Goal: Task Accomplishment & Management: Use online tool/utility

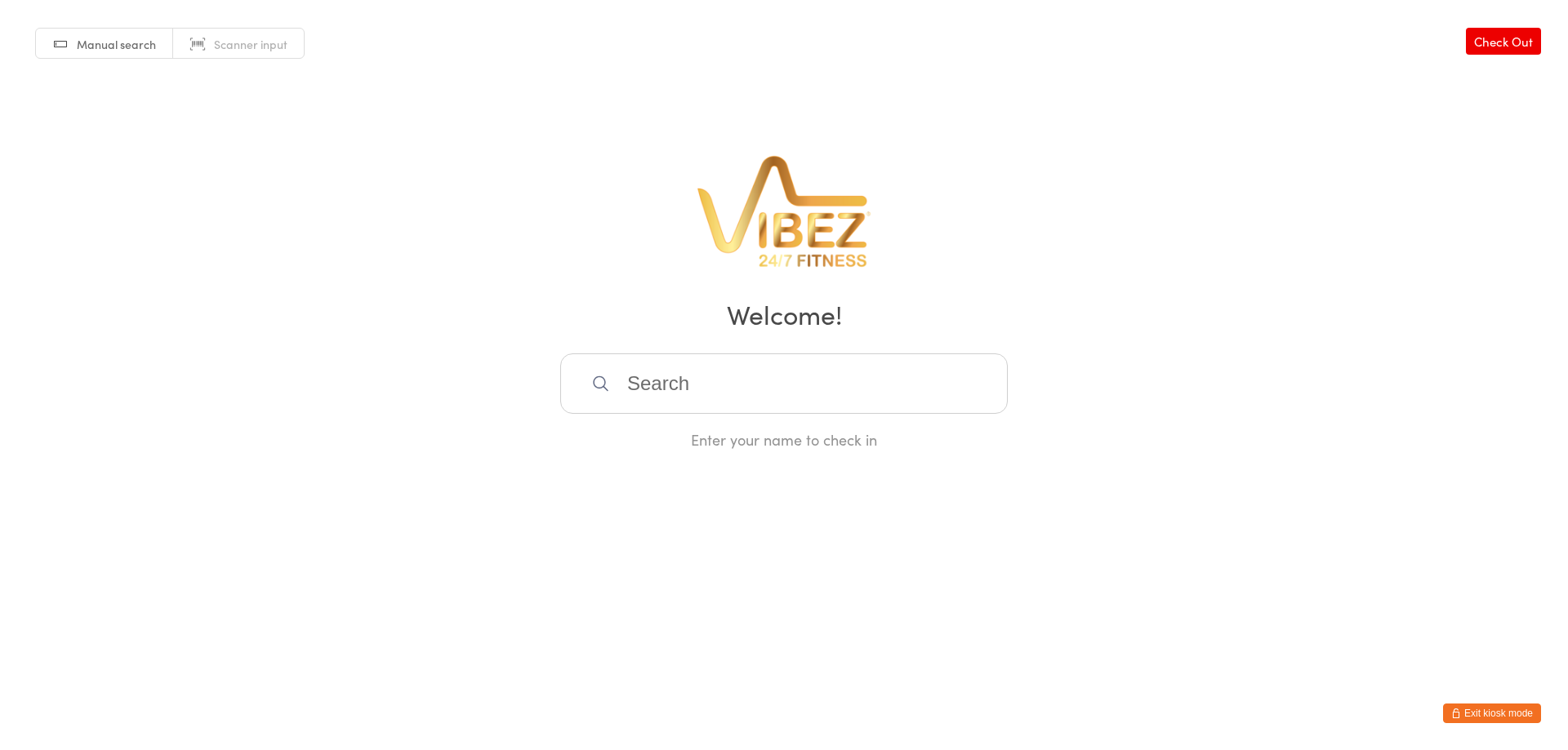
click at [1511, 709] on button "Exit kiosk mode" at bounding box center [1492, 714] width 98 height 20
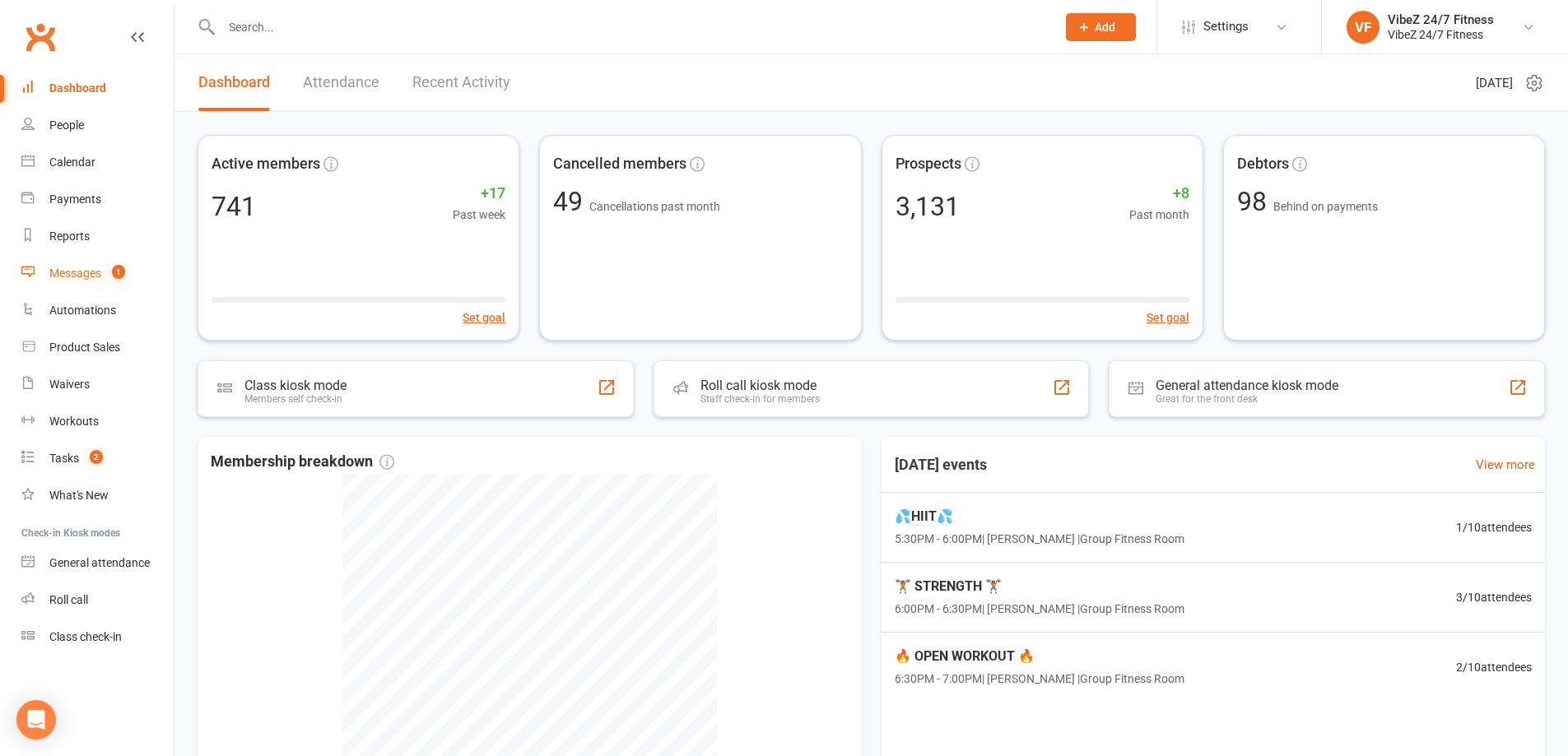
click at [83, 286] on link "Messages 1" at bounding box center [97, 273] width 152 height 37
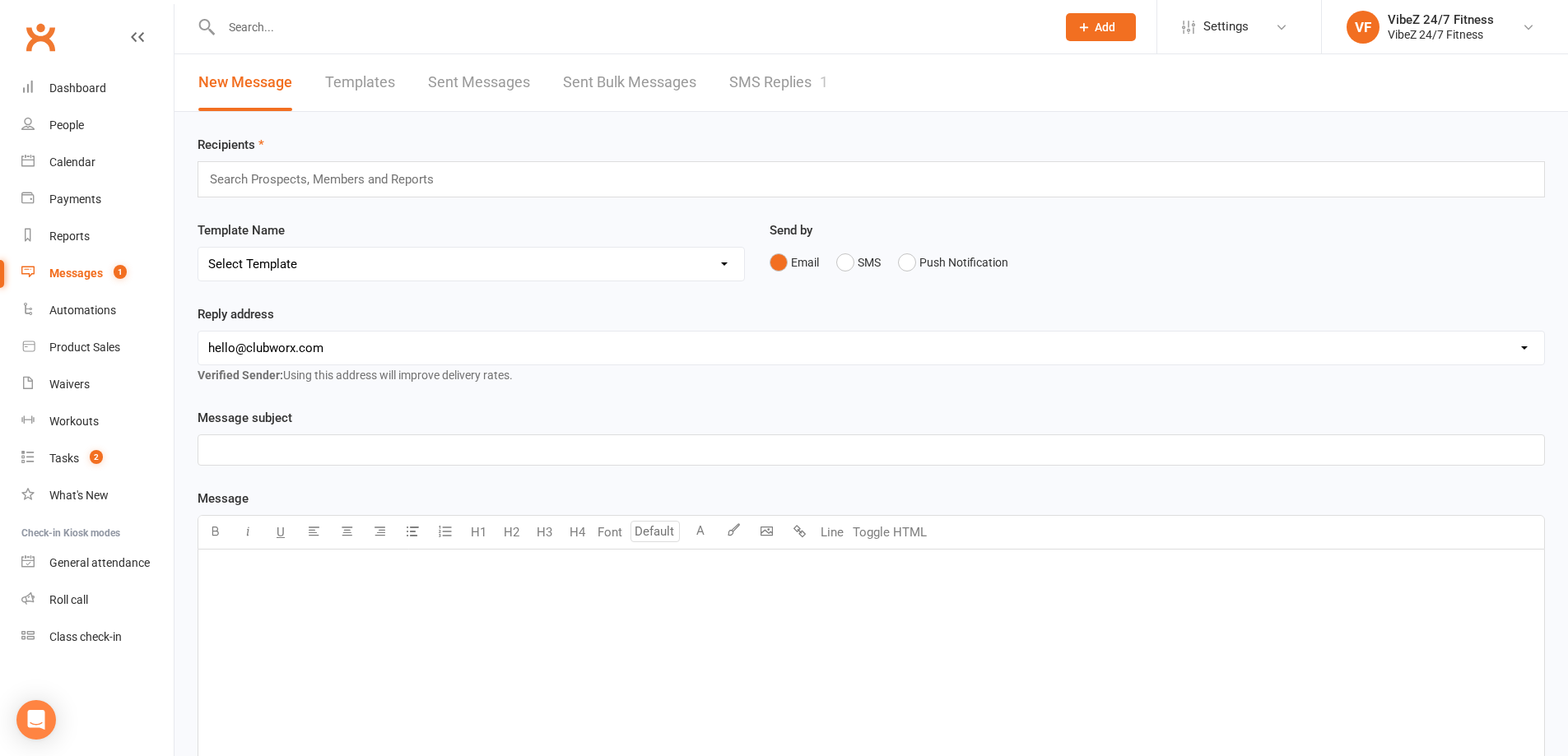
click at [751, 97] on link "SMS Replies 1" at bounding box center [779, 83] width 99 height 57
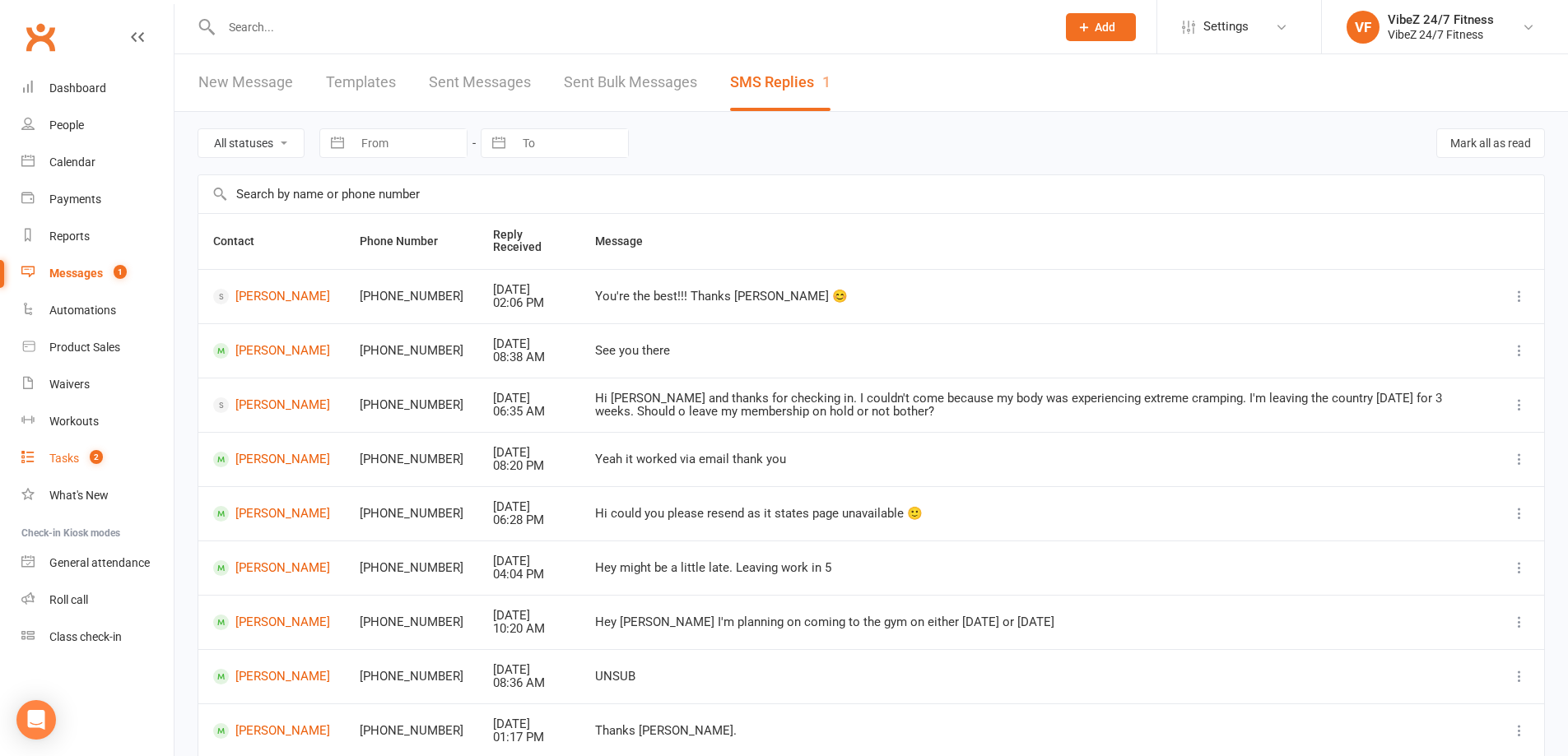
click at [86, 449] on link "Tasks 2" at bounding box center [97, 459] width 152 height 37
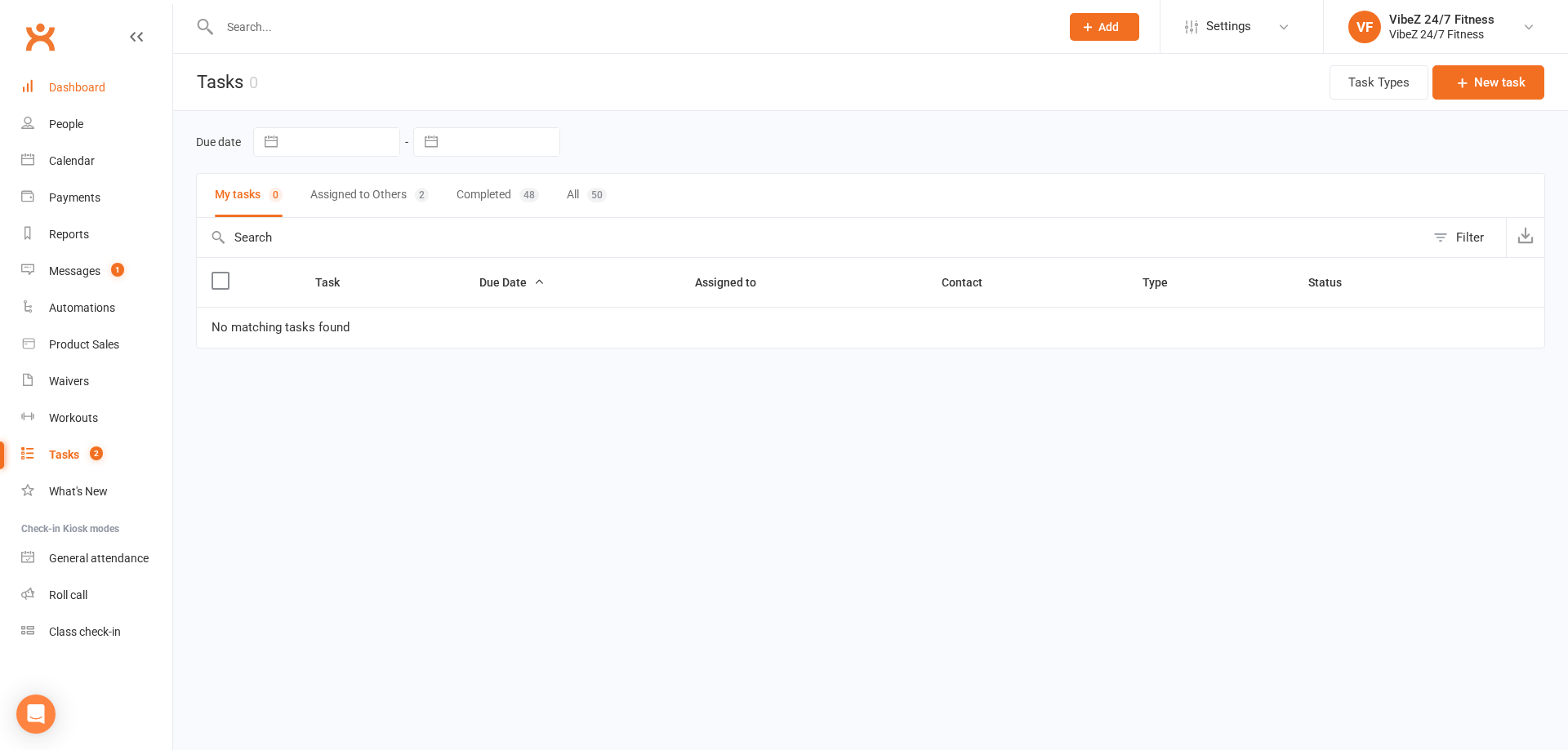
click at [103, 92] on div "Dashboard" at bounding box center [77, 87] width 56 height 13
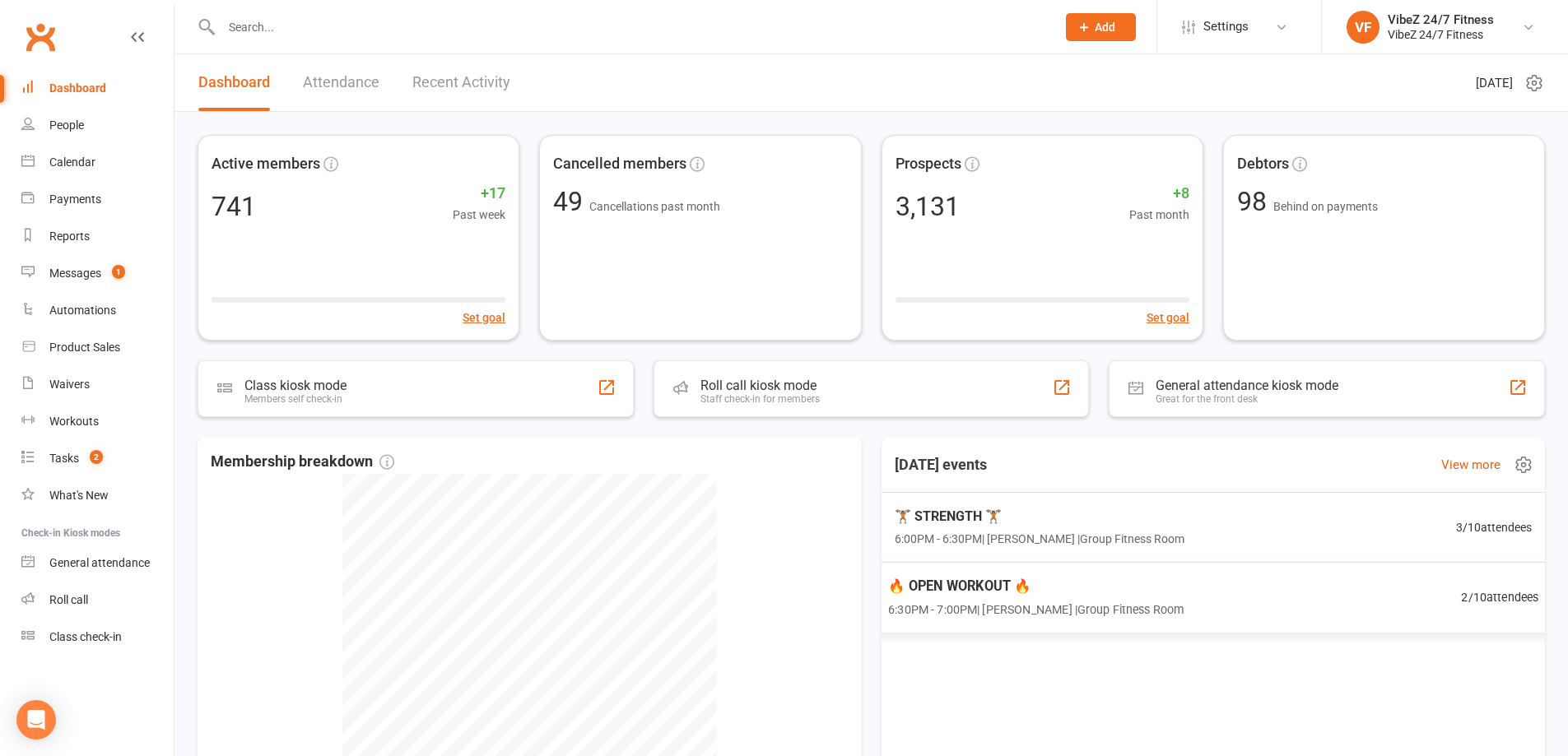
click at [1296, 595] on div "🔥 OPEN WORKOUT 🔥 6:30PM - 7:00PM | Matt Eschler | Group Fitness Room 2 / 10 att…" at bounding box center [1213, 597] width 691 height 71
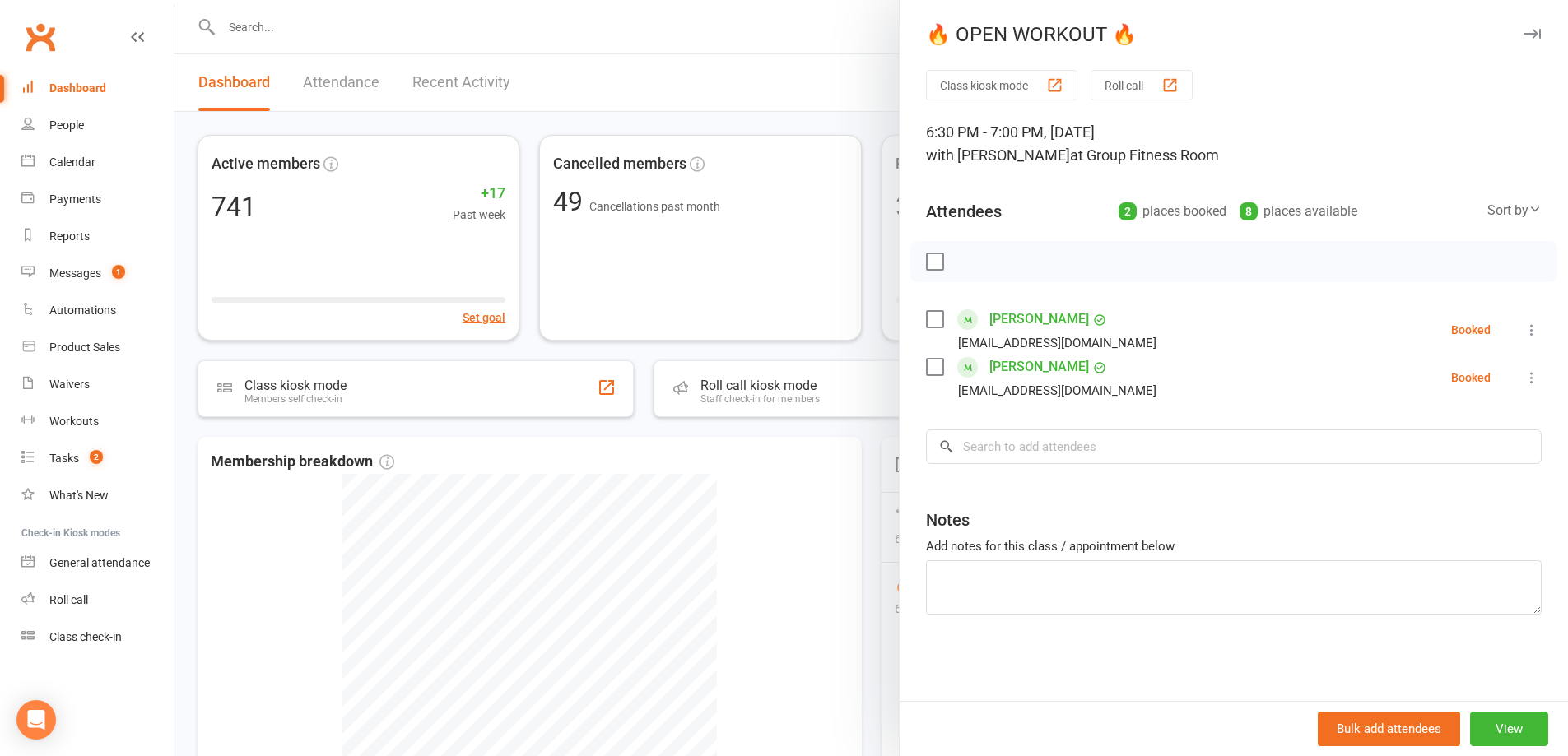
click at [809, 588] on div at bounding box center [871, 378] width 1394 height 756
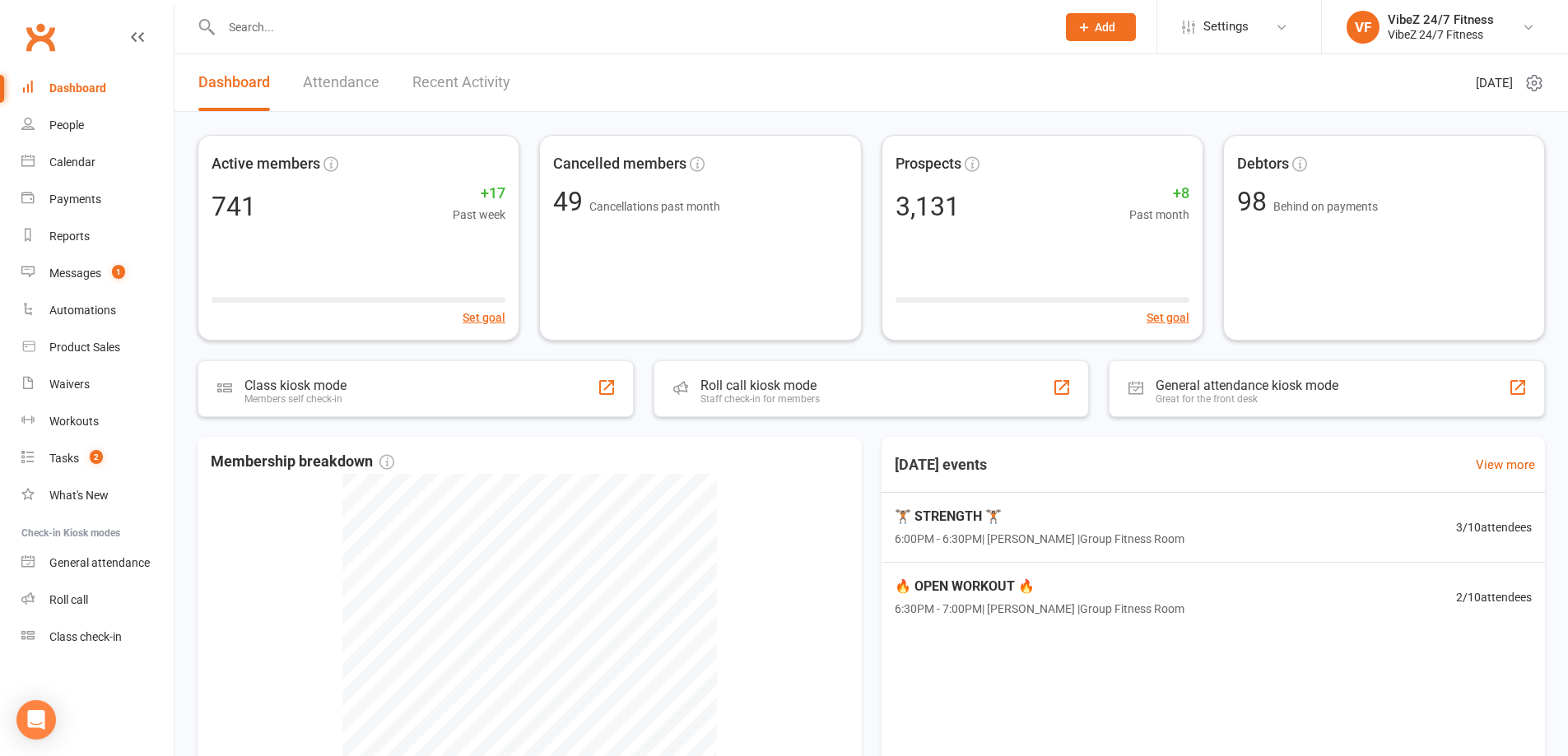
click at [795, 29] on input "text" at bounding box center [630, 27] width 828 height 23
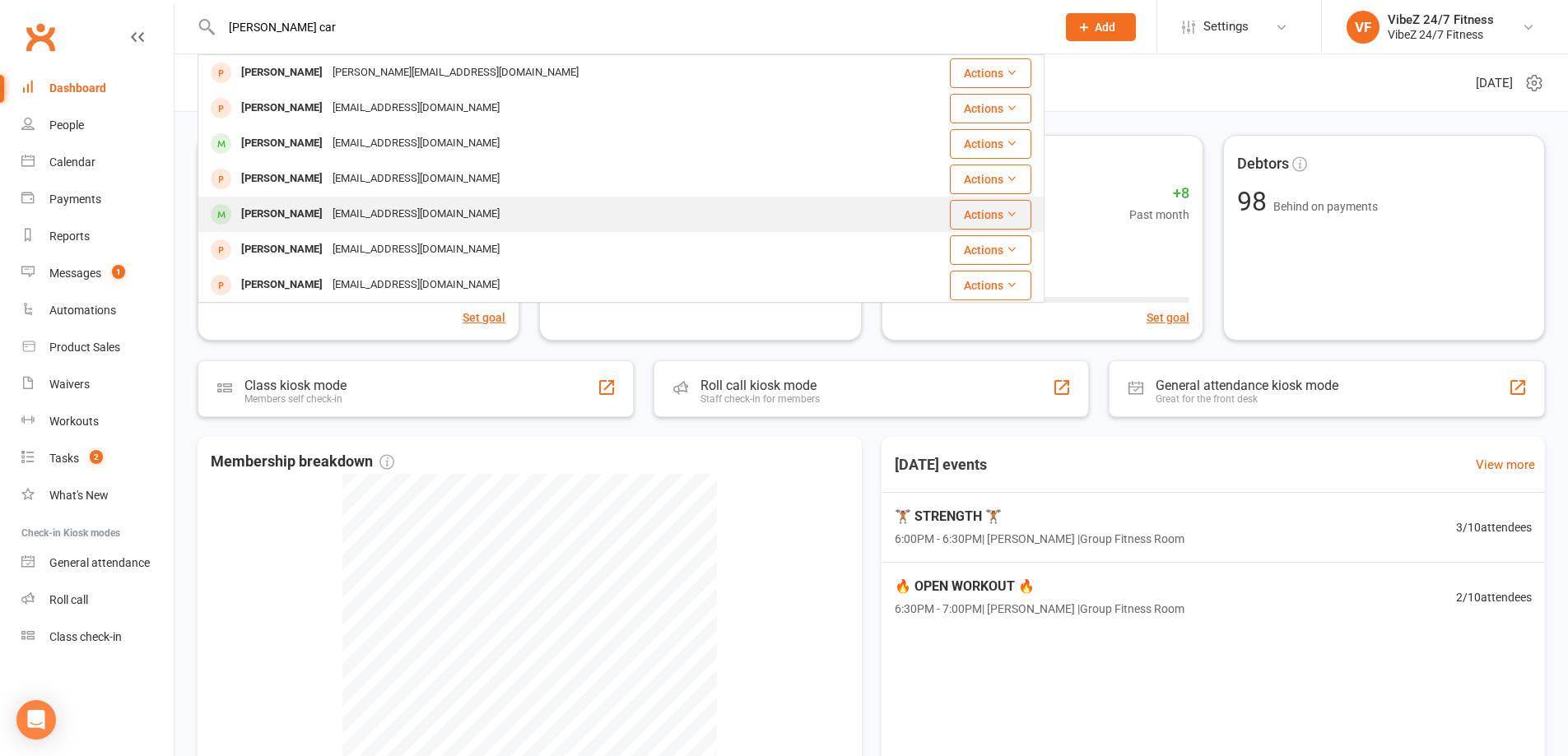
type input "sam car"
click at [534, 204] on div "Samuel Carruthers samcarruthers@hotmail.com" at bounding box center [539, 214] width 679 height 34
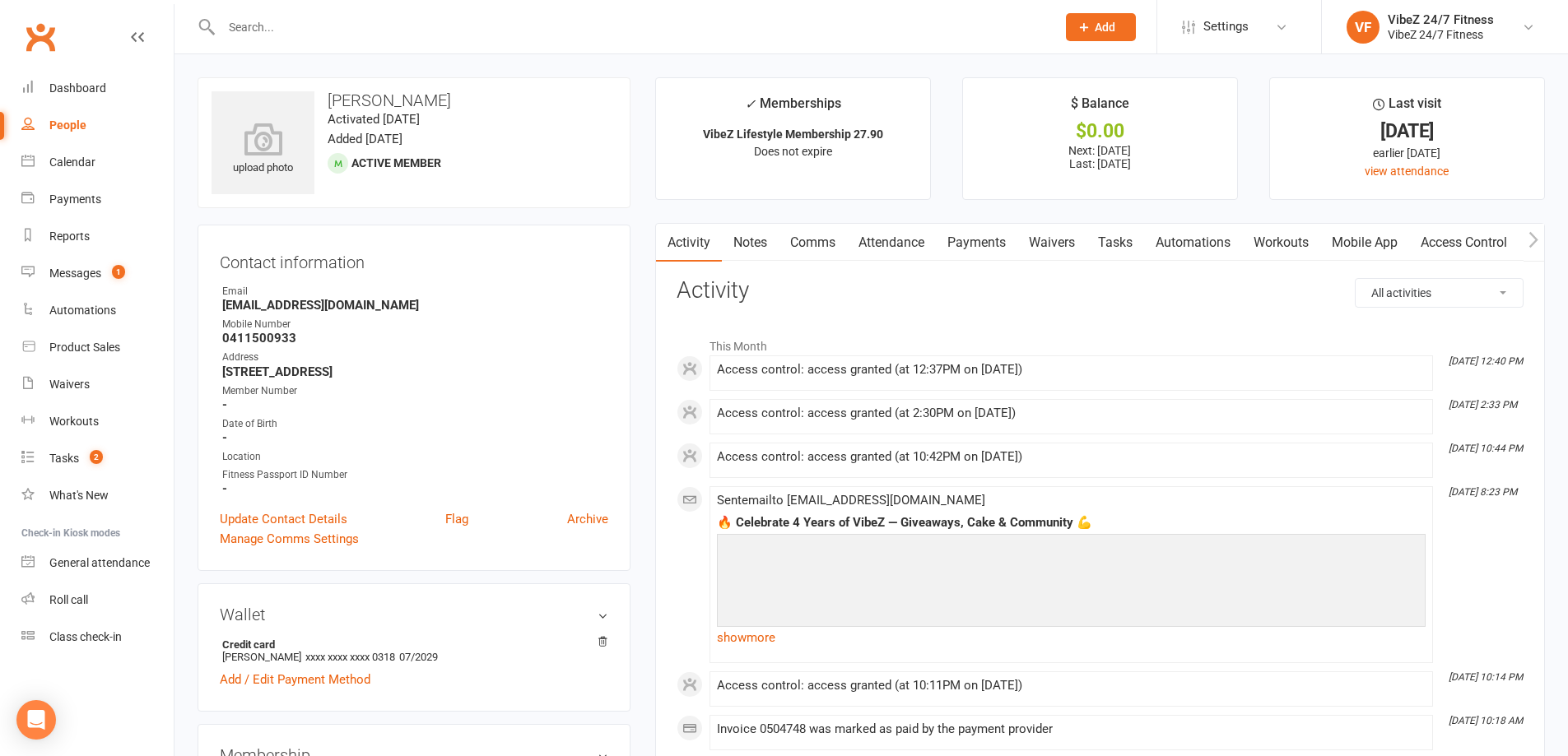
click at [962, 242] on link "Payments" at bounding box center [976, 242] width 82 height 38
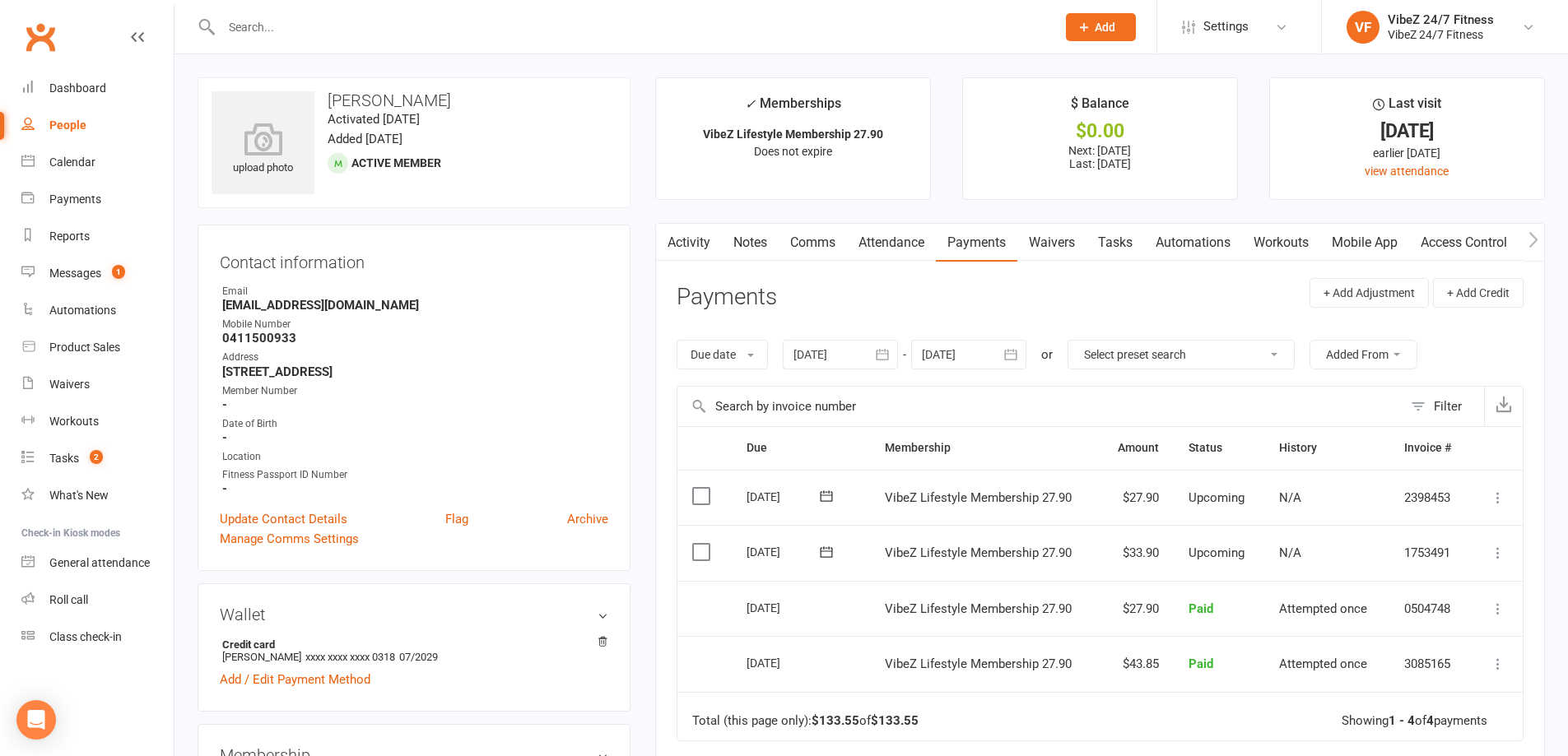
click at [1490, 558] on icon at bounding box center [1498, 553] width 17 height 17
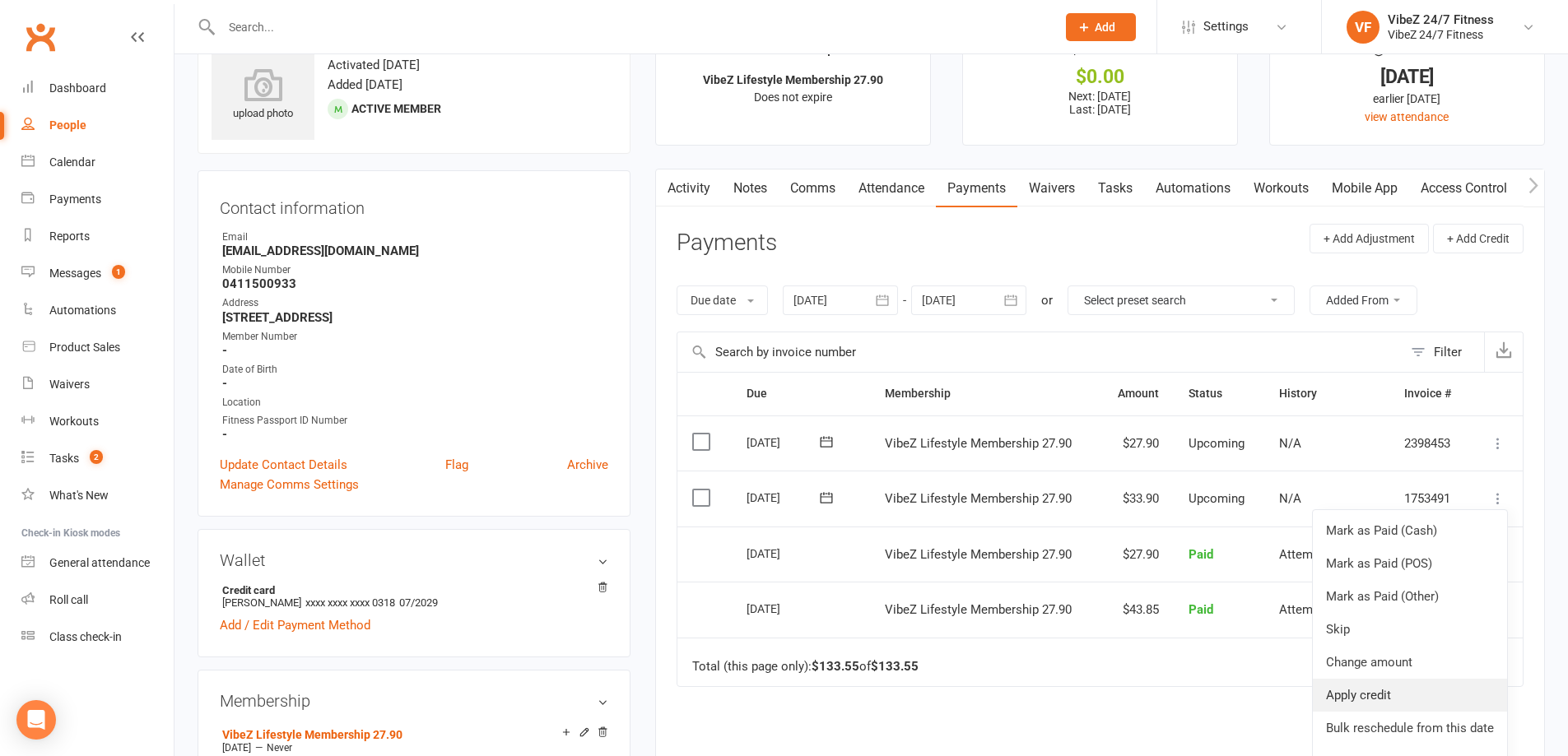
scroll to position [83, 0]
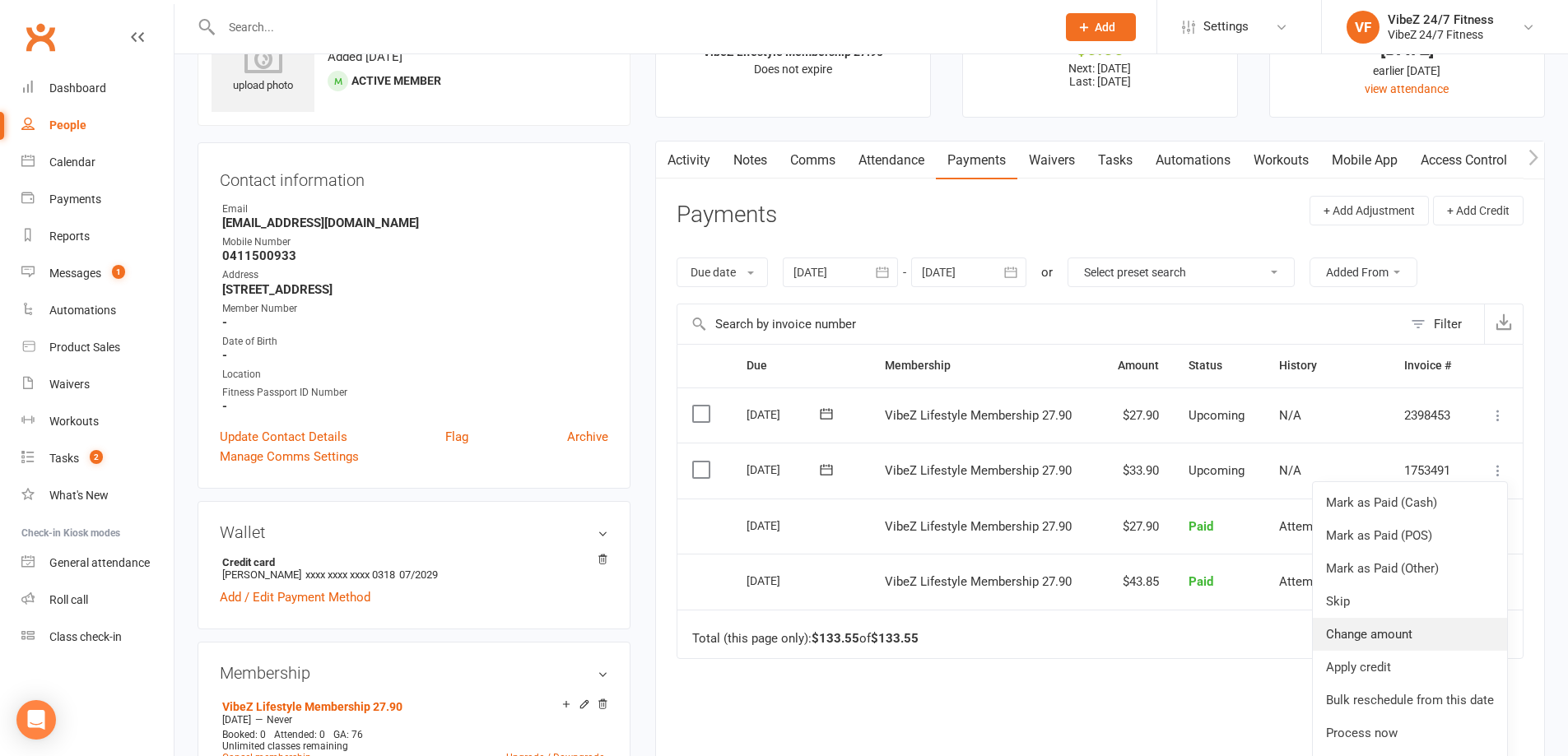
click at [1389, 631] on link "Change amount" at bounding box center [1410, 635] width 195 height 33
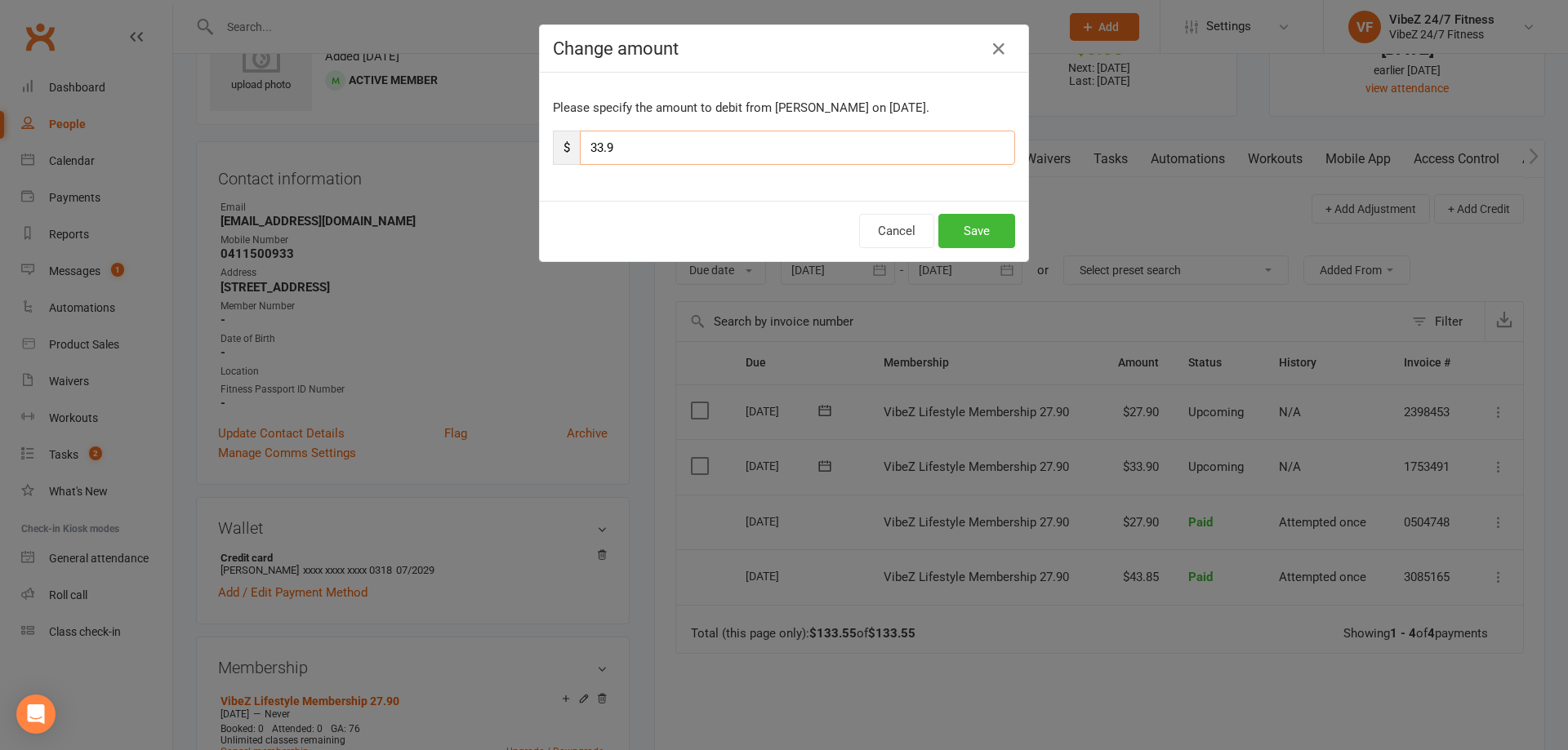
click at [596, 153] on input "33.9" at bounding box center [797, 148] width 435 height 35
type input "39.9"
click at [998, 224] on button "Save" at bounding box center [976, 231] width 76 height 35
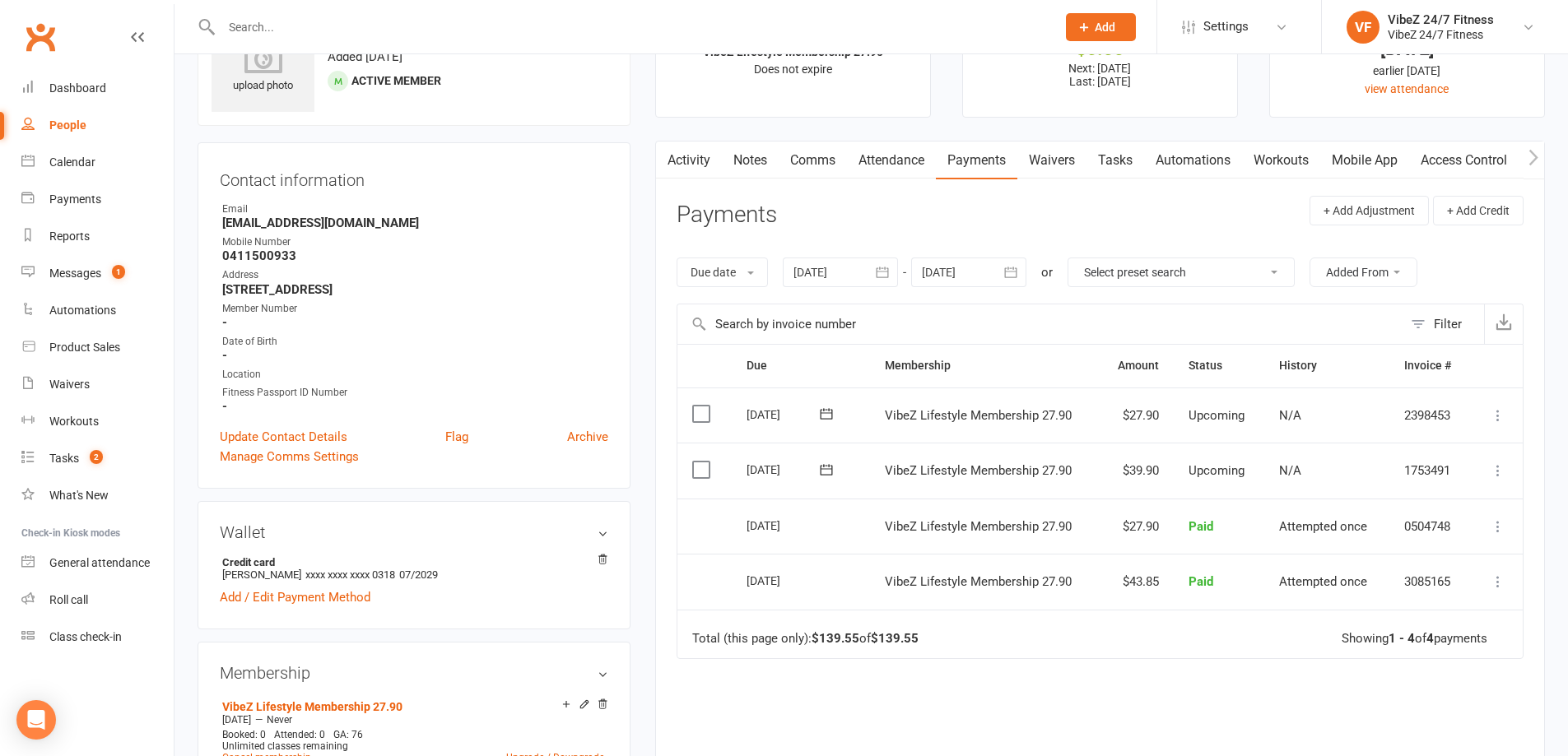
click at [462, 16] on input "text" at bounding box center [630, 27] width 828 height 23
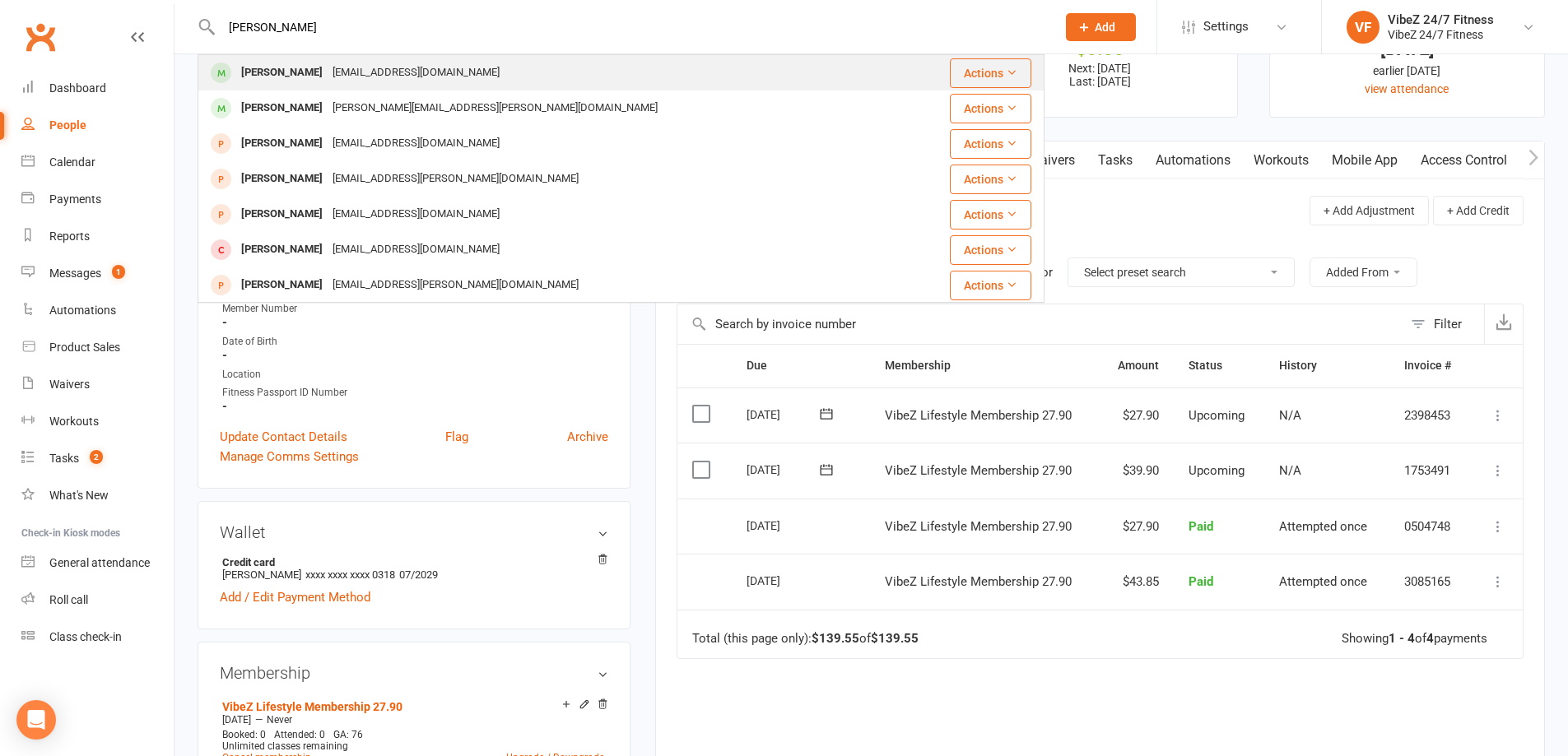
type input "josh brown"
click at [380, 56] on div "Joshua Brown joshtb101@gmail.com" at bounding box center [550, 72] width 702 height 34
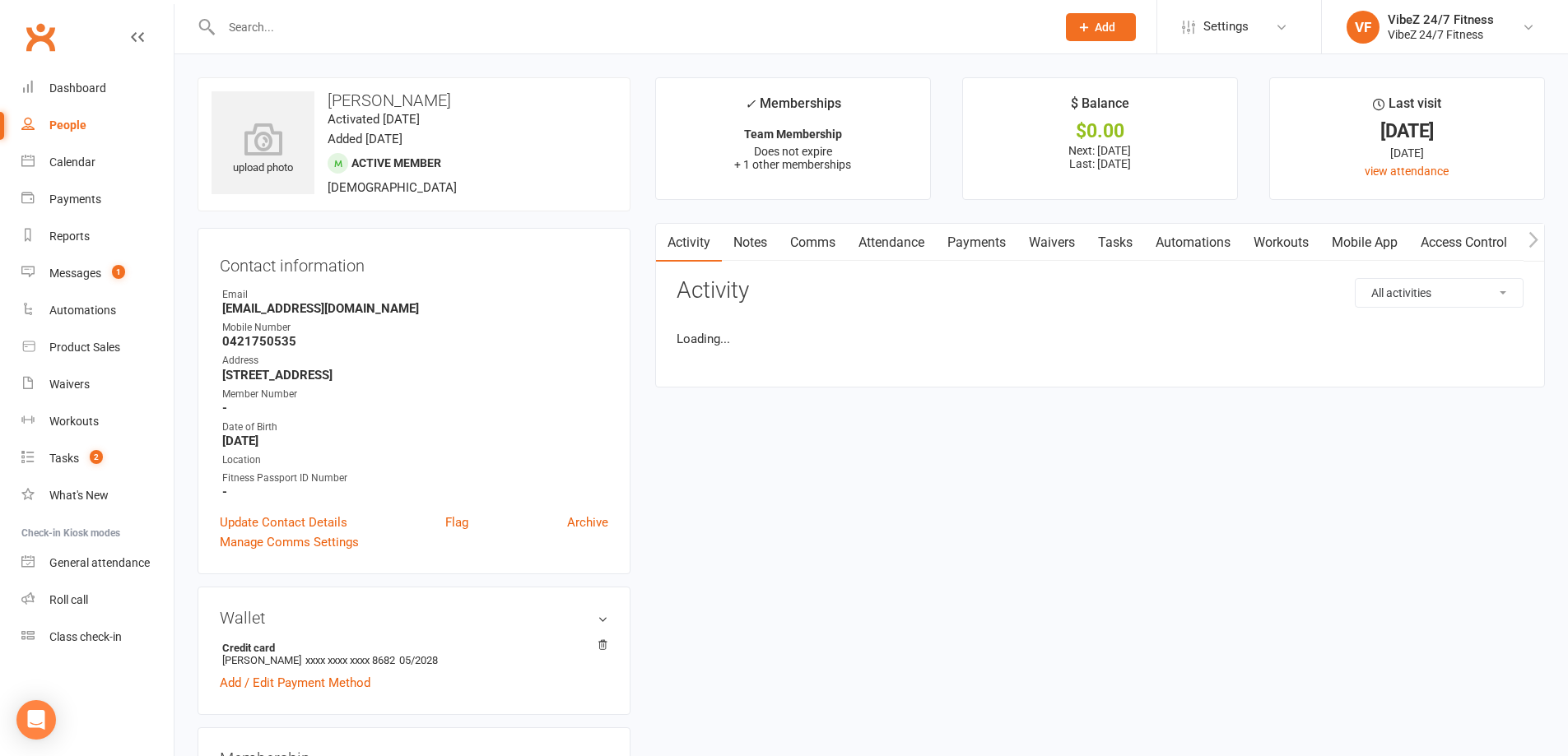
click at [984, 172] on li "$ Balance $0.00 Next: 17 Oct 2025 Last: 10 Oct 2025" at bounding box center [1100, 139] width 276 height 123
click at [983, 263] on div "Activity Notes Comms Attendance Payments Waivers Tasks Automations Workouts Mob…" at bounding box center [1100, 305] width 890 height 164
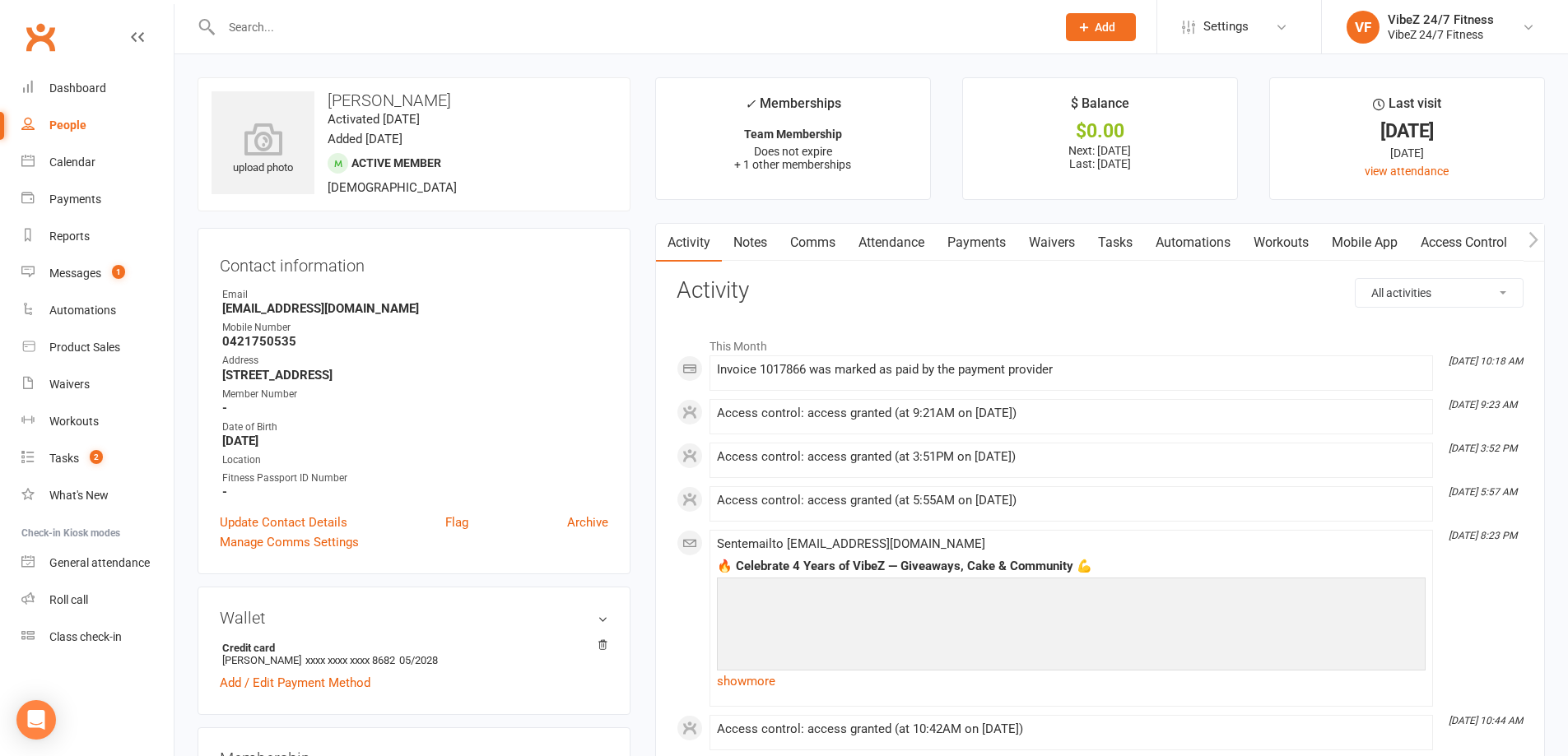
click at [982, 244] on link "Payments" at bounding box center [976, 242] width 82 height 38
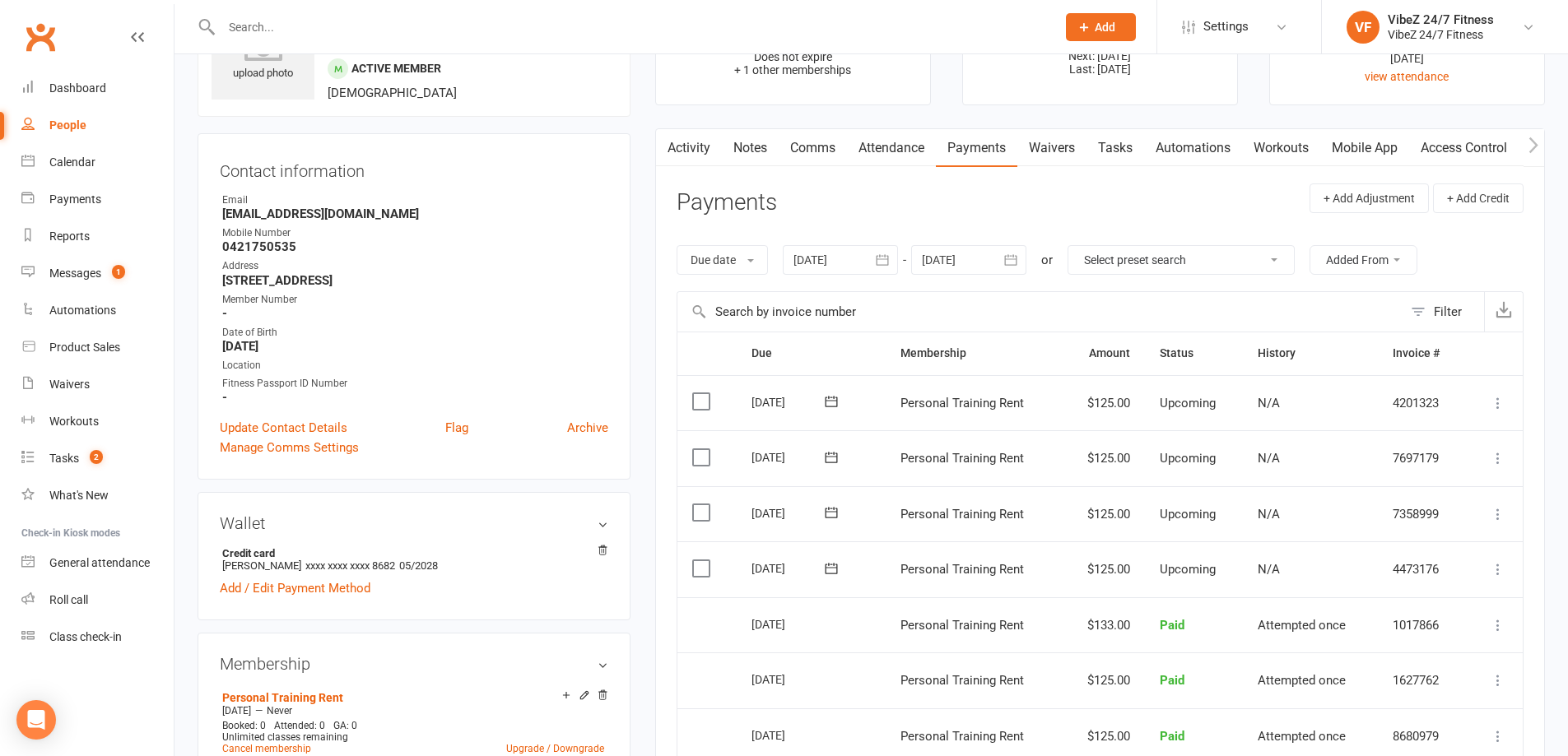
scroll to position [164, 0]
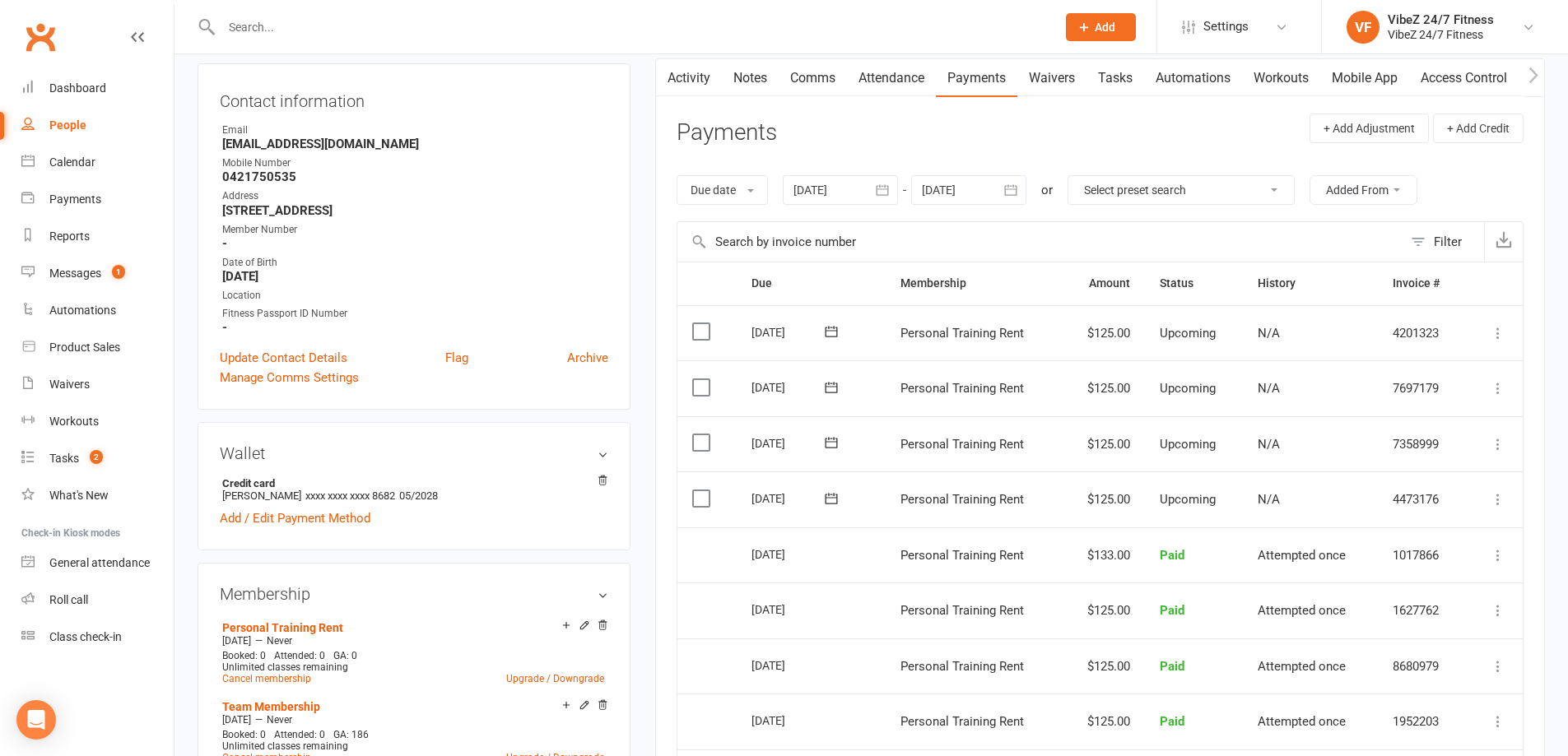
click at [1498, 500] on icon at bounding box center [1498, 500] width 17 height 17
click at [1411, 665] on link "Change amount" at bounding box center [1410, 663] width 195 height 33
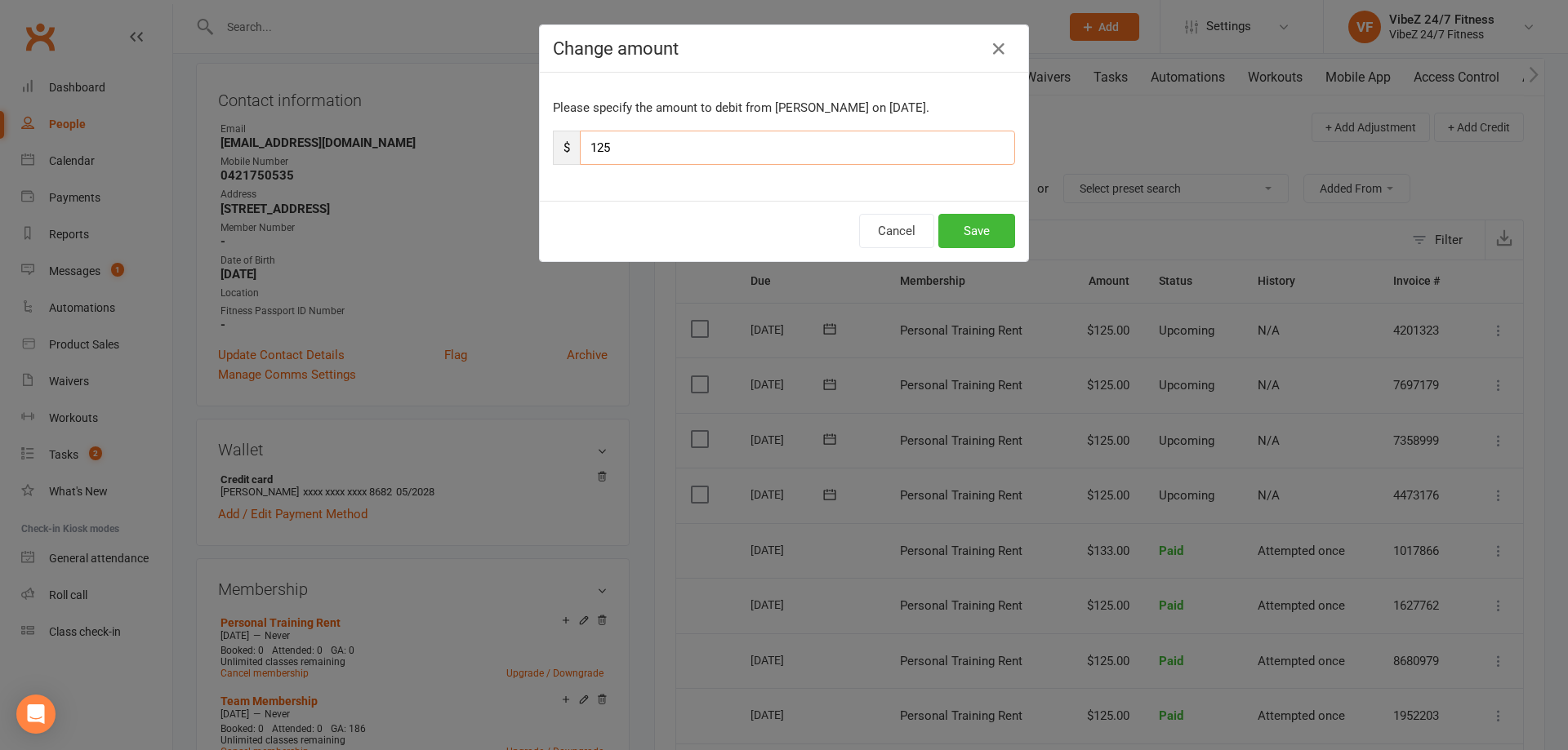
drag, startPoint x: 608, startPoint y: 151, endPoint x: 593, endPoint y: 163, distance: 19.2
click at [593, 163] on input "125" at bounding box center [797, 148] width 435 height 35
type input "131"
click at [982, 228] on button "Save" at bounding box center [976, 231] width 76 height 35
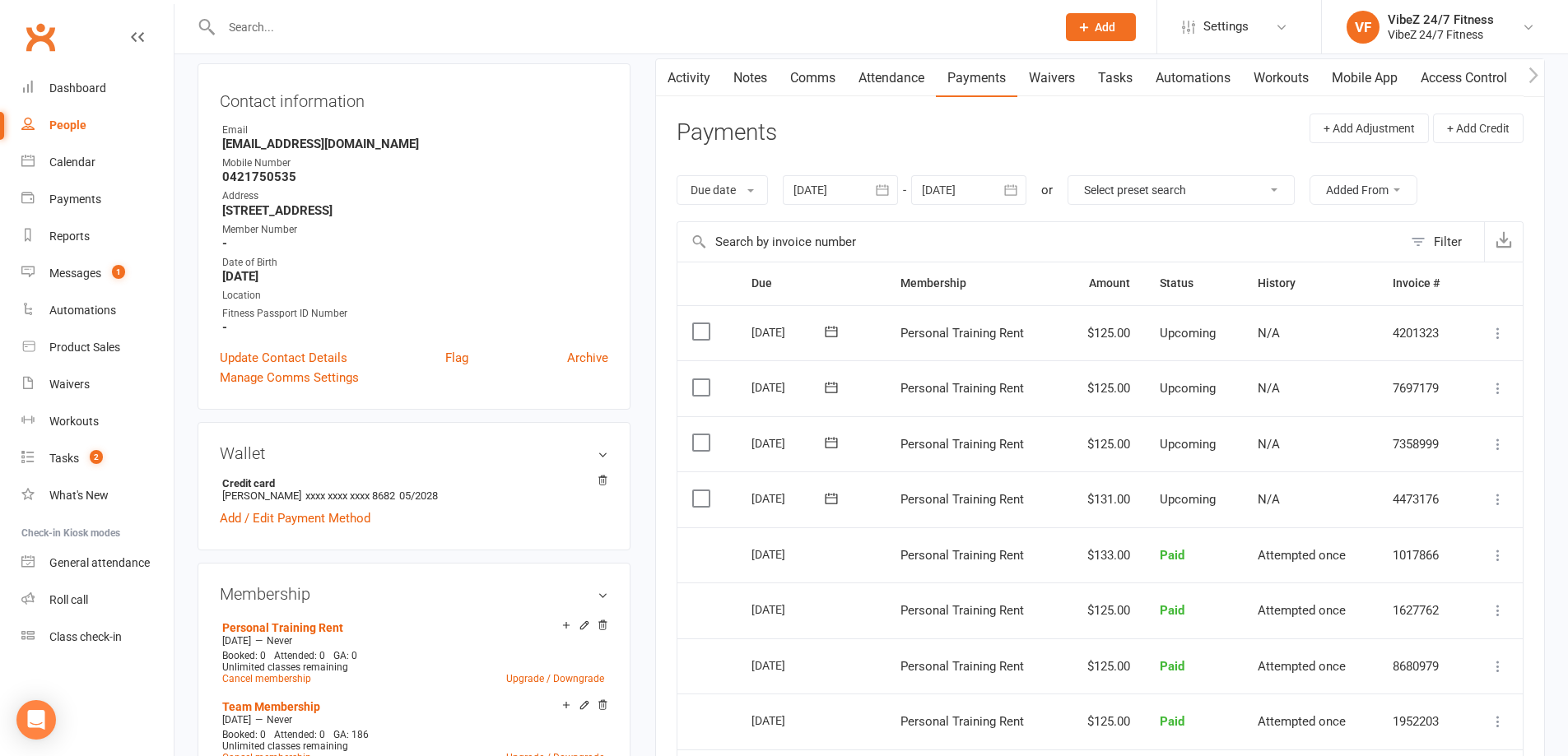
click at [615, 33] on input "text" at bounding box center [630, 27] width 828 height 23
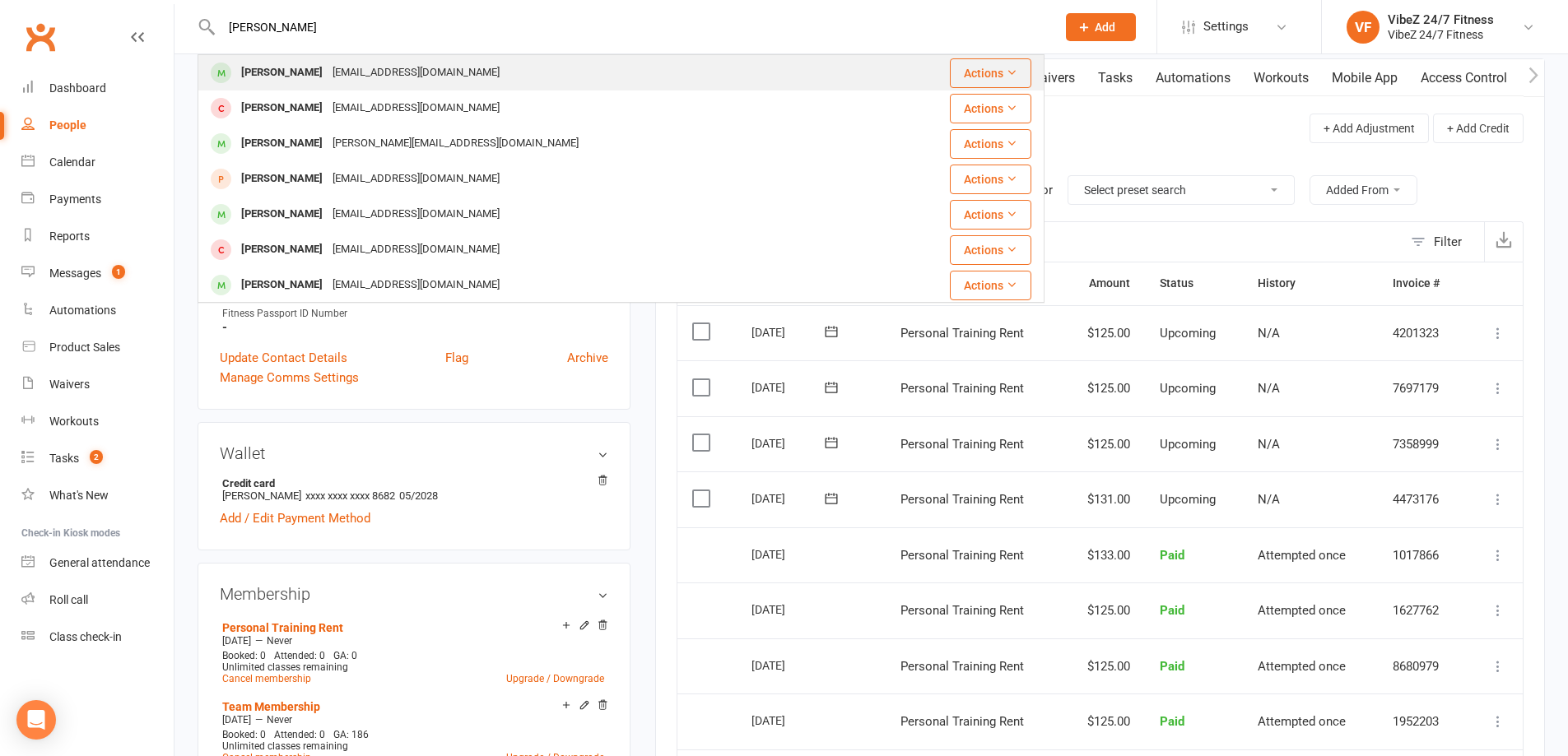
type input "graham"
click at [598, 86] on div "Graham Mules gmules@live.com" at bounding box center [549, 72] width 700 height 34
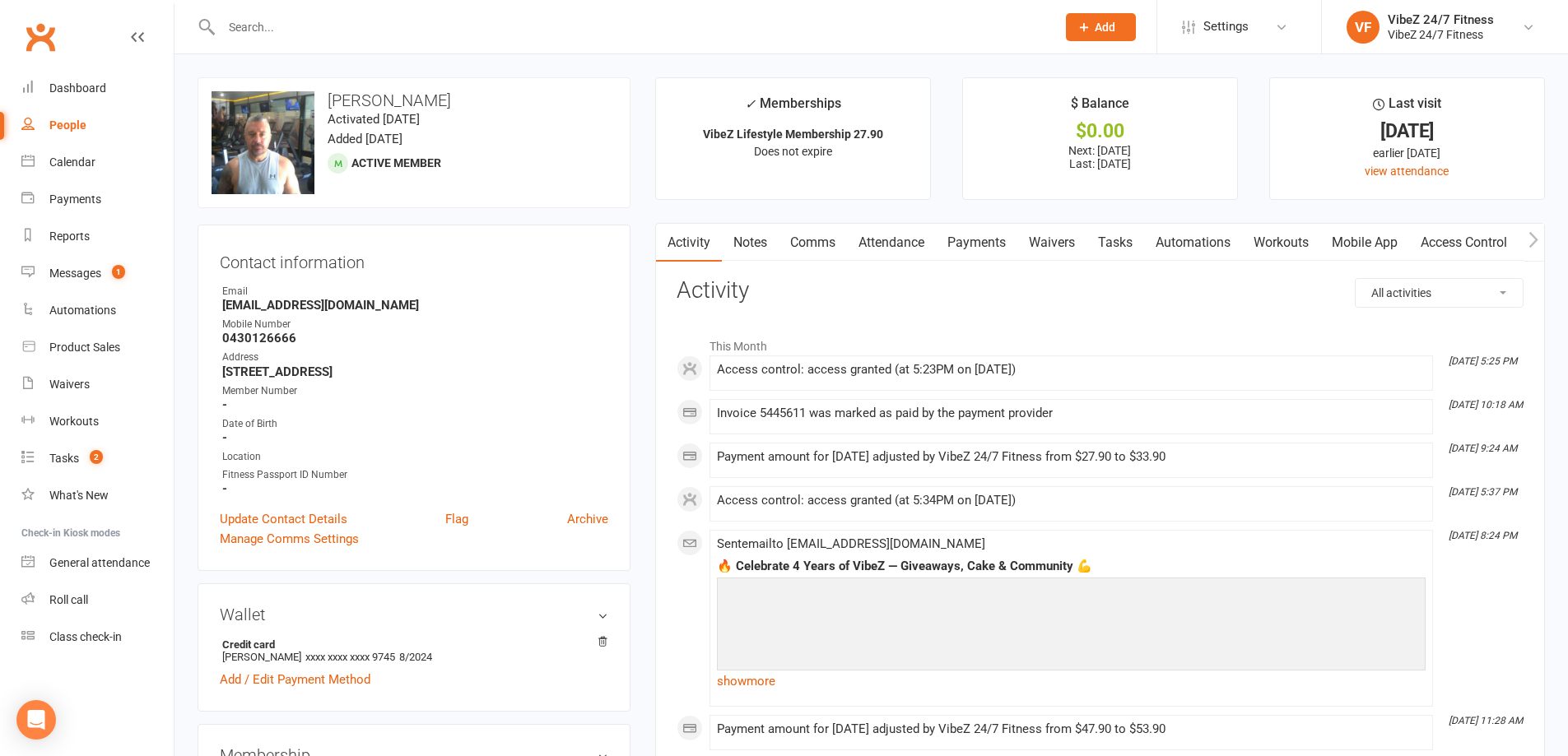
click at [976, 236] on link "Payments" at bounding box center [976, 242] width 82 height 38
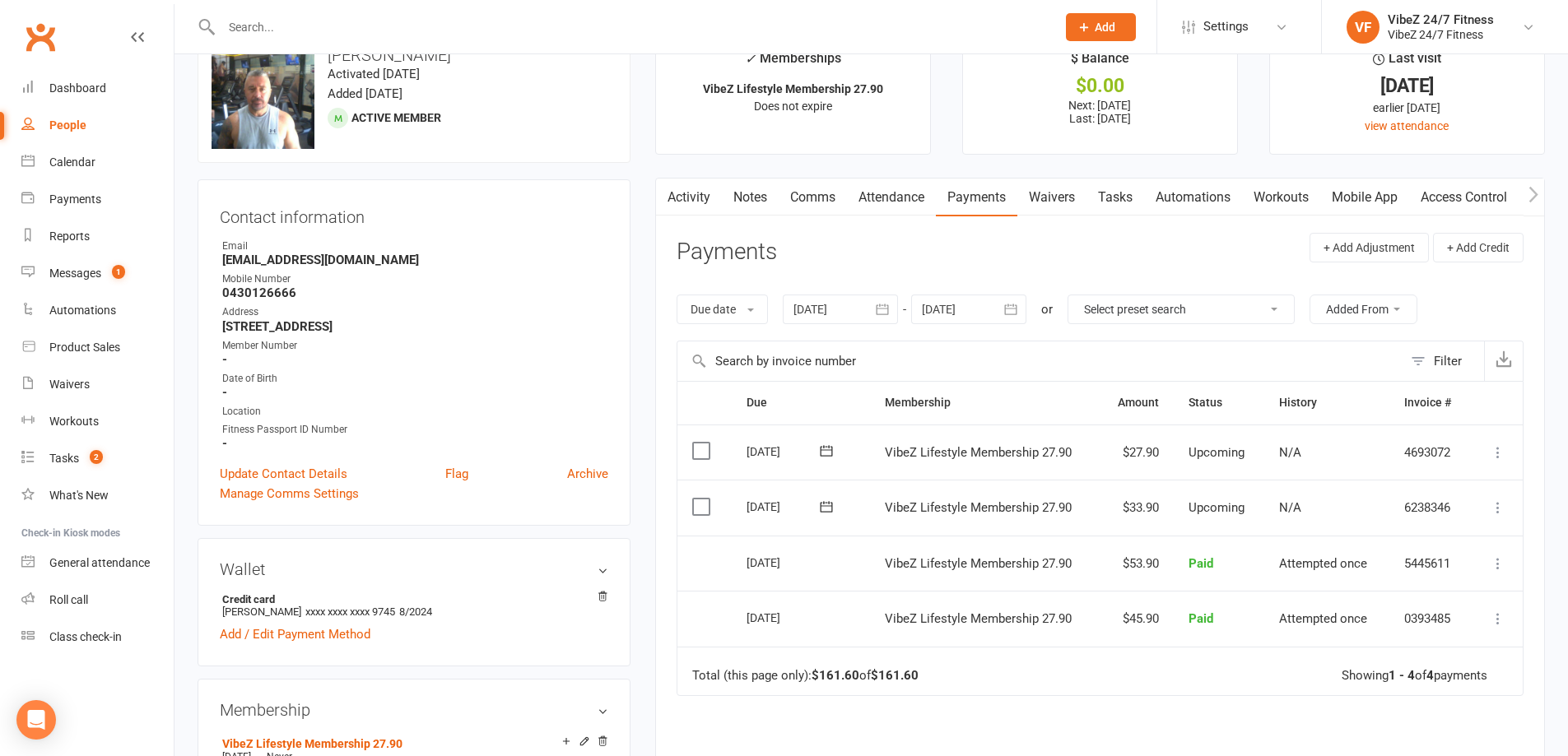
scroll to position [83, 0]
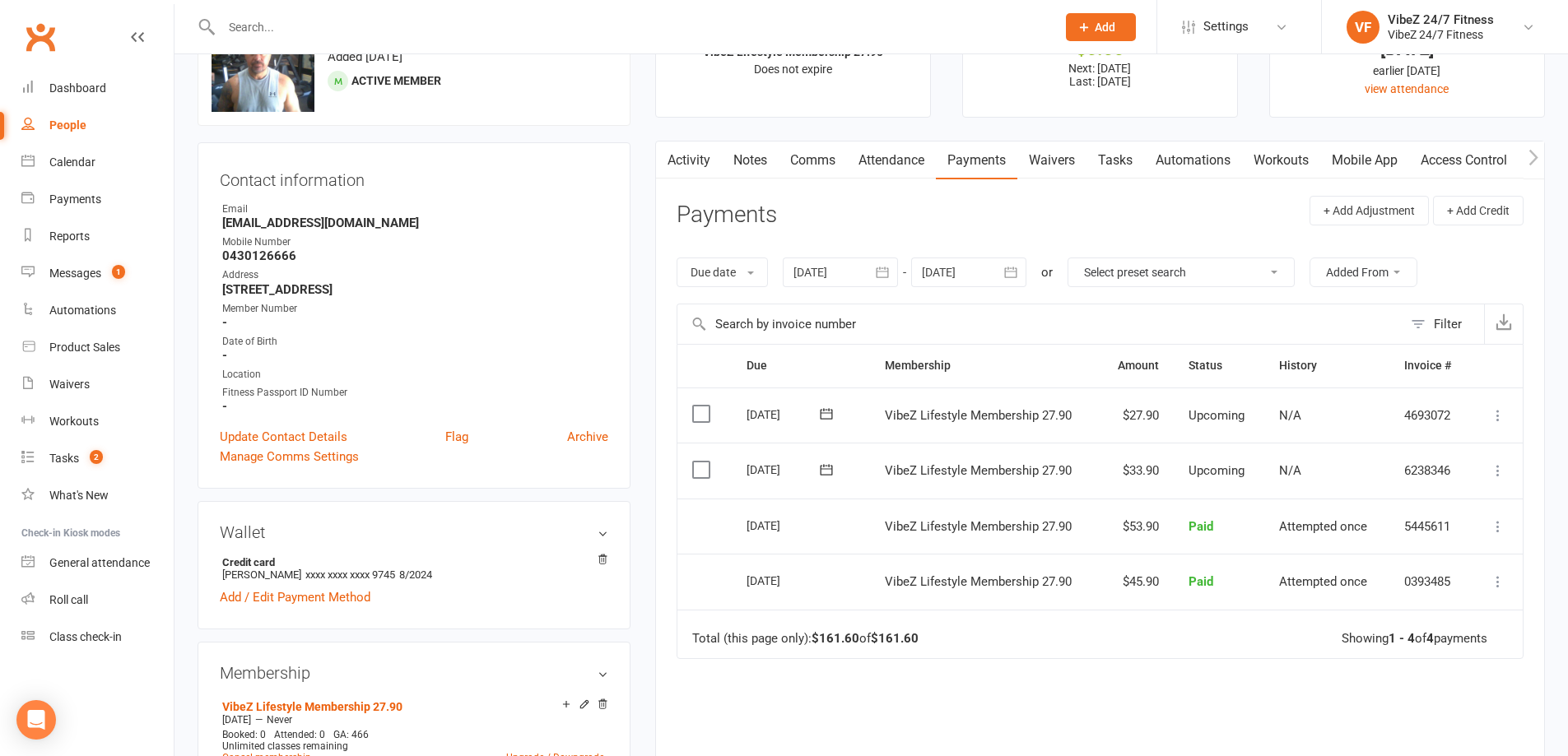
click at [1488, 472] on button at bounding box center [1498, 471] width 20 height 20
click at [1449, 620] on link "Change amount" at bounding box center [1410, 635] width 195 height 33
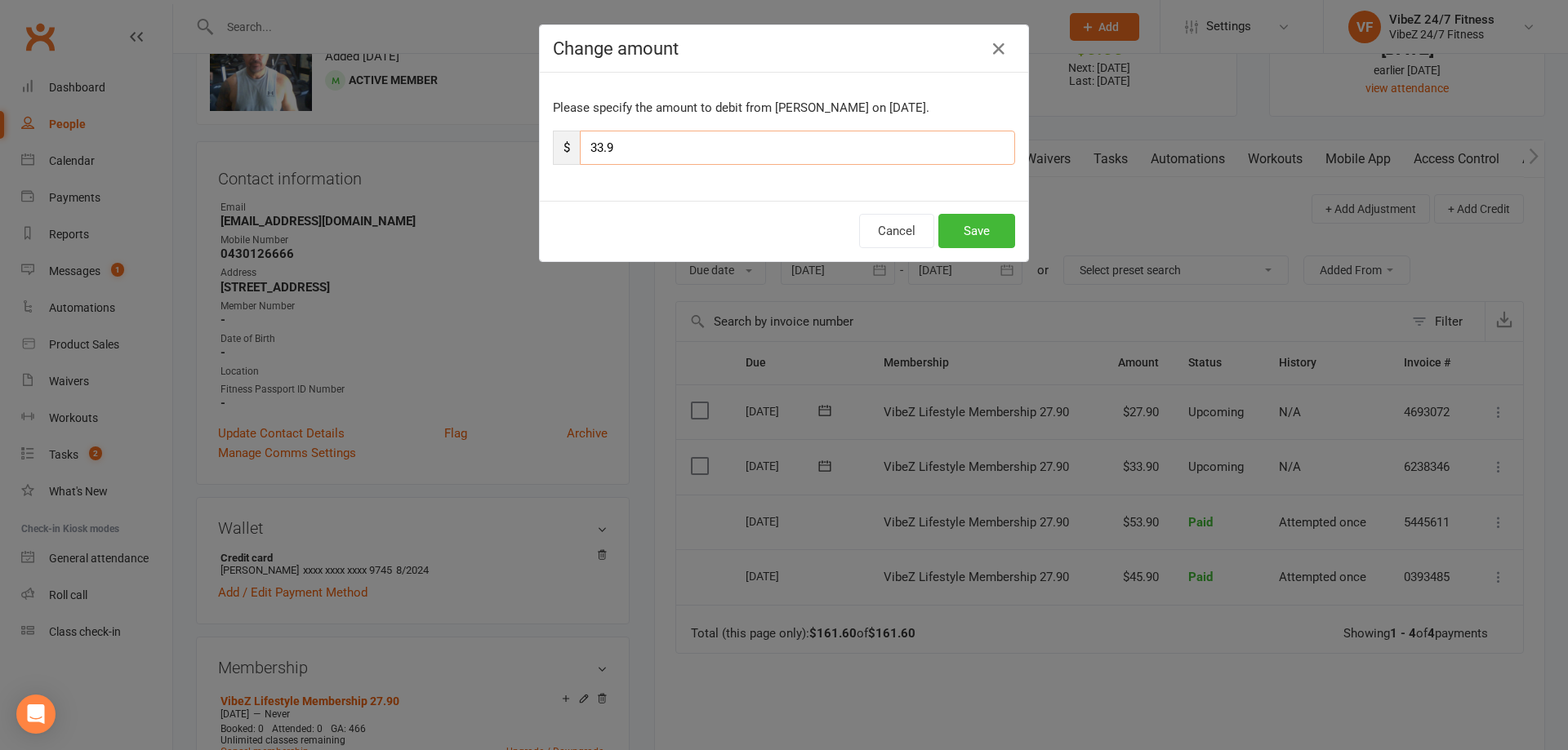
click at [592, 142] on input "33.9" at bounding box center [797, 148] width 435 height 35
type input "39.9"
click at [996, 233] on button "Save" at bounding box center [976, 231] width 76 height 35
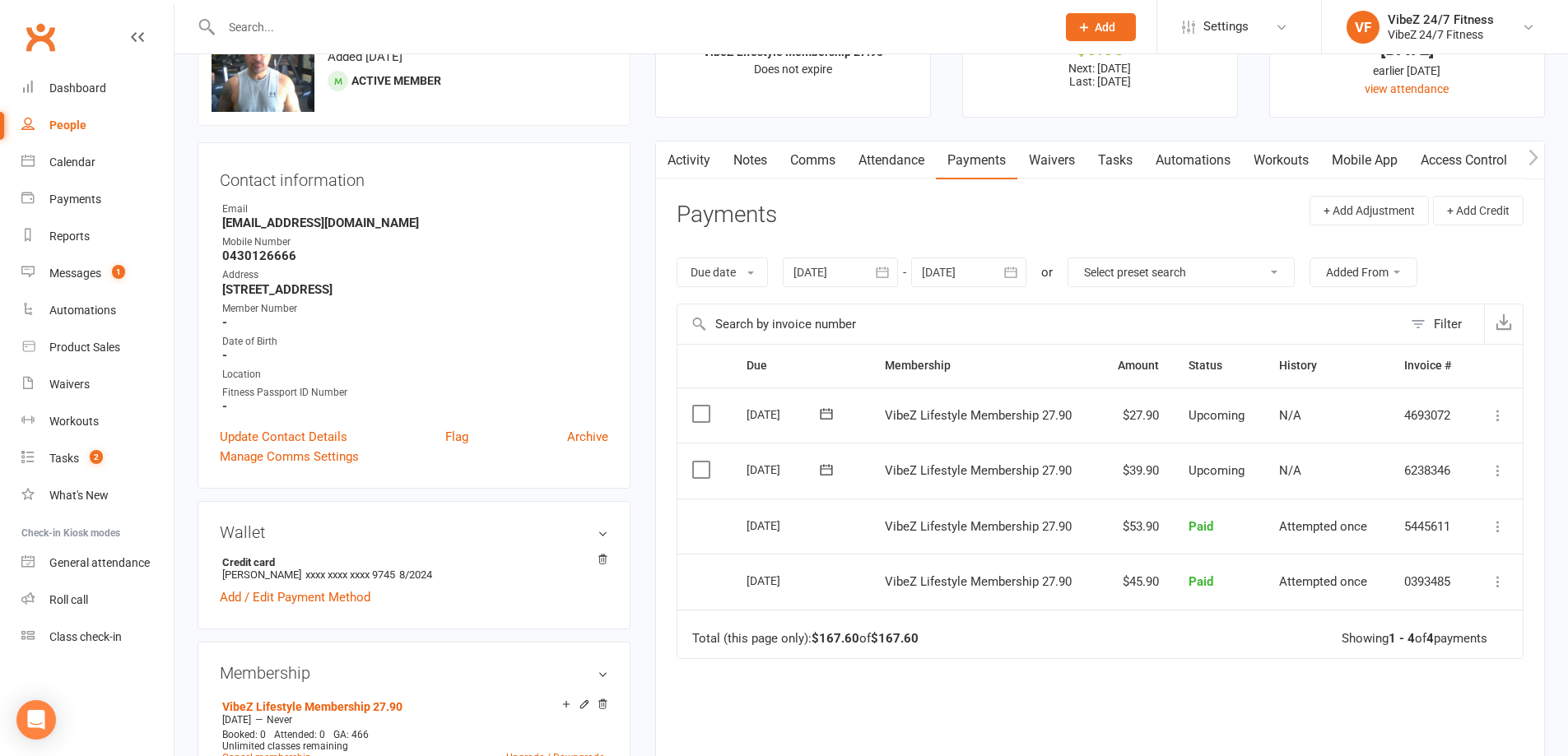
click at [349, 28] on input "text" at bounding box center [630, 27] width 828 height 23
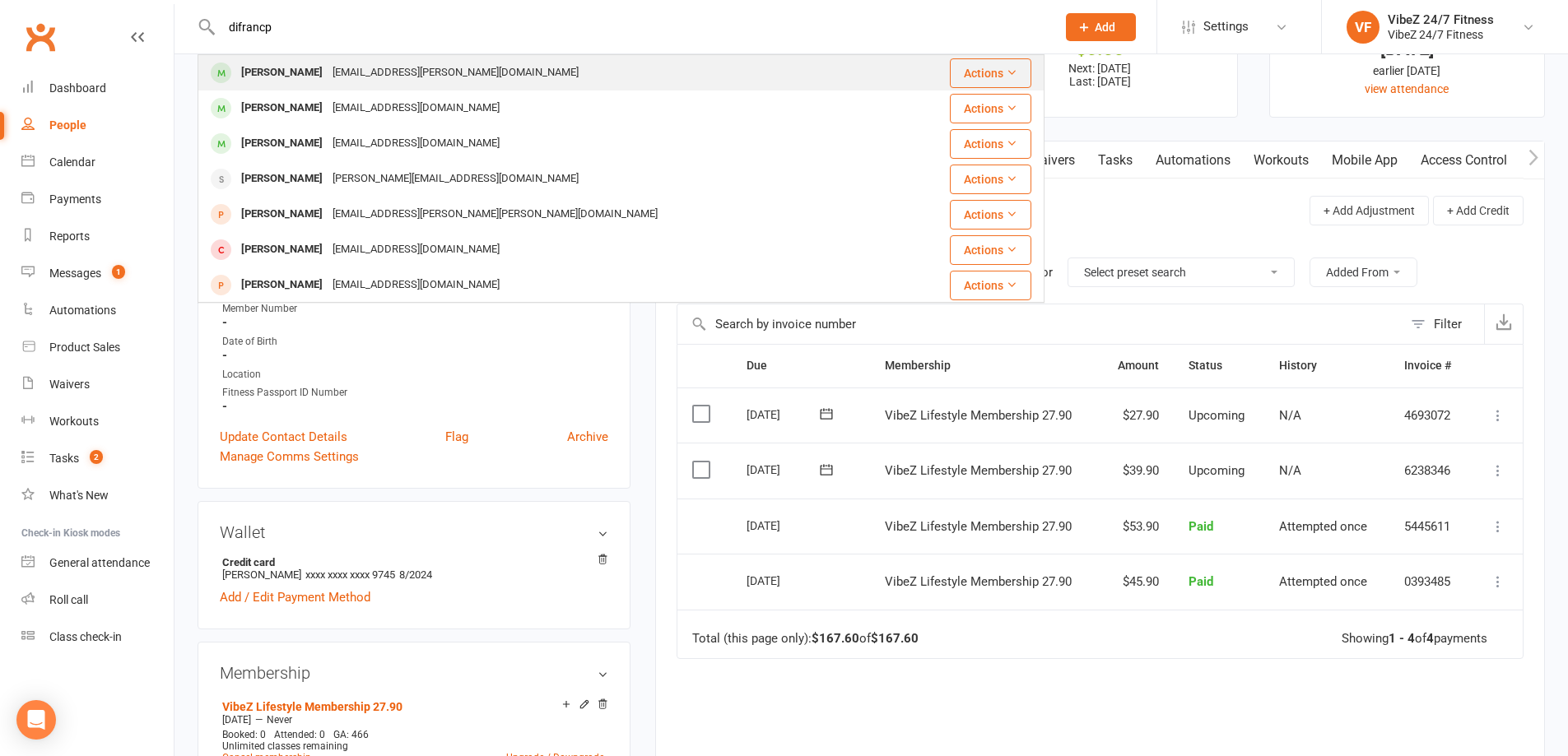
type input "difrancp"
click at [340, 74] on div "kye.difranco@hotmail.com" at bounding box center [455, 72] width 256 height 24
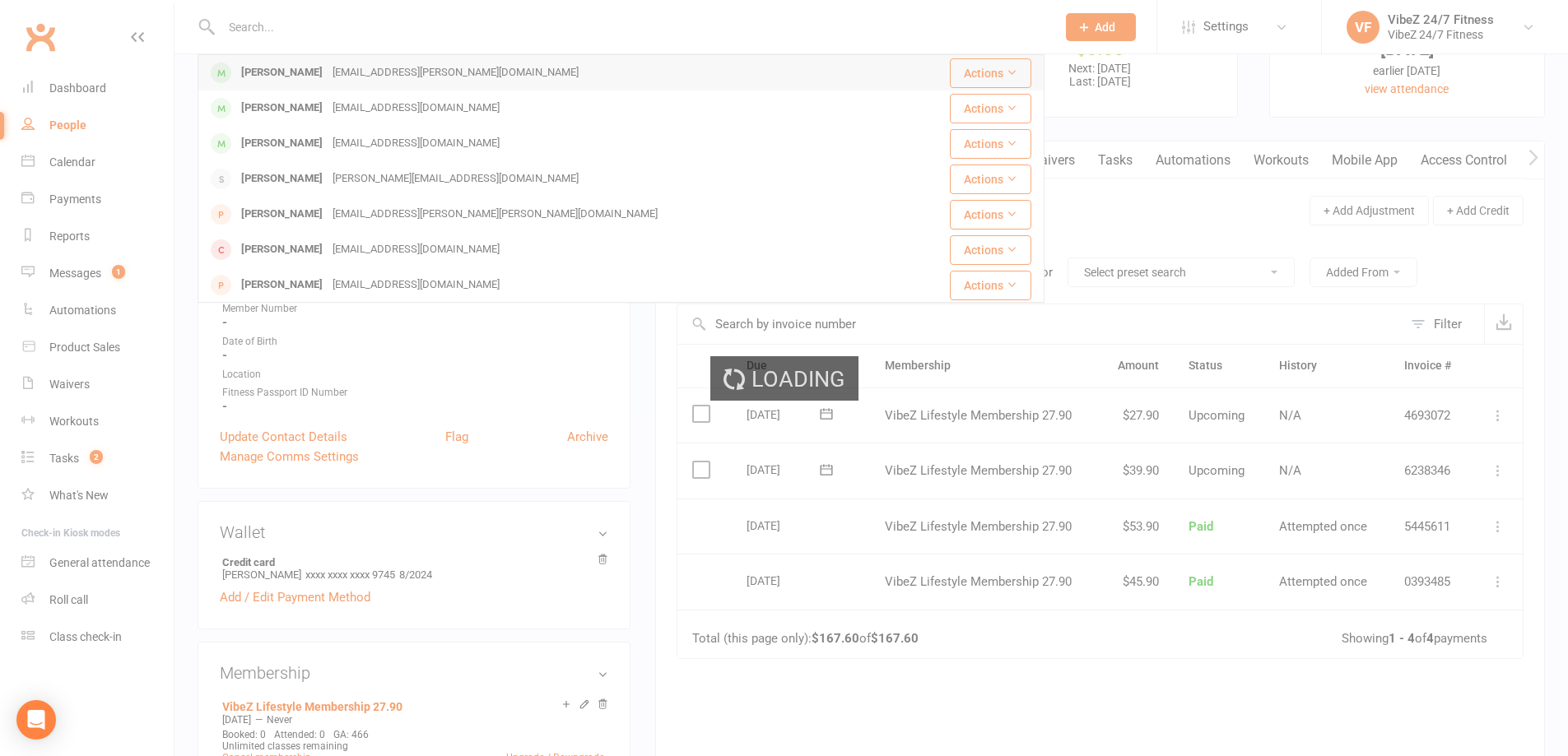
click at [340, 74] on div "Loading" at bounding box center [784, 378] width 1568 height 756
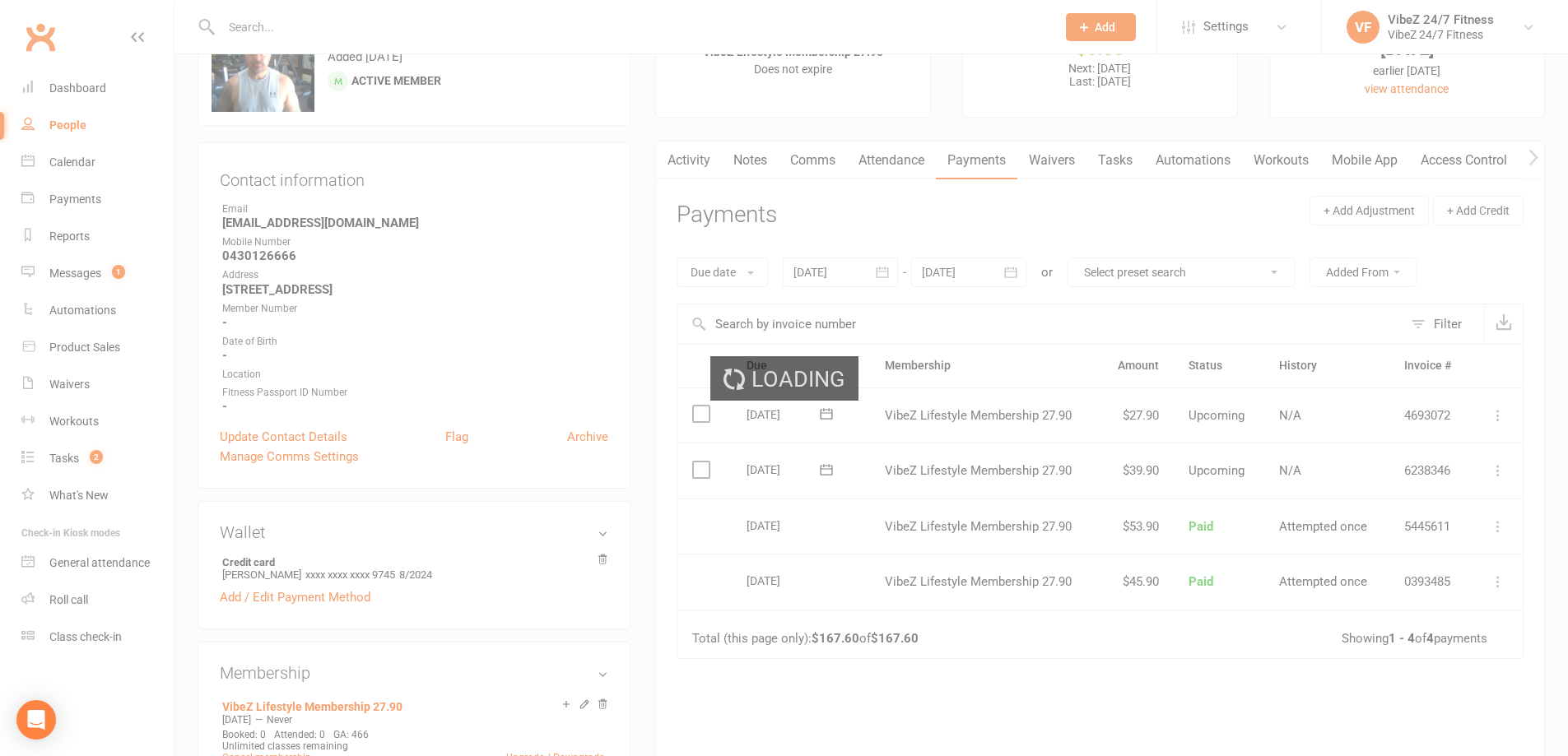
click at [360, 20] on div "Loading" at bounding box center [784, 378] width 1568 height 756
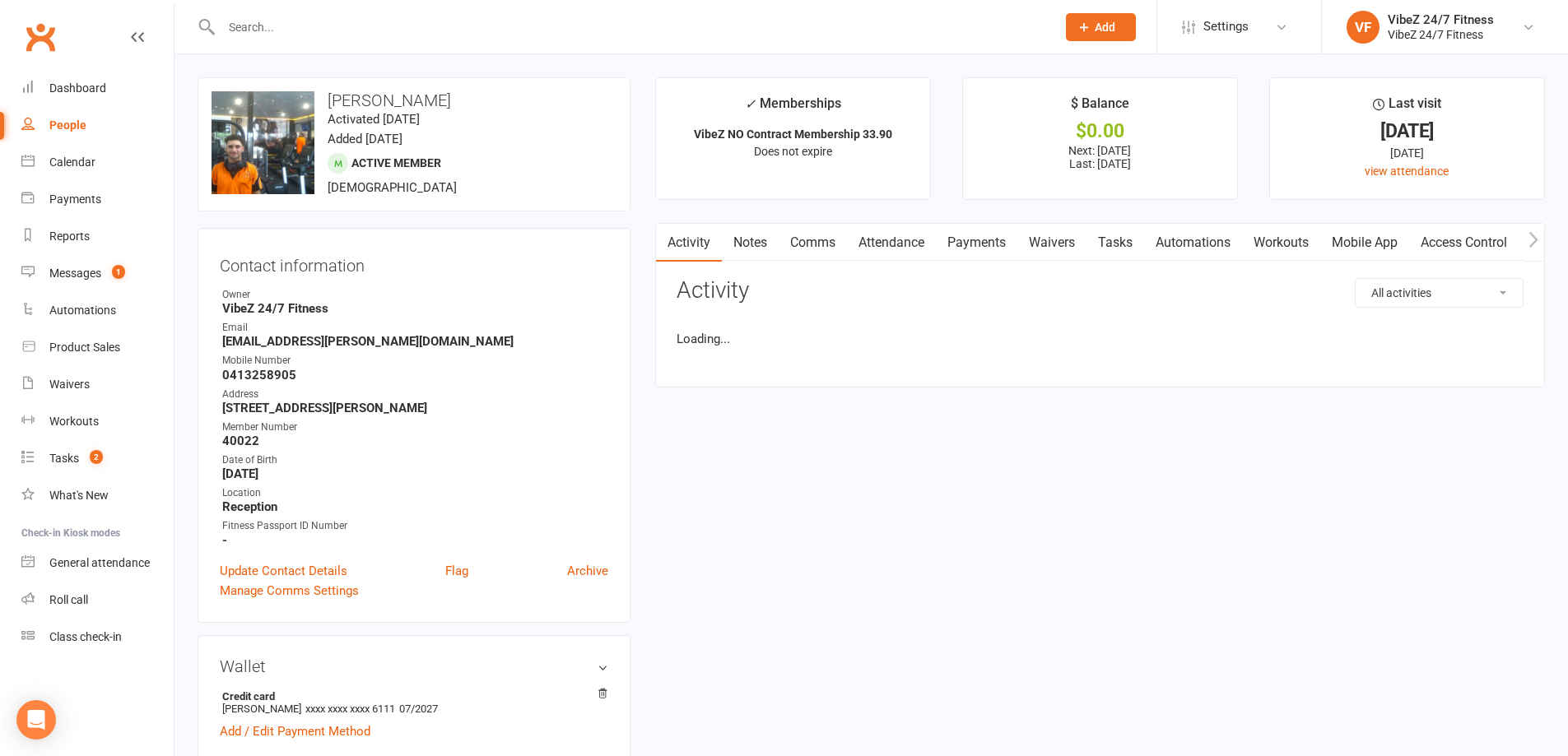
click at [358, 29] on input "text" at bounding box center [630, 27] width 828 height 23
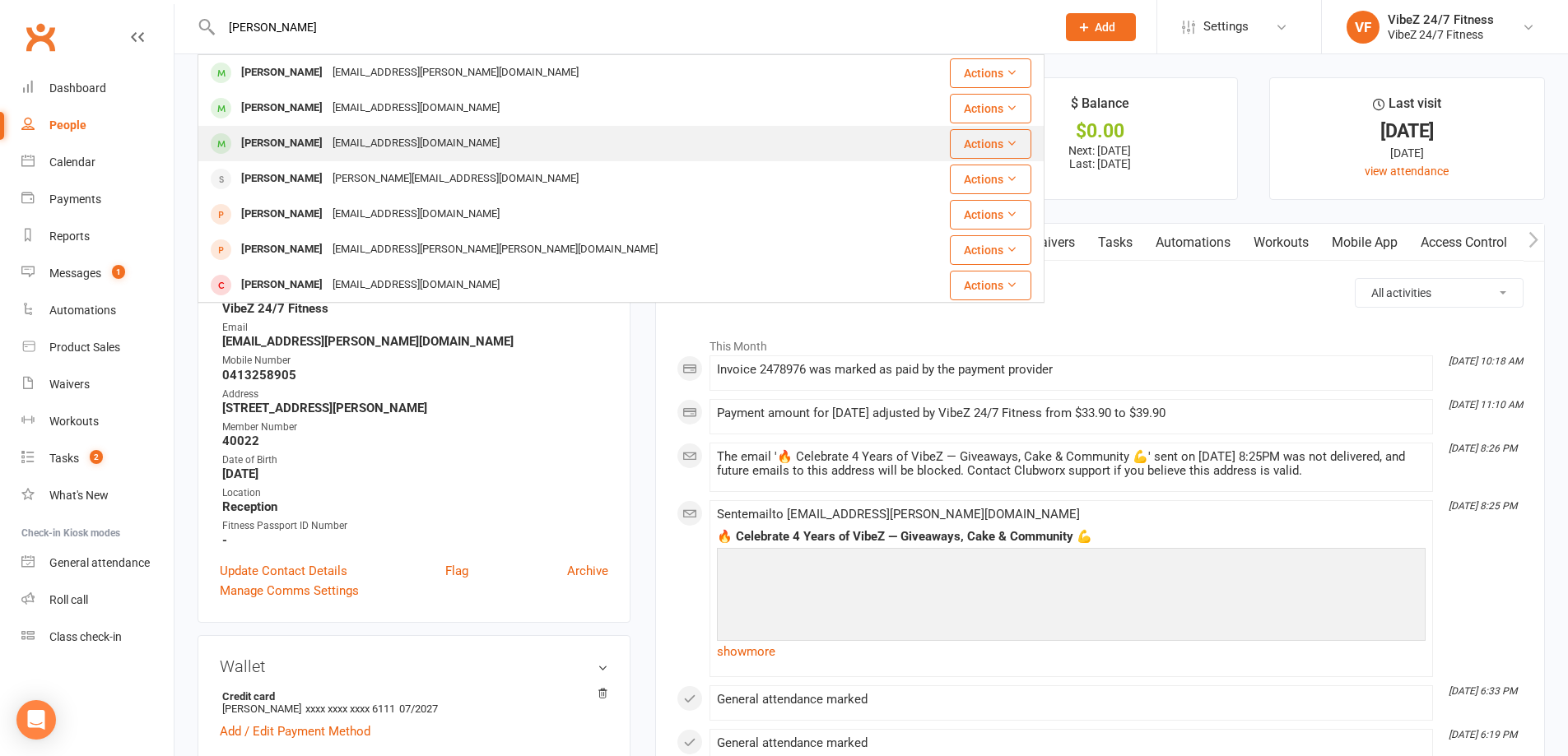
type input "difranco"
click at [400, 140] on div "noemail@gmail.com" at bounding box center [416, 144] width 177 height 24
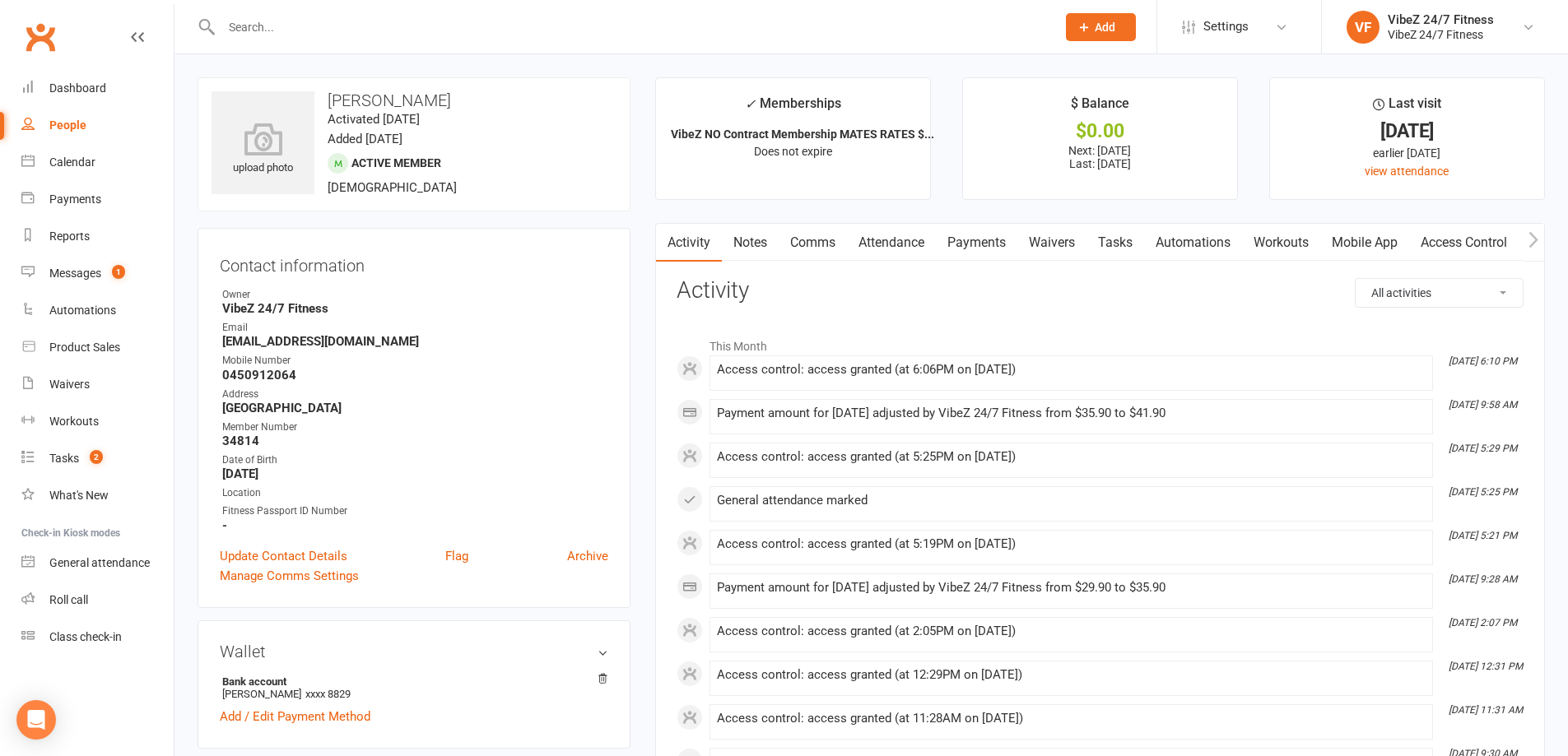
click at [998, 239] on link "Payments" at bounding box center [976, 242] width 82 height 38
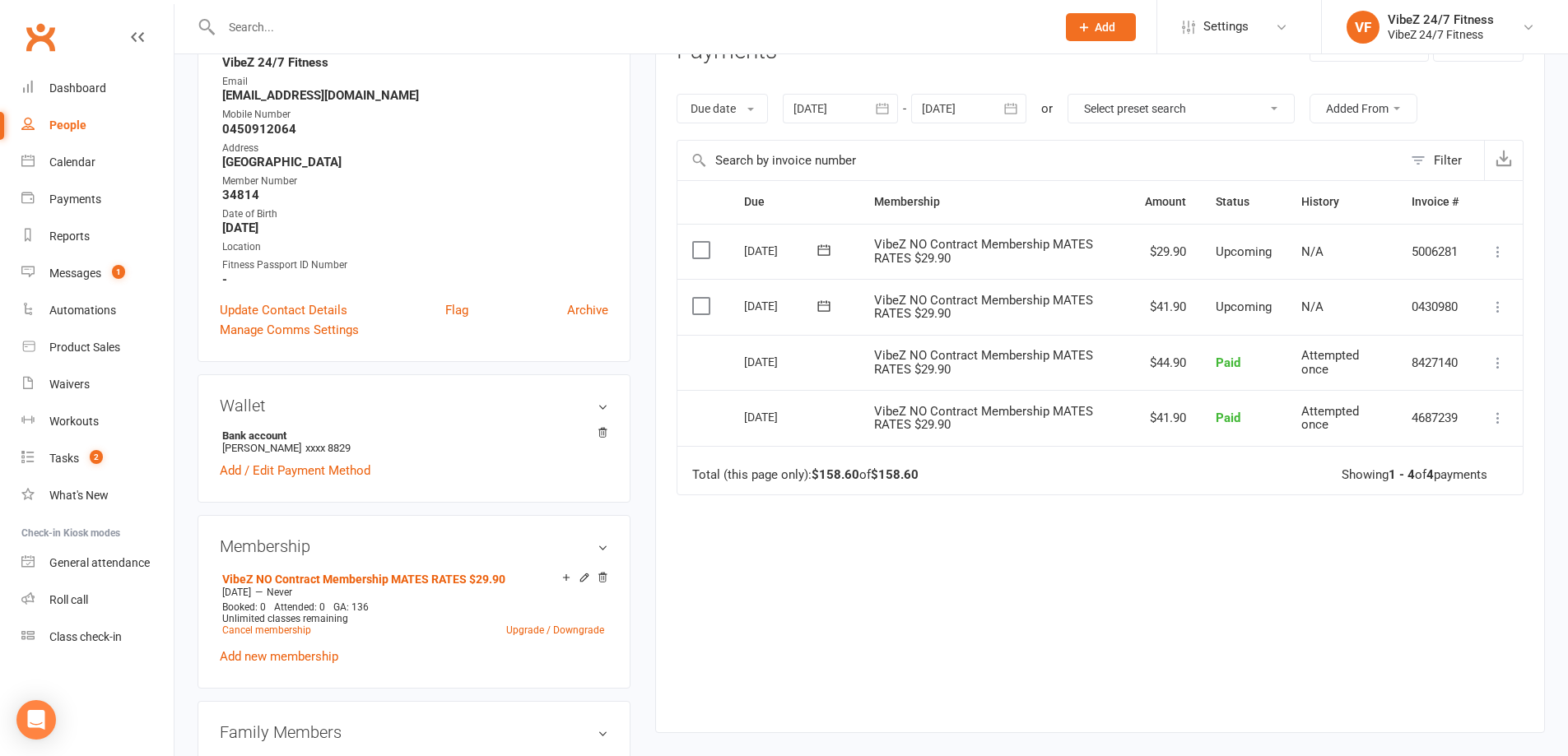
scroll to position [247, 0]
click at [1490, 317] on td "Mark as Paid (Cash) Mark as Paid (POS) Mark as Paid (Other) Skip Change amount …" at bounding box center [1498, 306] width 50 height 56
click at [1500, 307] on icon at bounding box center [1498, 306] width 17 height 17
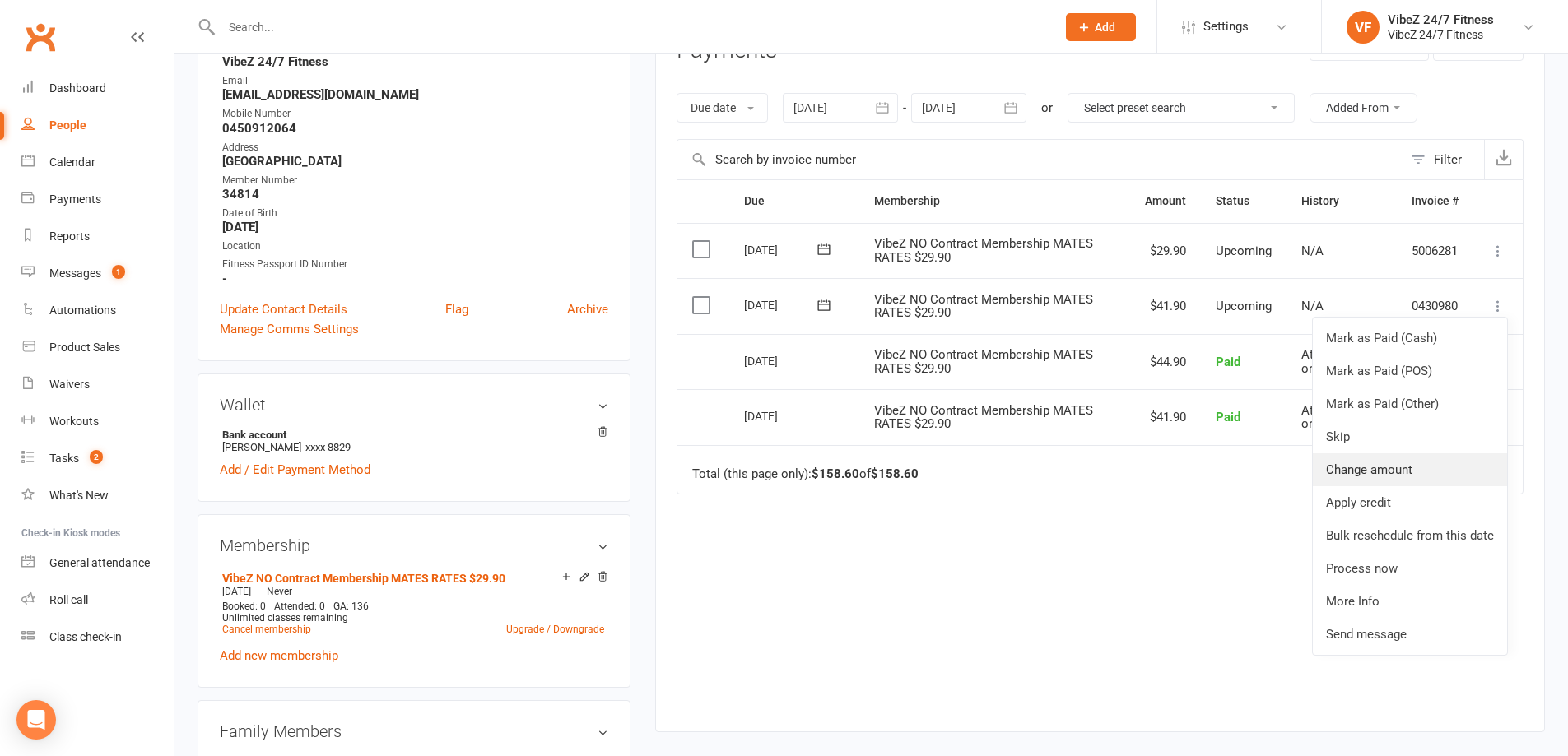
click at [1406, 479] on link "Change amount" at bounding box center [1410, 470] width 195 height 33
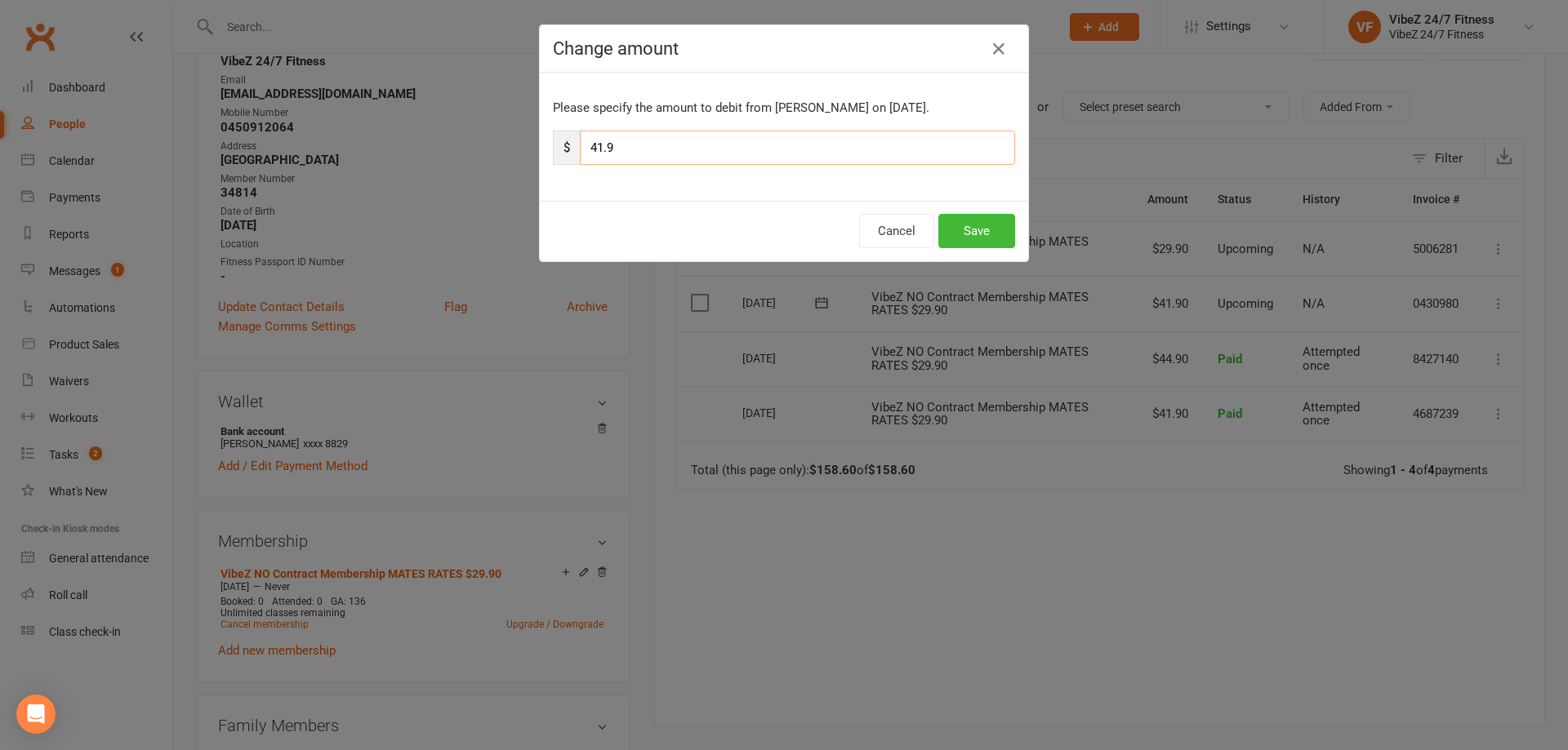
click at [591, 156] on input "41.9" at bounding box center [797, 148] width 435 height 35
type input "47.9"
click at [1004, 228] on button "Save" at bounding box center [976, 231] width 76 height 35
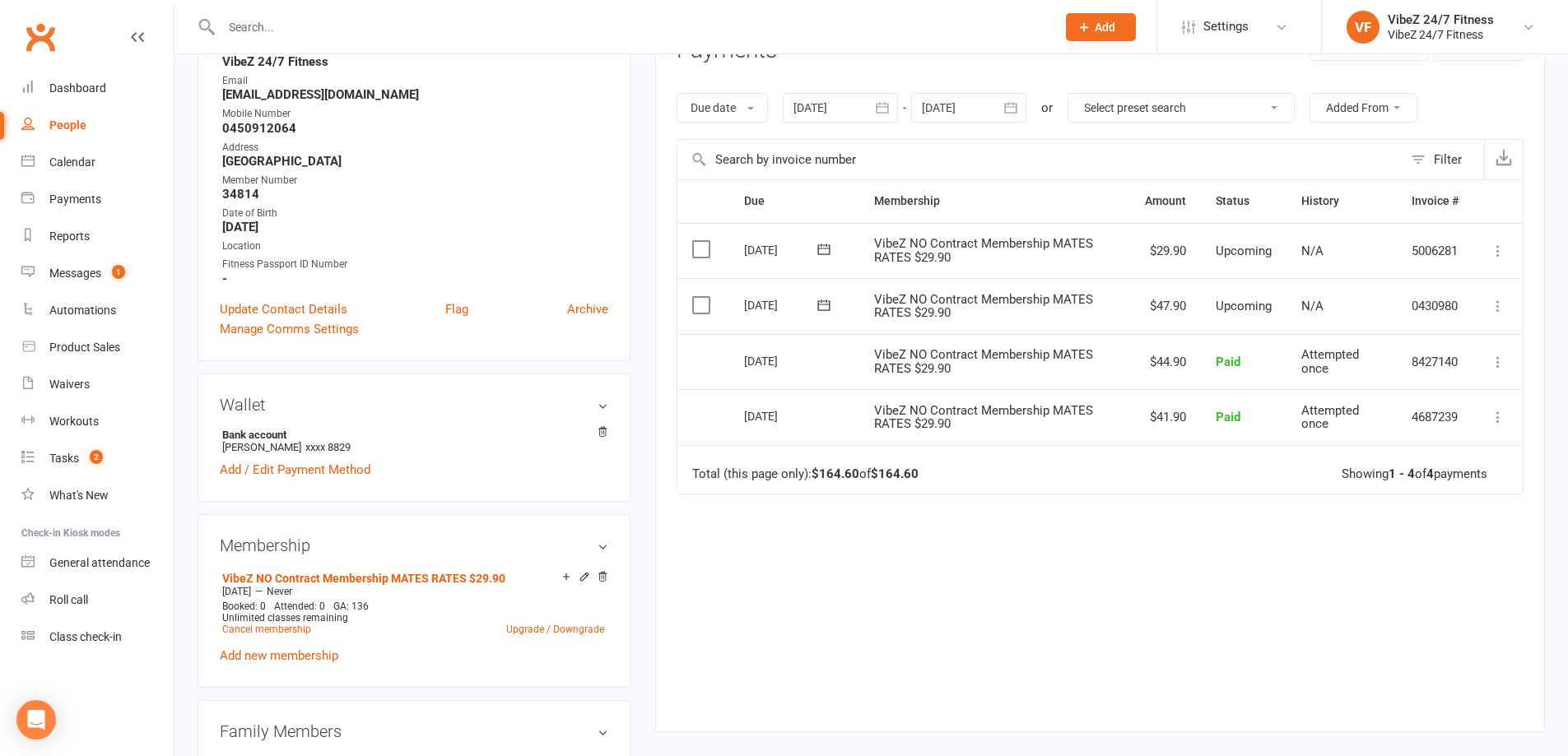
click at [1498, 309] on icon at bounding box center [1498, 306] width 17 height 17
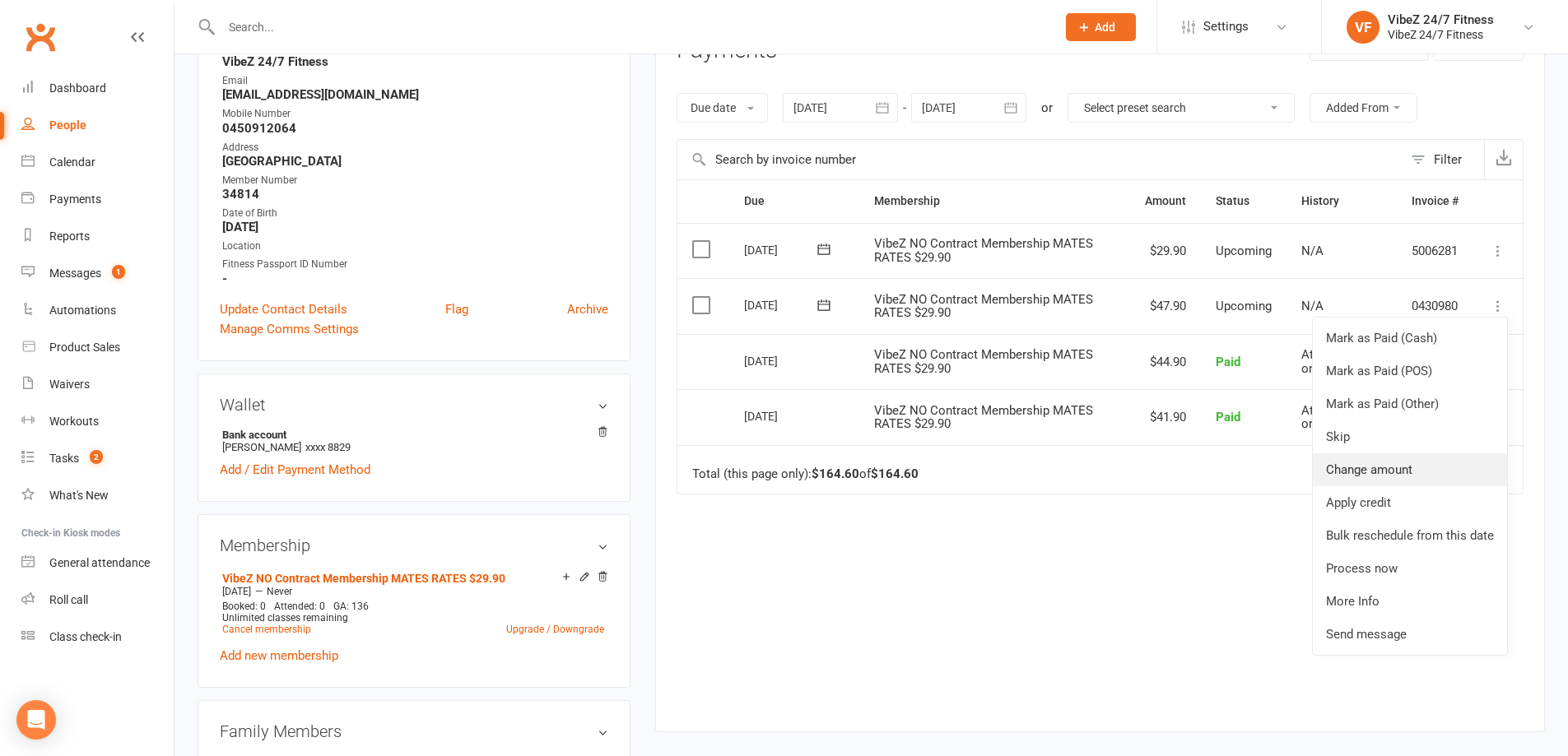
click at [1441, 478] on link "Change amount" at bounding box center [1410, 470] width 195 height 33
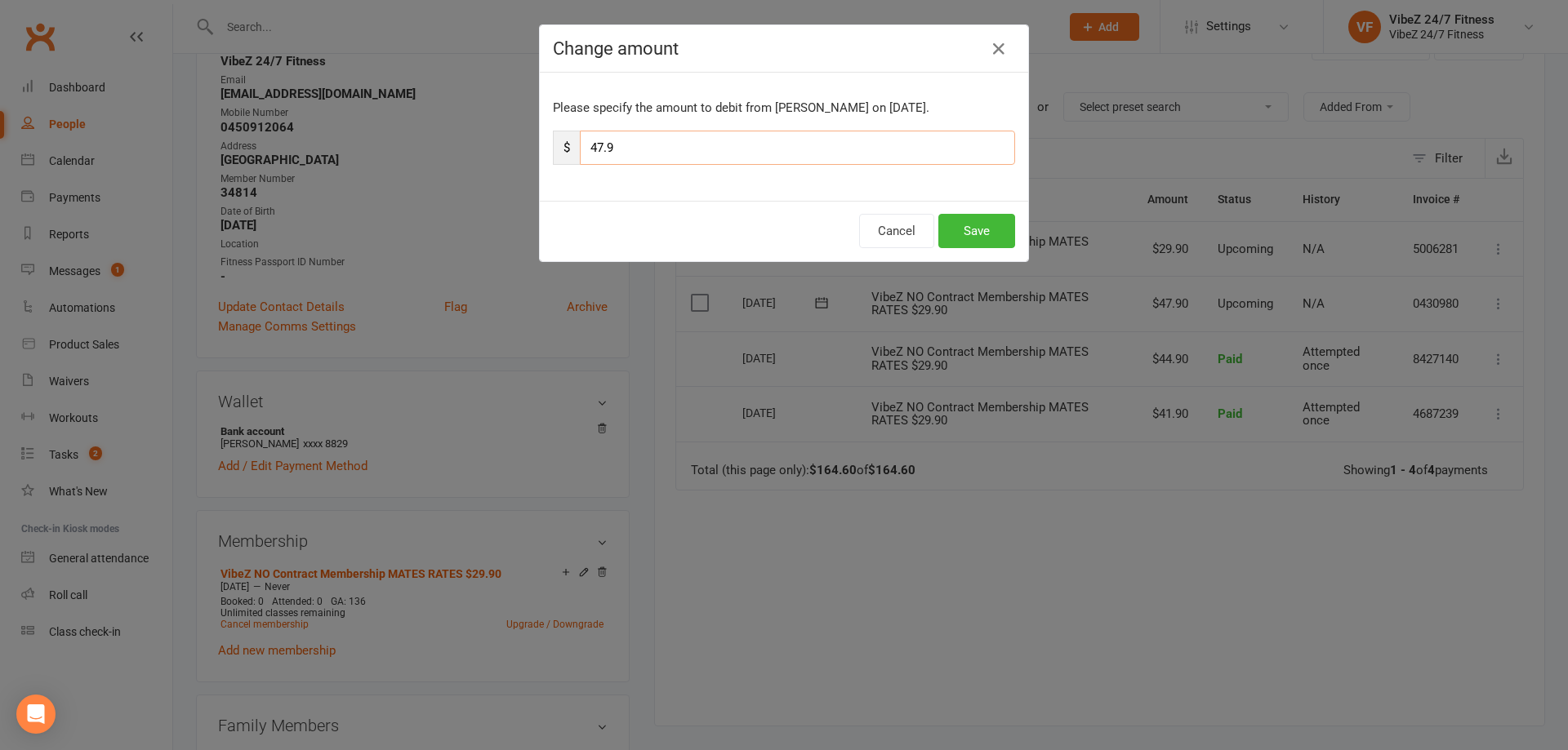
drag, startPoint x: 595, startPoint y: 145, endPoint x: 572, endPoint y: 143, distance: 23.1
click at [580, 144] on input "47.9" at bounding box center [797, 148] width 435 height 35
click at [682, 154] on input "121.9" at bounding box center [797, 148] width 435 height 35
type input "121.85"
click at [973, 225] on button "Save" at bounding box center [976, 231] width 76 height 35
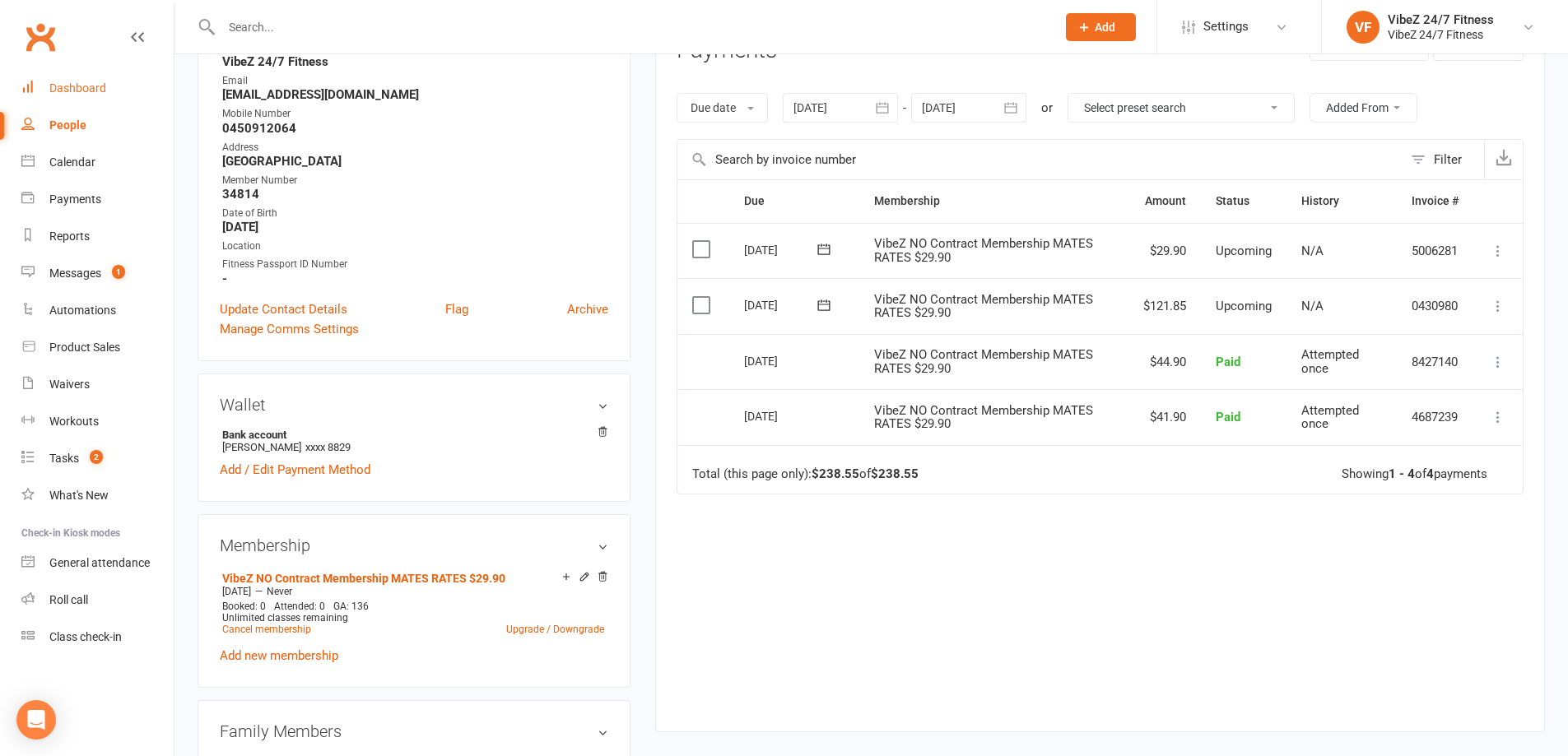
click at [98, 86] on div "Dashboard" at bounding box center [78, 88] width 57 height 13
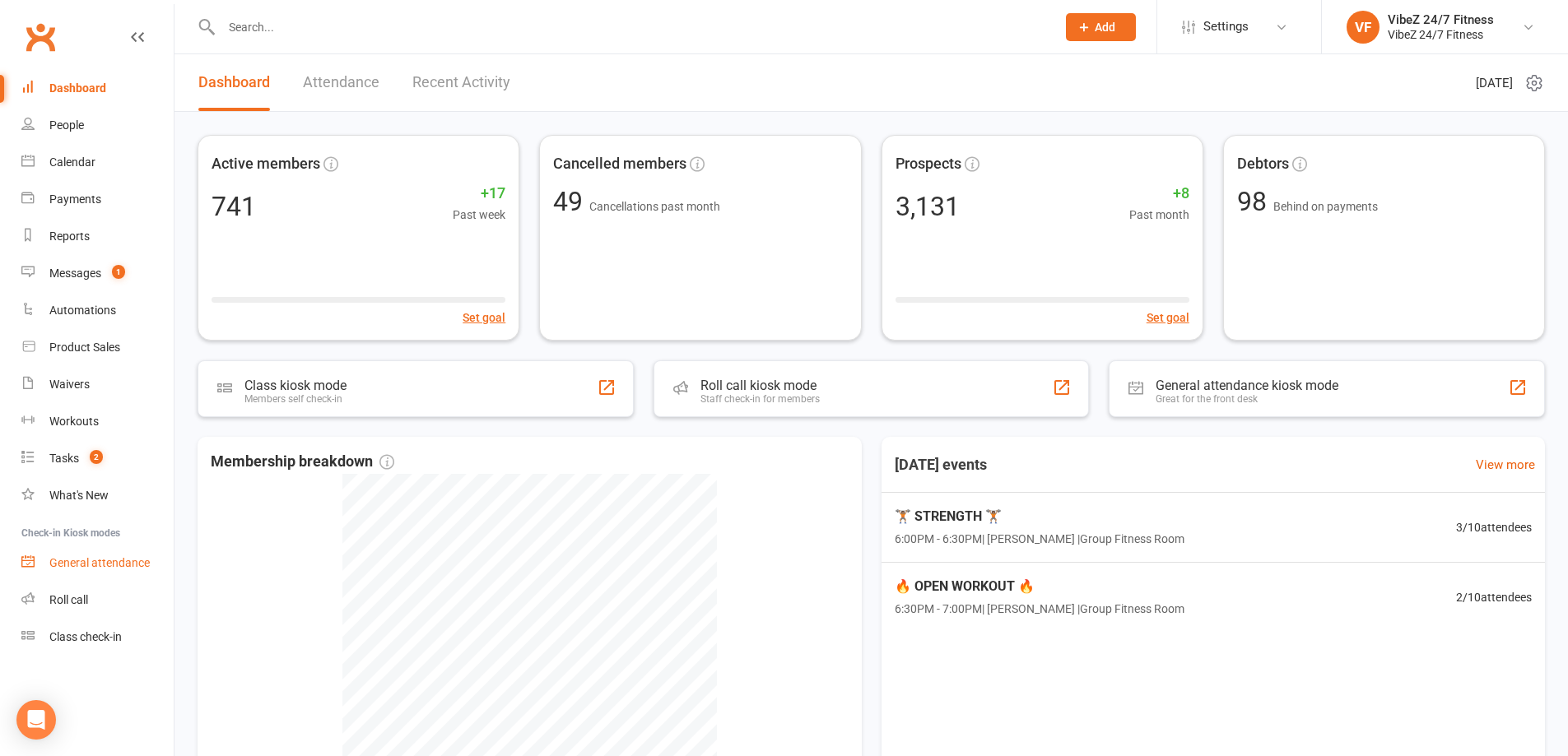
click at [67, 550] on link "General attendance" at bounding box center [97, 563] width 152 height 37
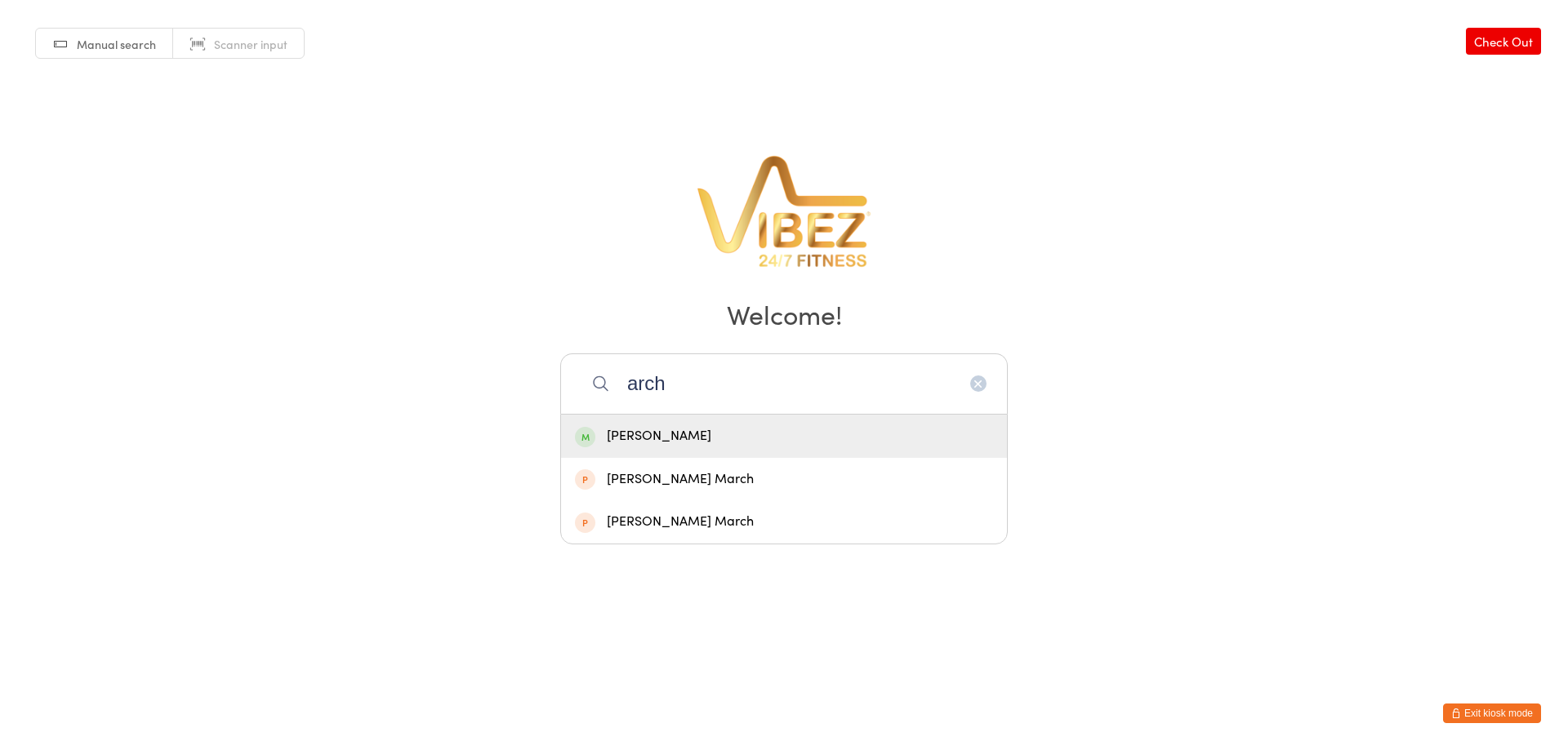
type input "arch"
click at [744, 422] on div "Archie Humphris" at bounding box center [784, 437] width 446 height 44
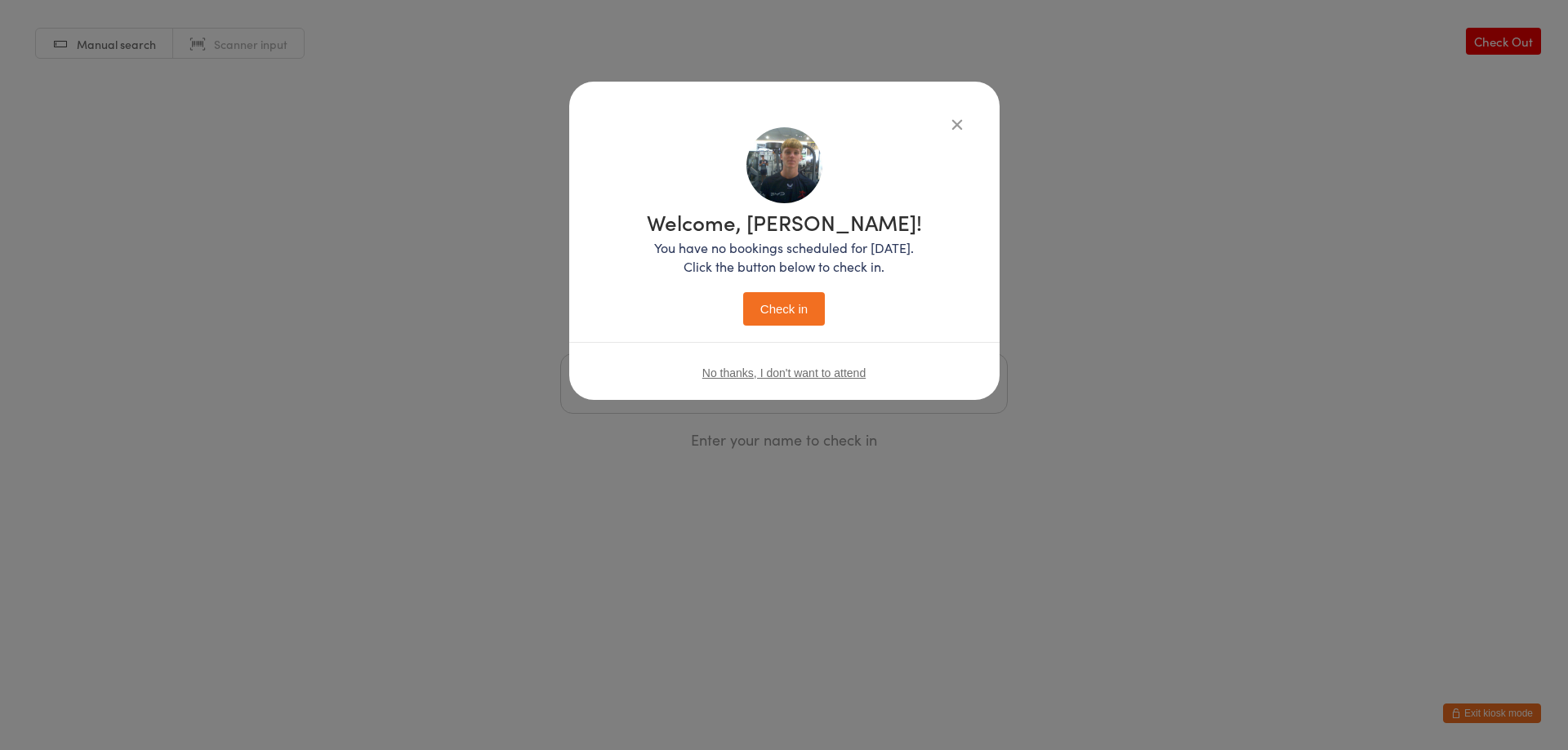
click at [817, 289] on div "Welcome, Archie! You have no bookings scheduled for today. Click the button bel…" at bounding box center [784, 269] width 275 height 115
click at [814, 296] on button "Check in" at bounding box center [784, 309] width 82 height 34
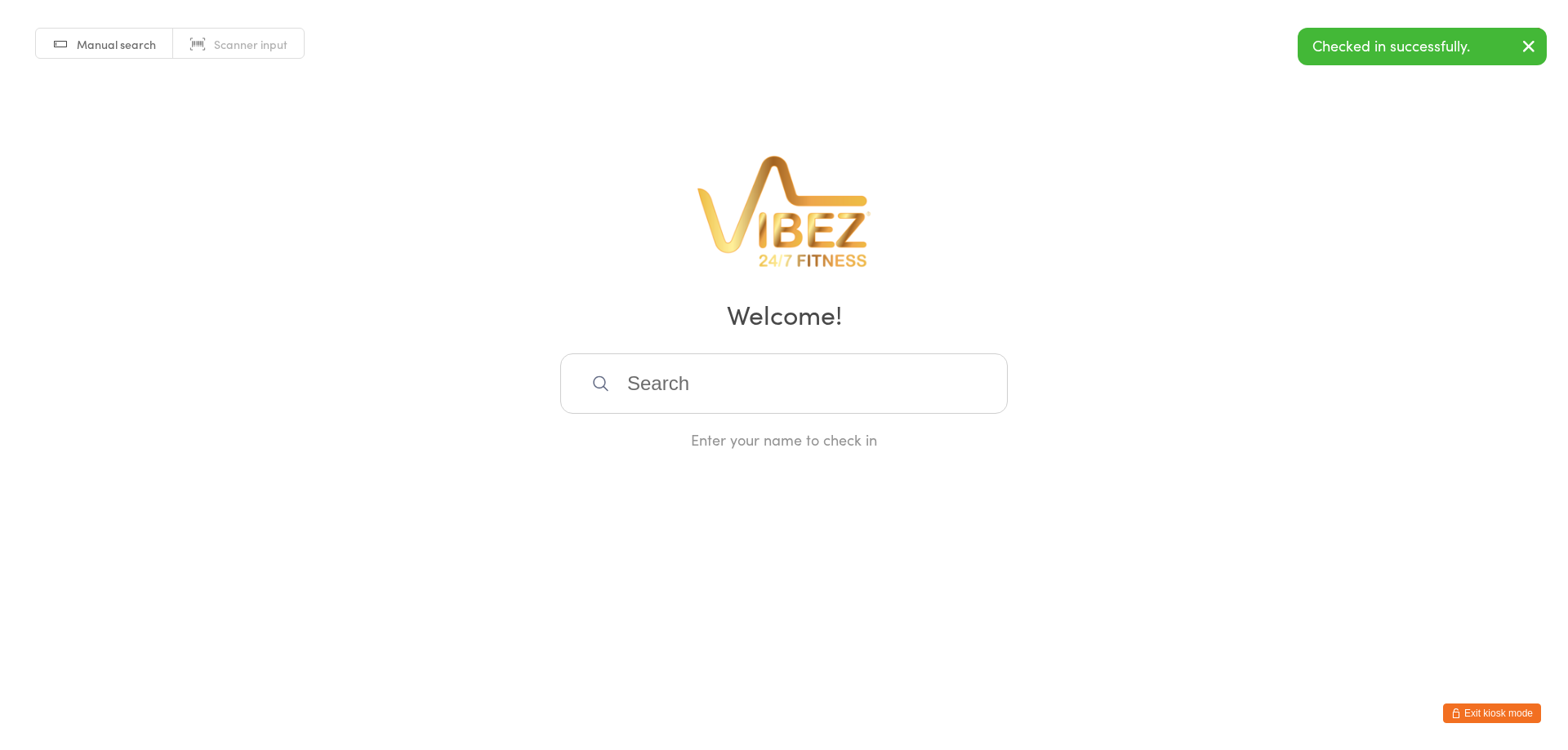
click at [743, 380] on input "search" at bounding box center [784, 383] width 448 height 60
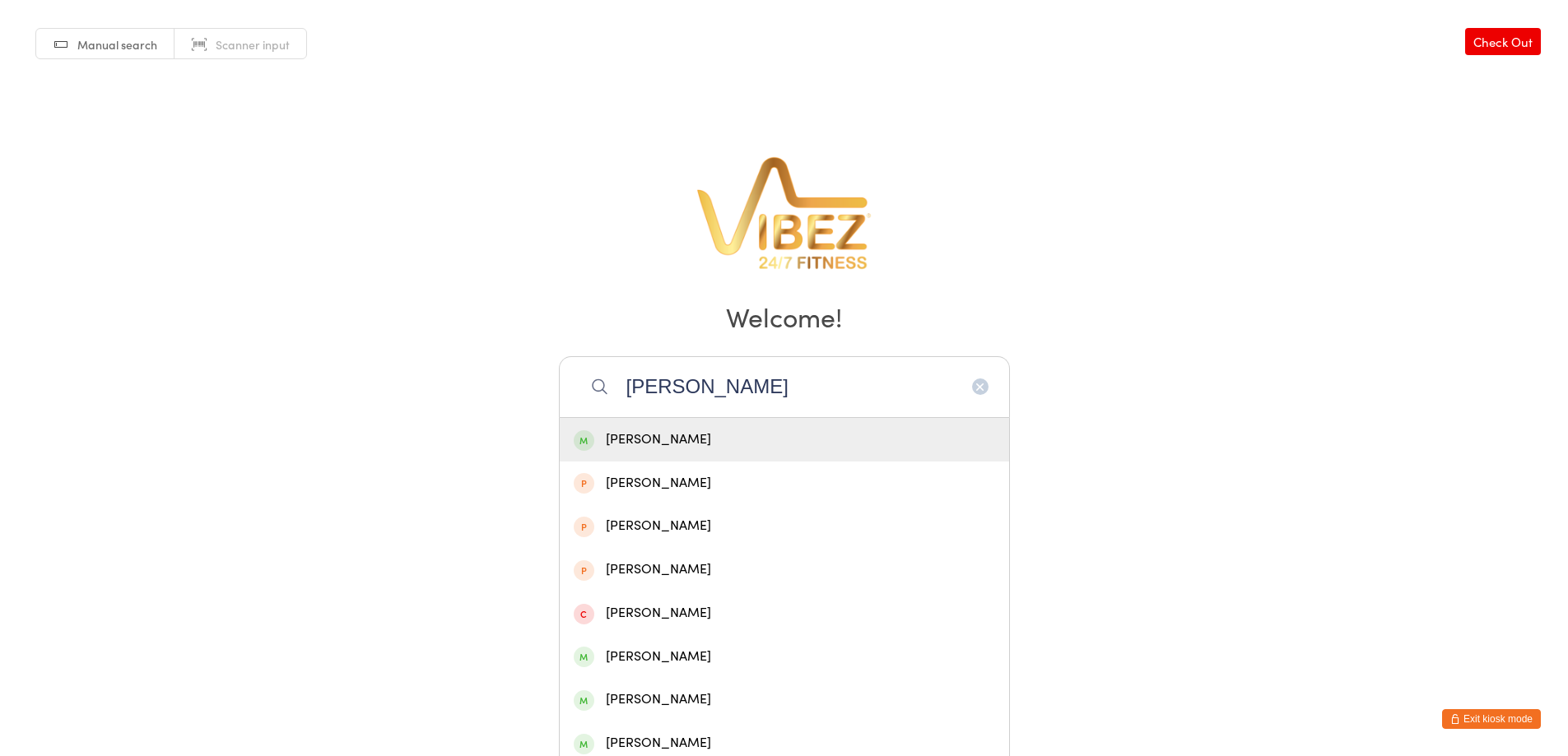
type input "heaton"
click at [679, 428] on div "[PERSON_NAME]" at bounding box center [784, 439] width 421 height 22
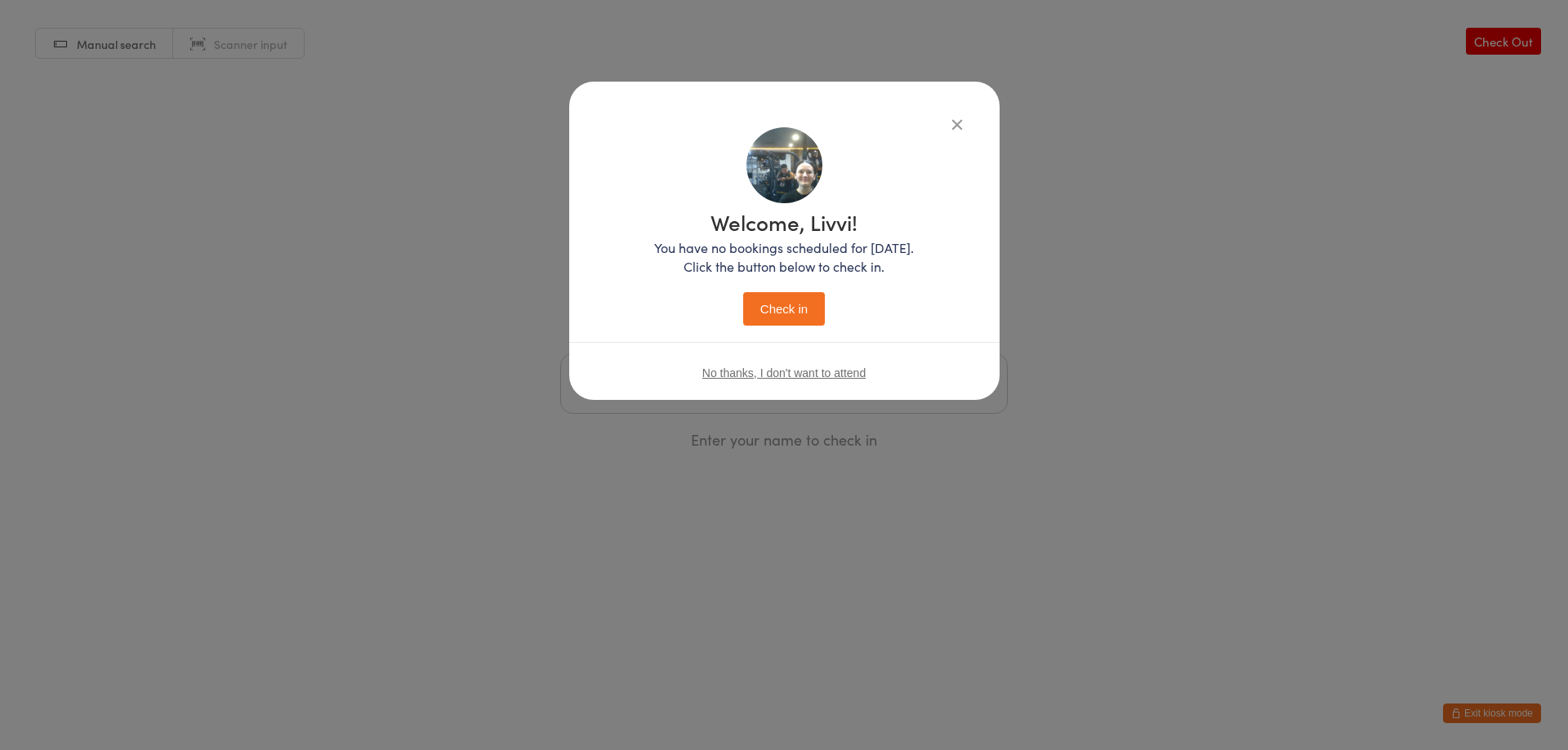
click at [782, 309] on button "Check in" at bounding box center [784, 309] width 82 height 34
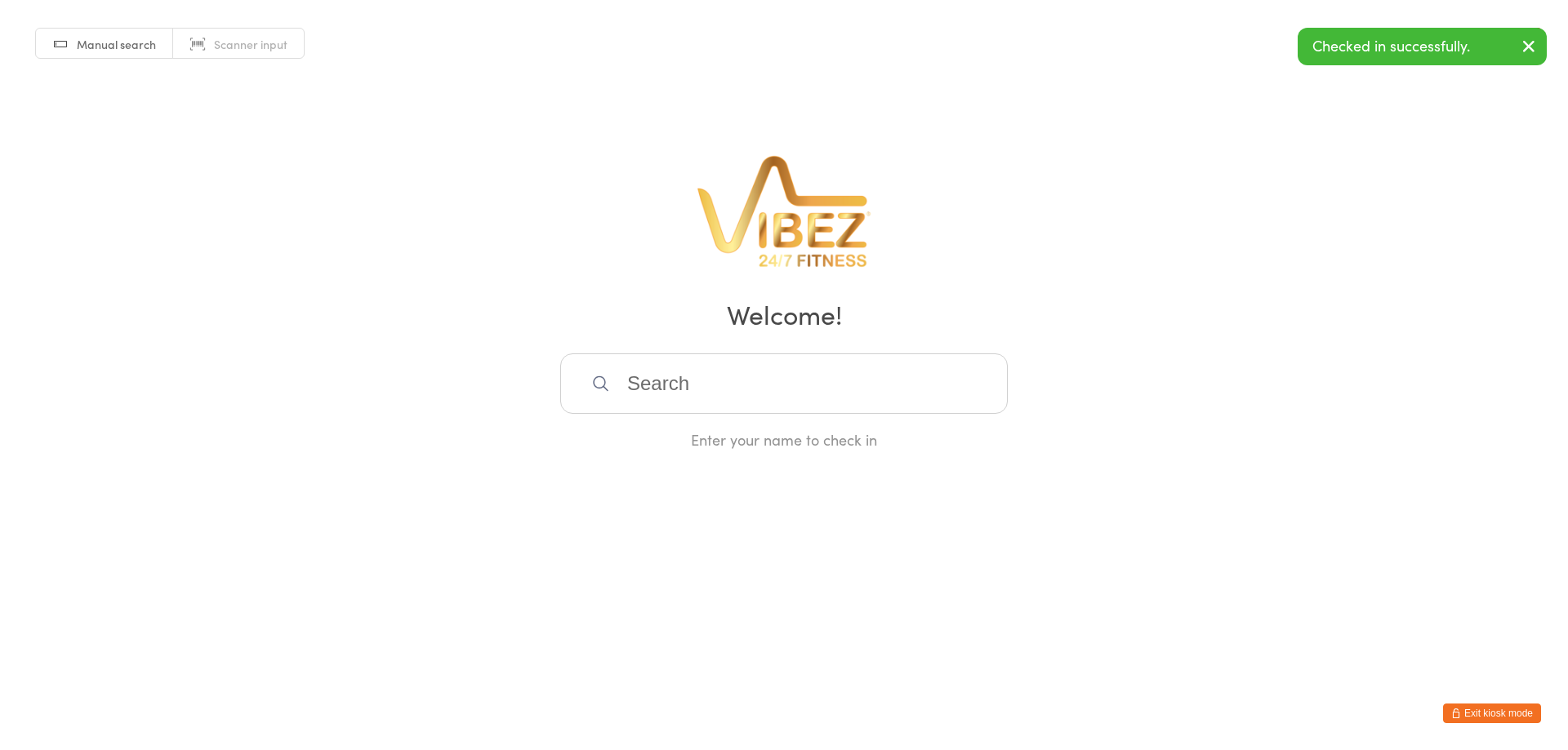
click at [723, 381] on input "search" at bounding box center [784, 383] width 448 height 60
type input "k"
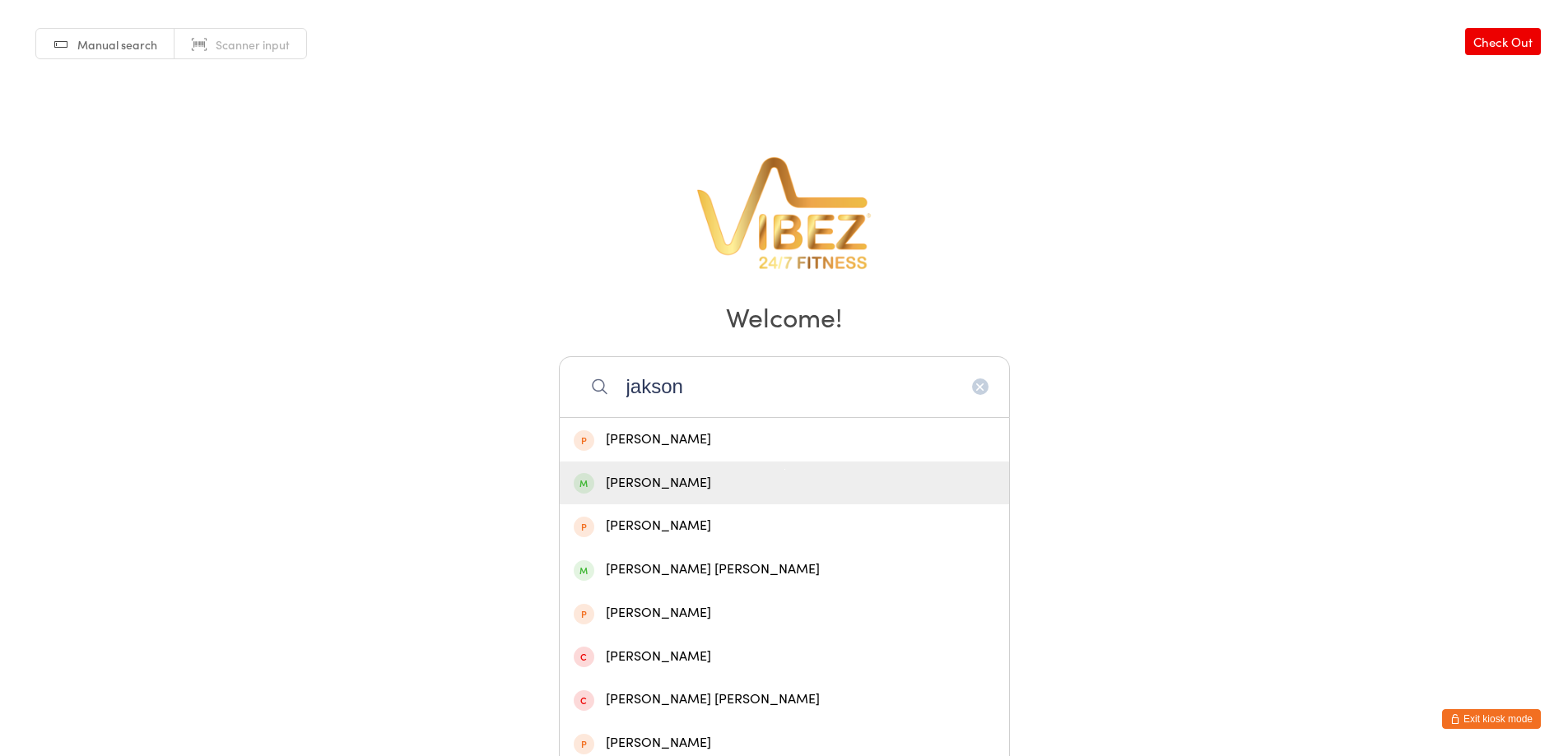
type input "jakson"
click at [703, 481] on div "[PERSON_NAME]" at bounding box center [784, 484] width 421 height 22
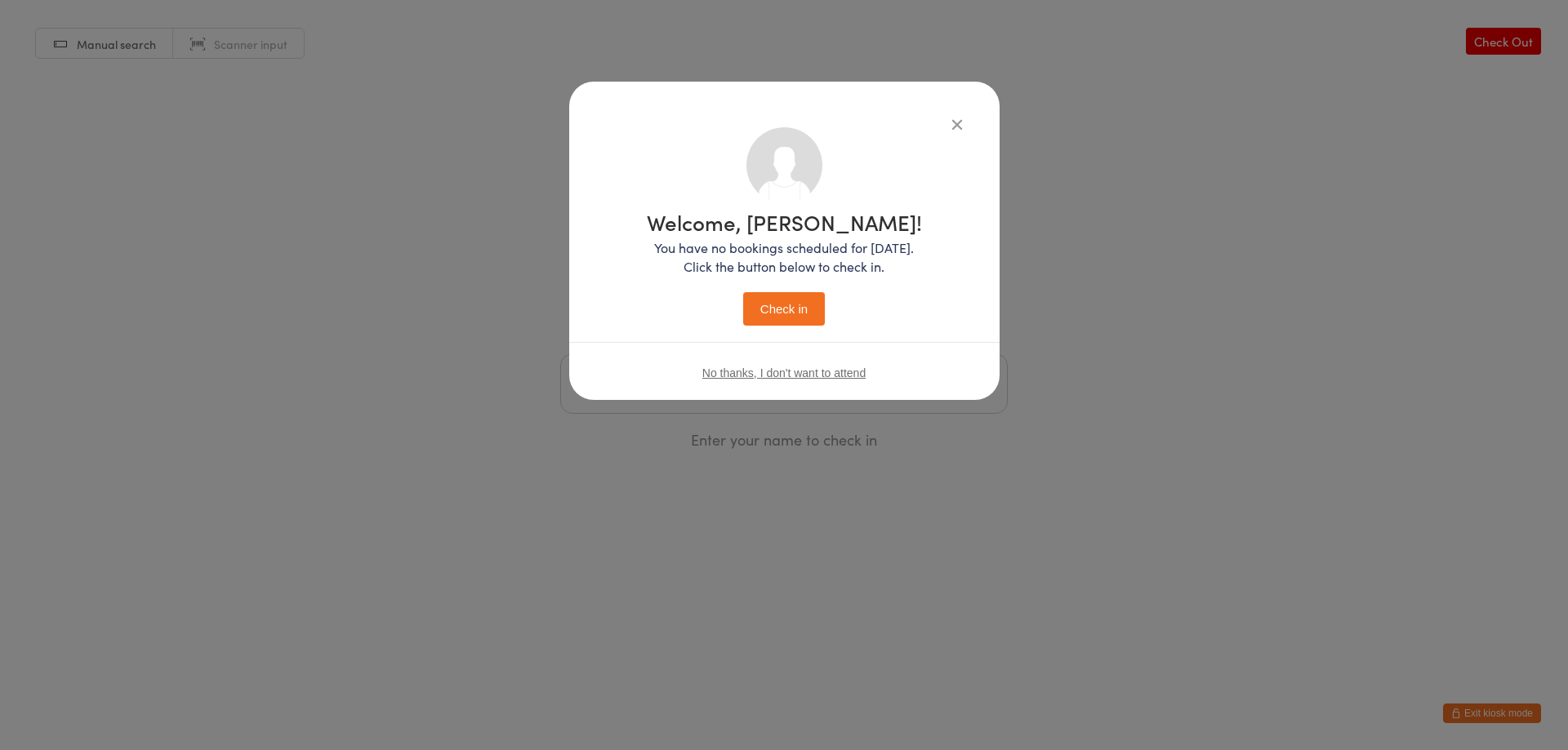
click at [798, 313] on button "Check in" at bounding box center [784, 309] width 82 height 34
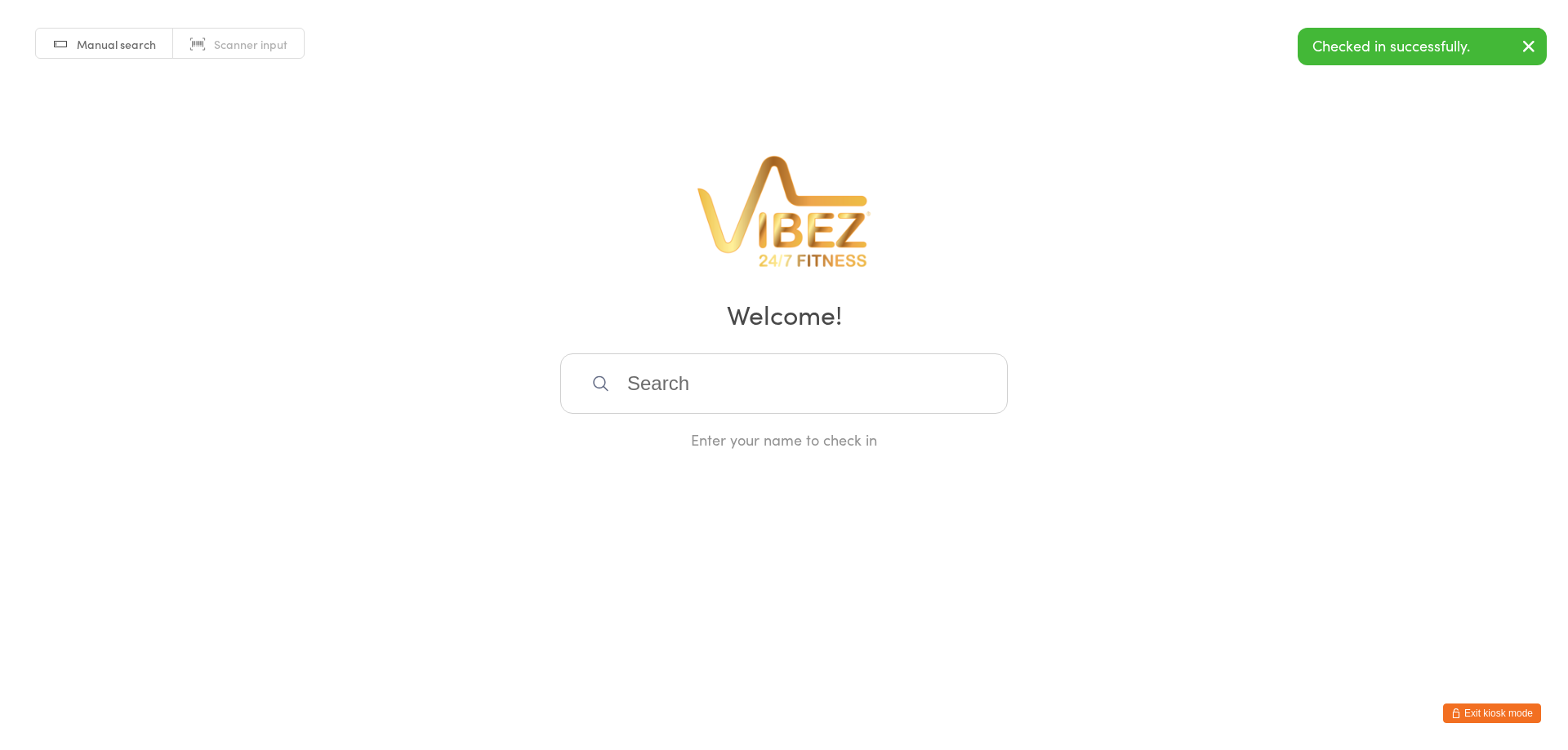
click at [1503, 709] on button "Exit kiosk mode" at bounding box center [1492, 714] width 98 height 20
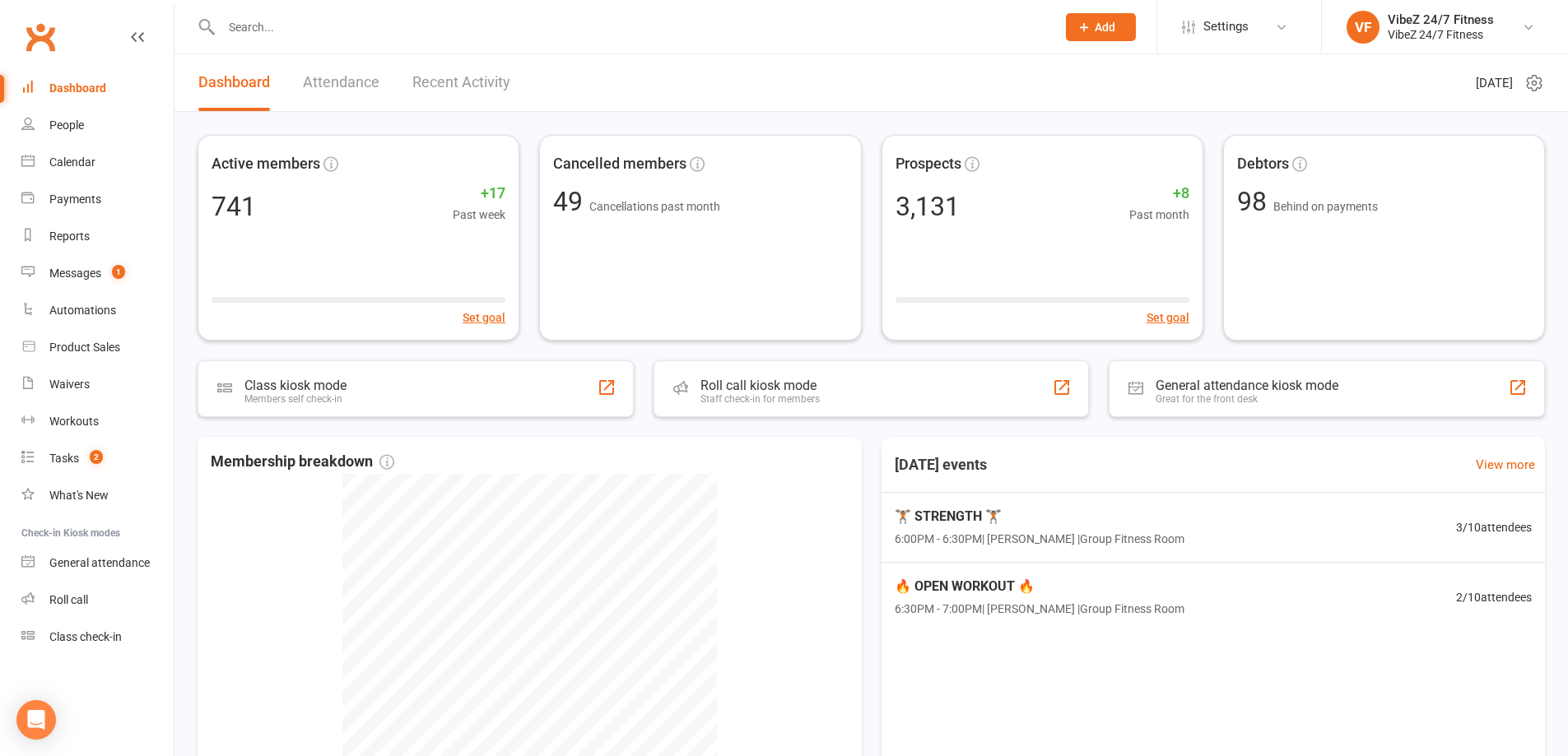
click at [495, 78] on link "Recent Activity" at bounding box center [461, 83] width 98 height 57
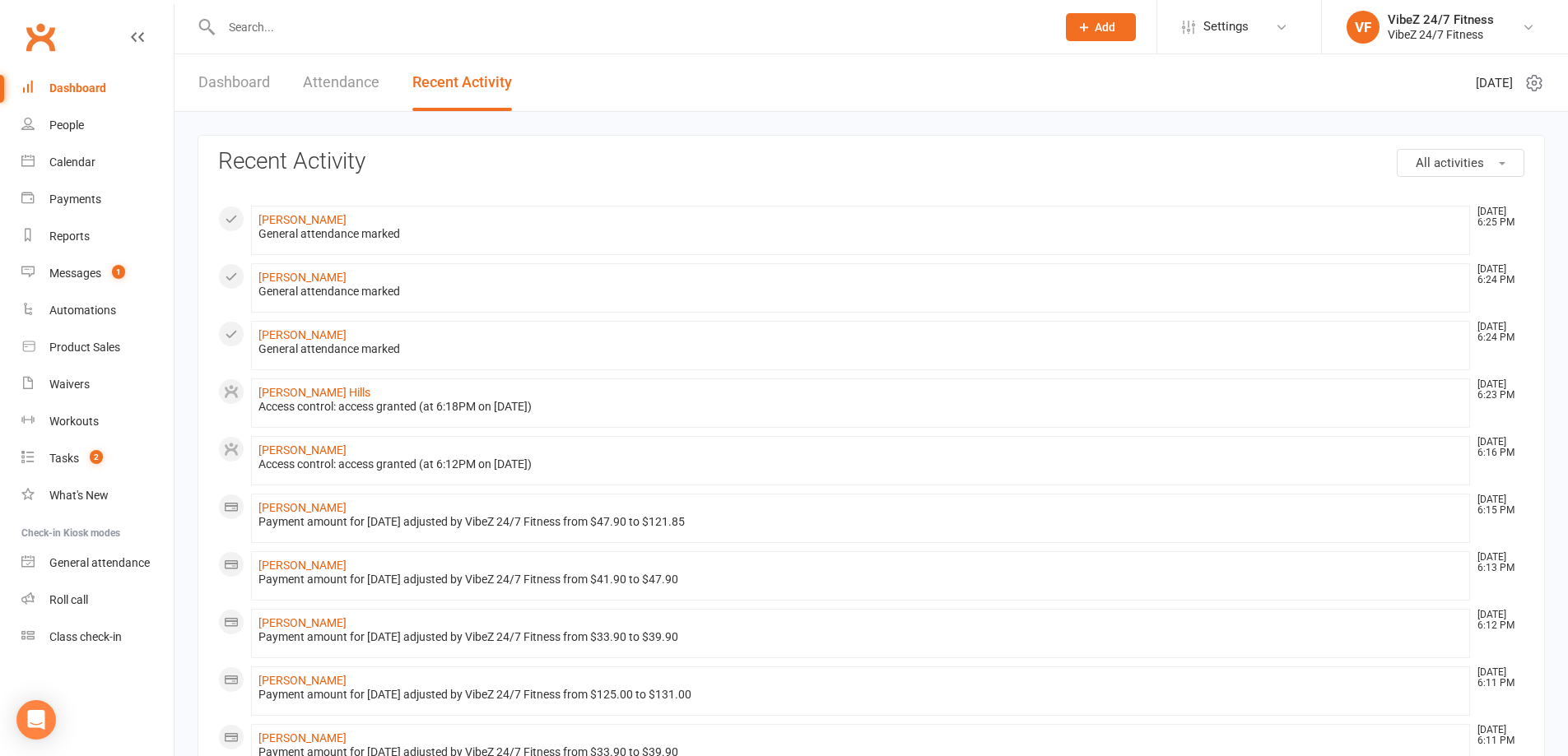
click at [673, 97] on header "Dashboard Attendance Recent Activity Tuesday 14th, October 2025" at bounding box center [871, 83] width 1394 height 58
click at [253, 93] on link "Dashboard" at bounding box center [234, 83] width 72 height 57
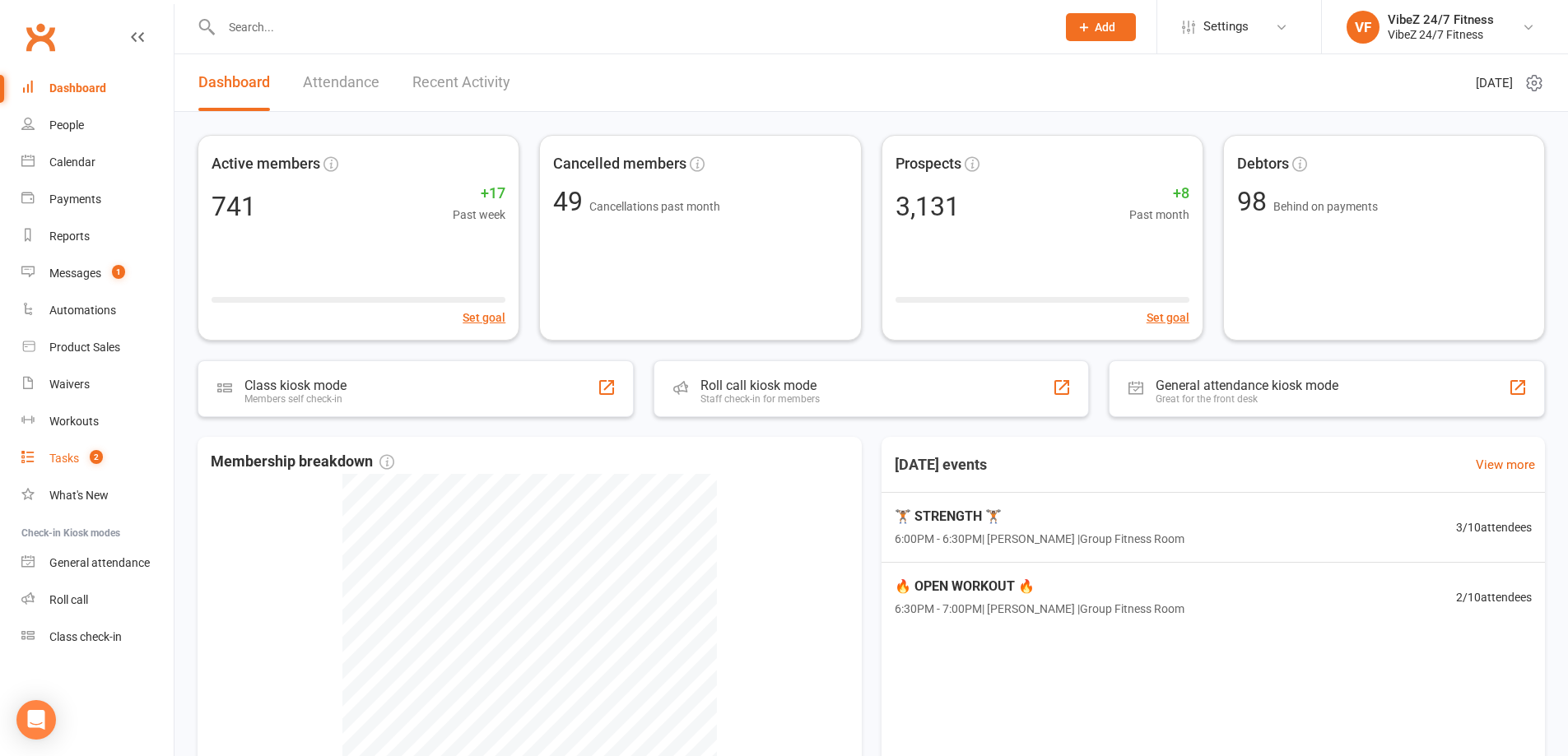
click at [124, 472] on link "Tasks 2" at bounding box center [97, 459] width 152 height 37
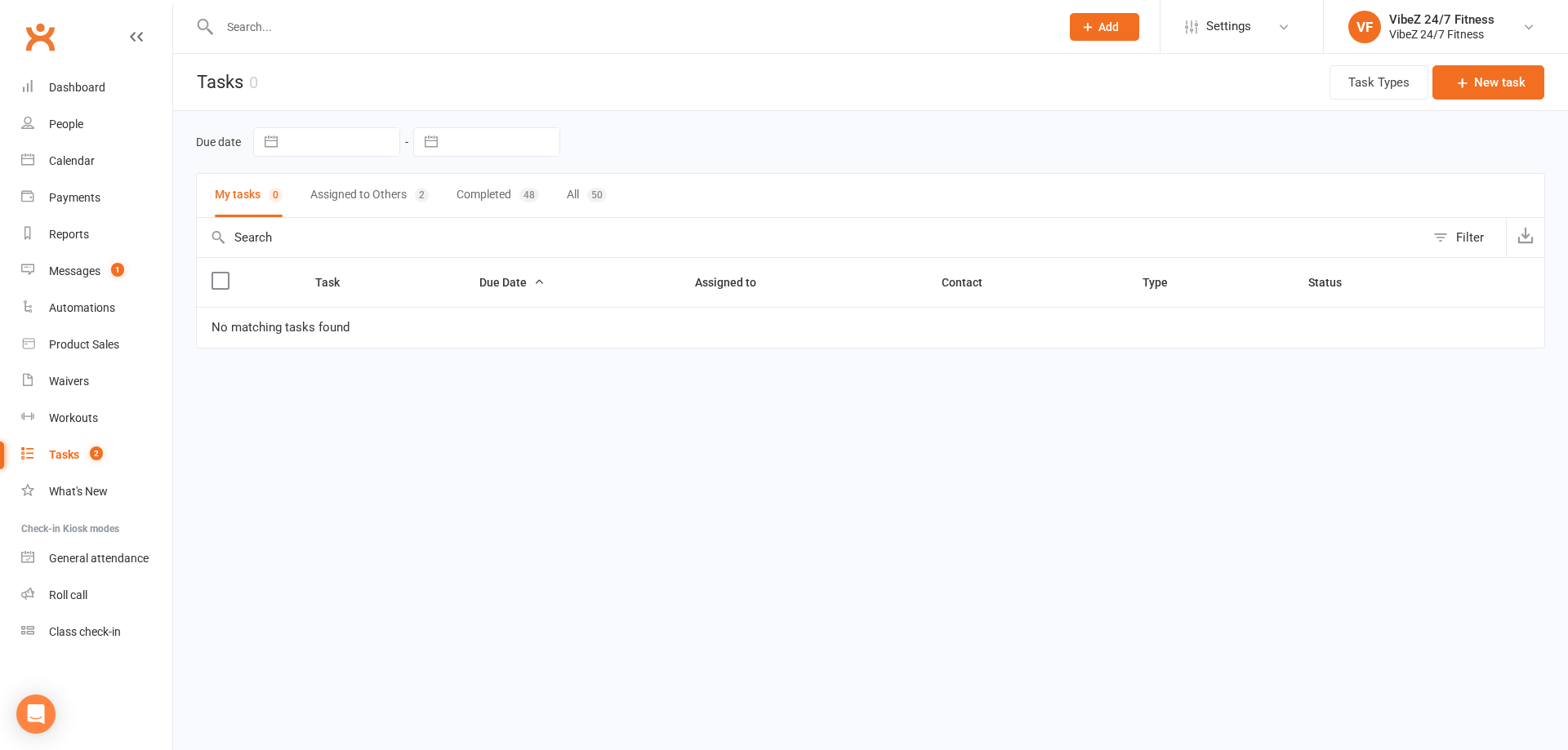
click at [369, 198] on button "Assigned to Others 2" at bounding box center [369, 196] width 118 height 44
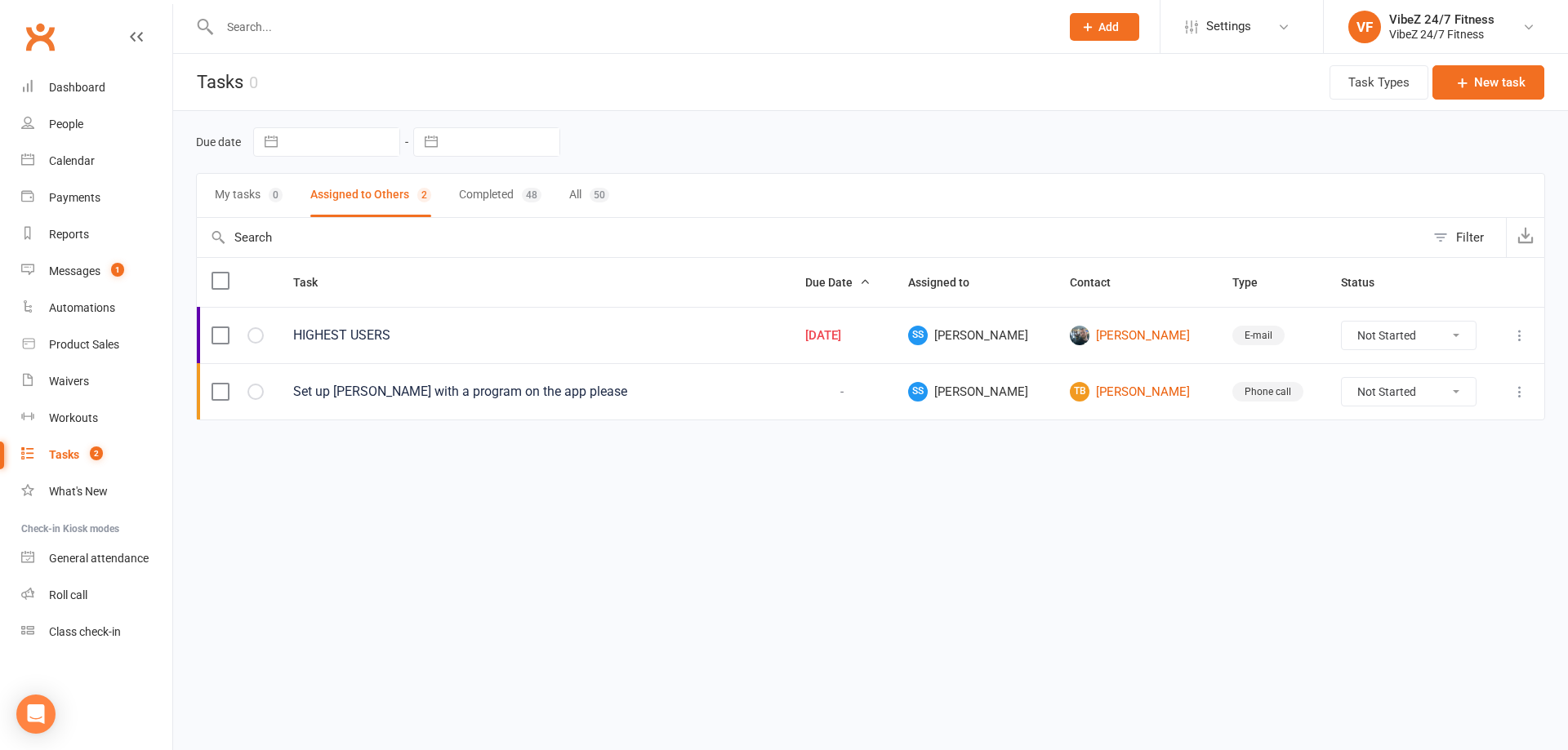
click at [376, 28] on input "text" at bounding box center [632, 26] width 834 height 23
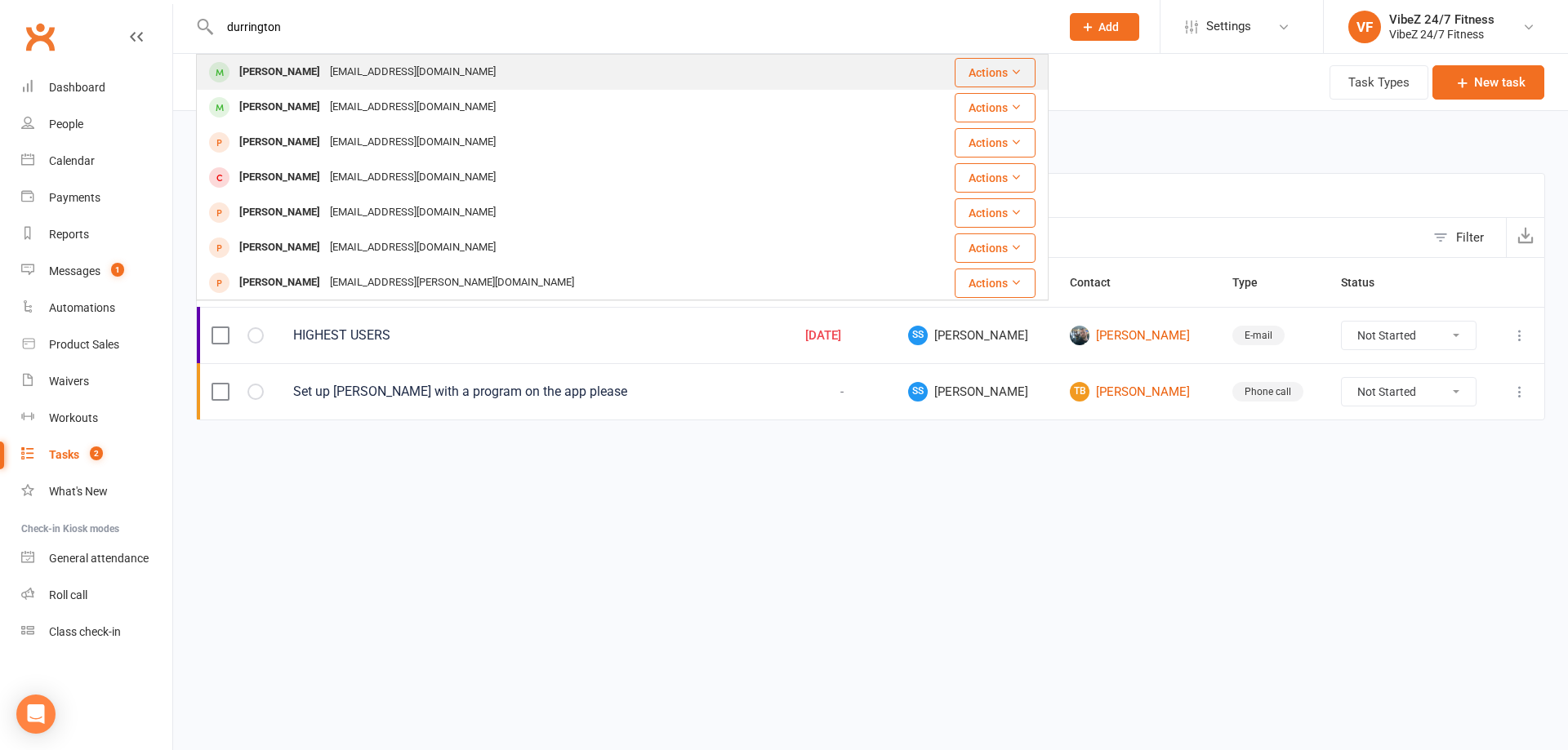
type input "durrington"
click at [520, 62] on div "Joel Durrington joeldurrington7@gmail.com" at bounding box center [551, 72] width 707 height 34
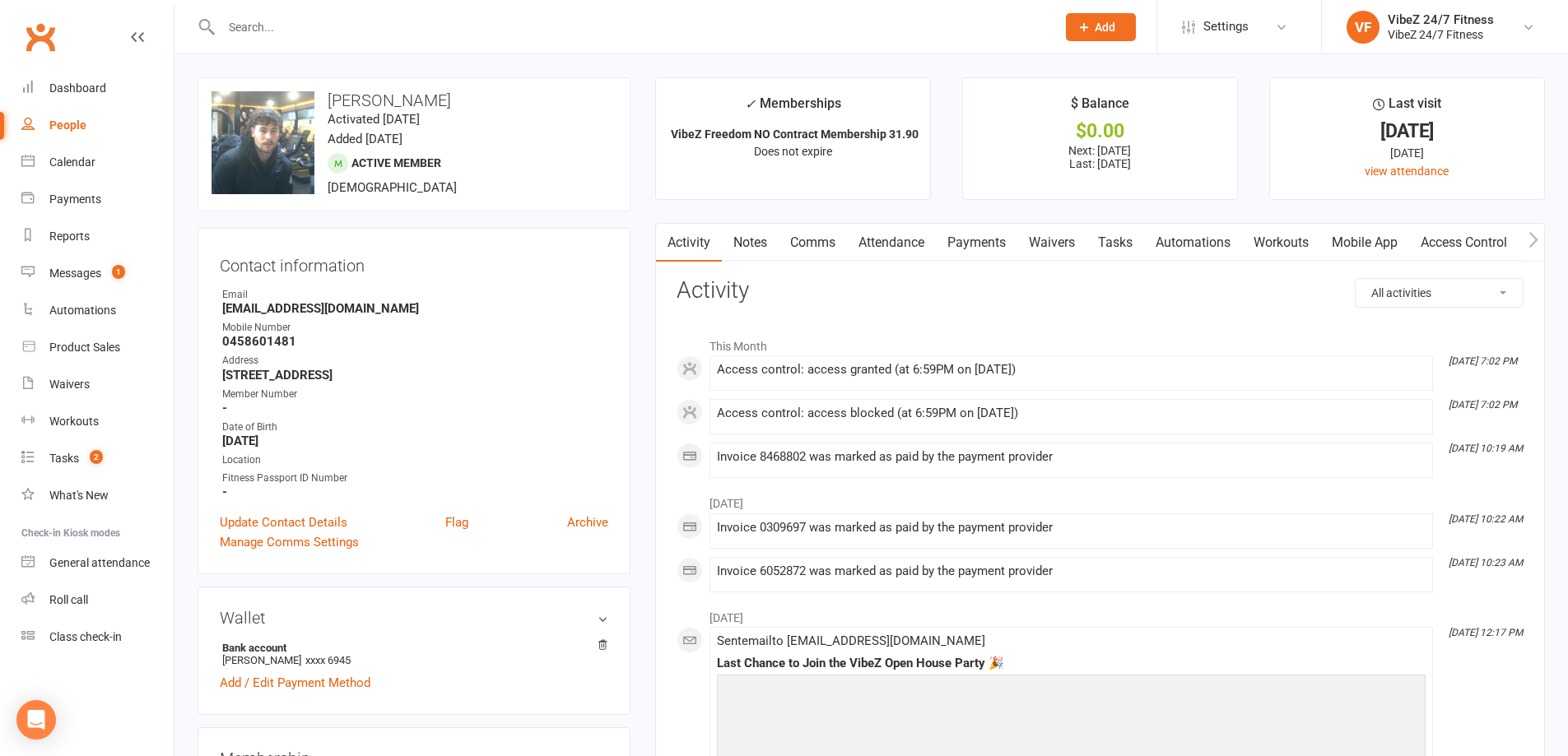
click at [1476, 242] on link "Access Control" at bounding box center [1463, 242] width 109 height 38
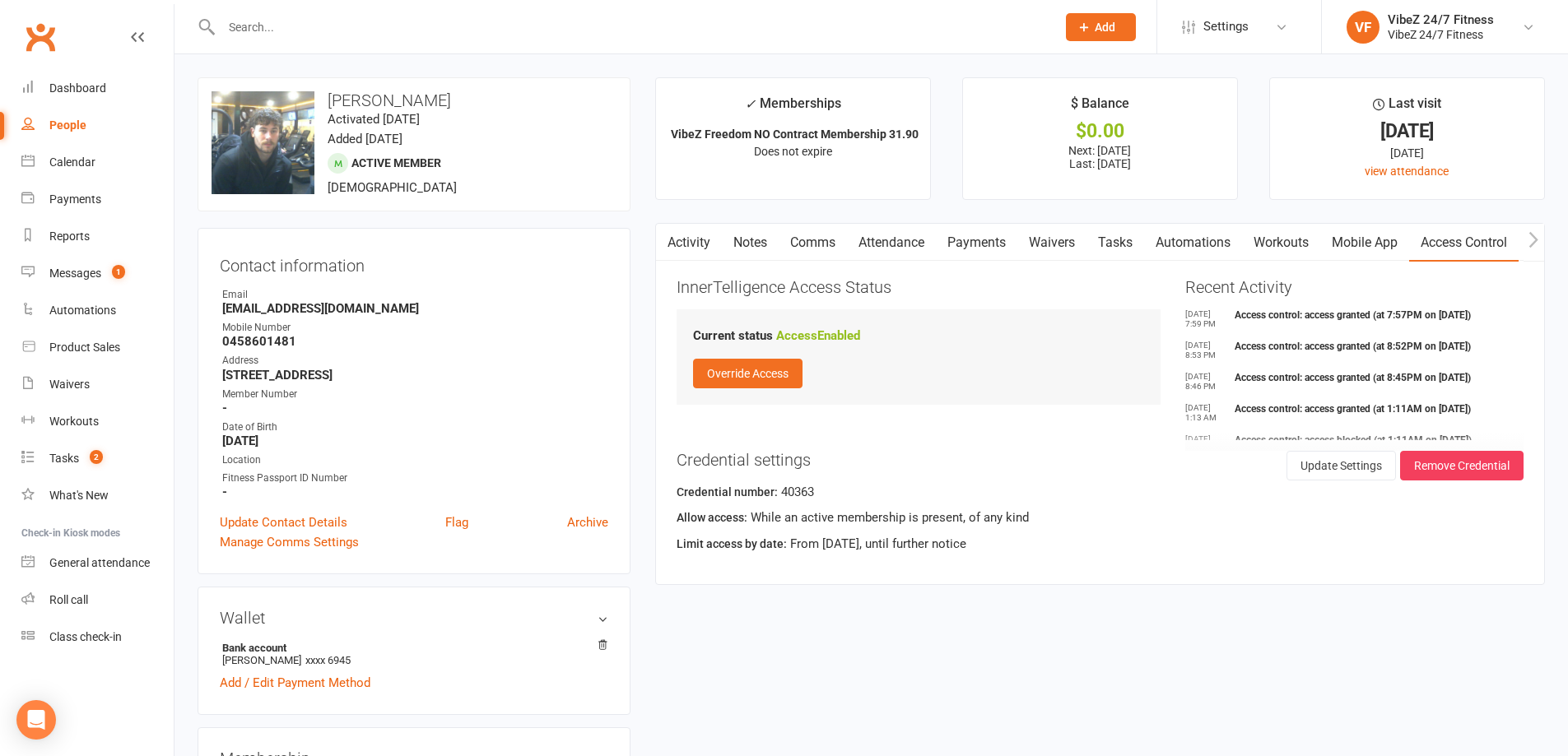
scroll to position [164, 0]
click at [1470, 462] on button "Remove Credential" at bounding box center [1462, 466] width 124 height 29
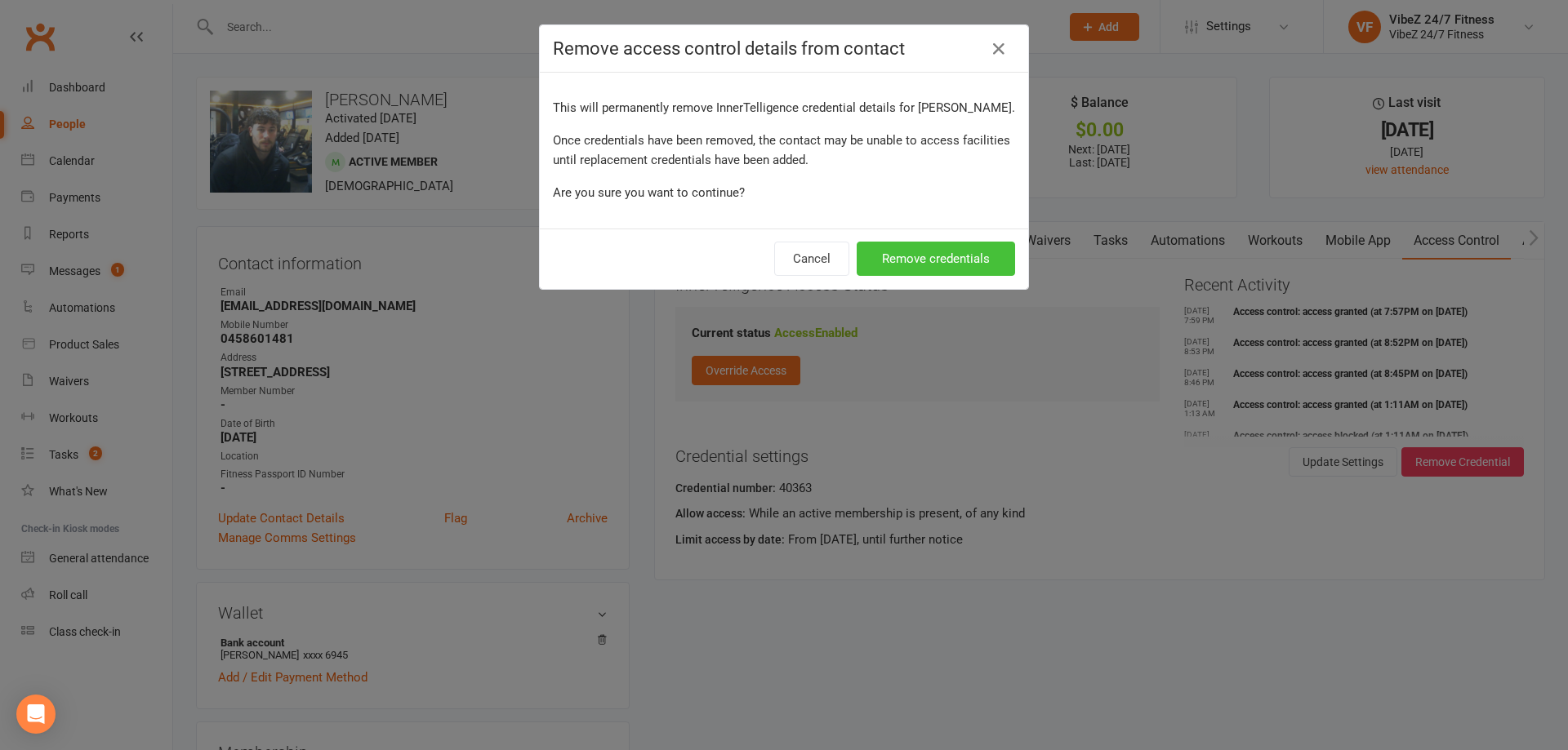
click at [947, 262] on button "Remove credentials" at bounding box center [936, 259] width 158 height 35
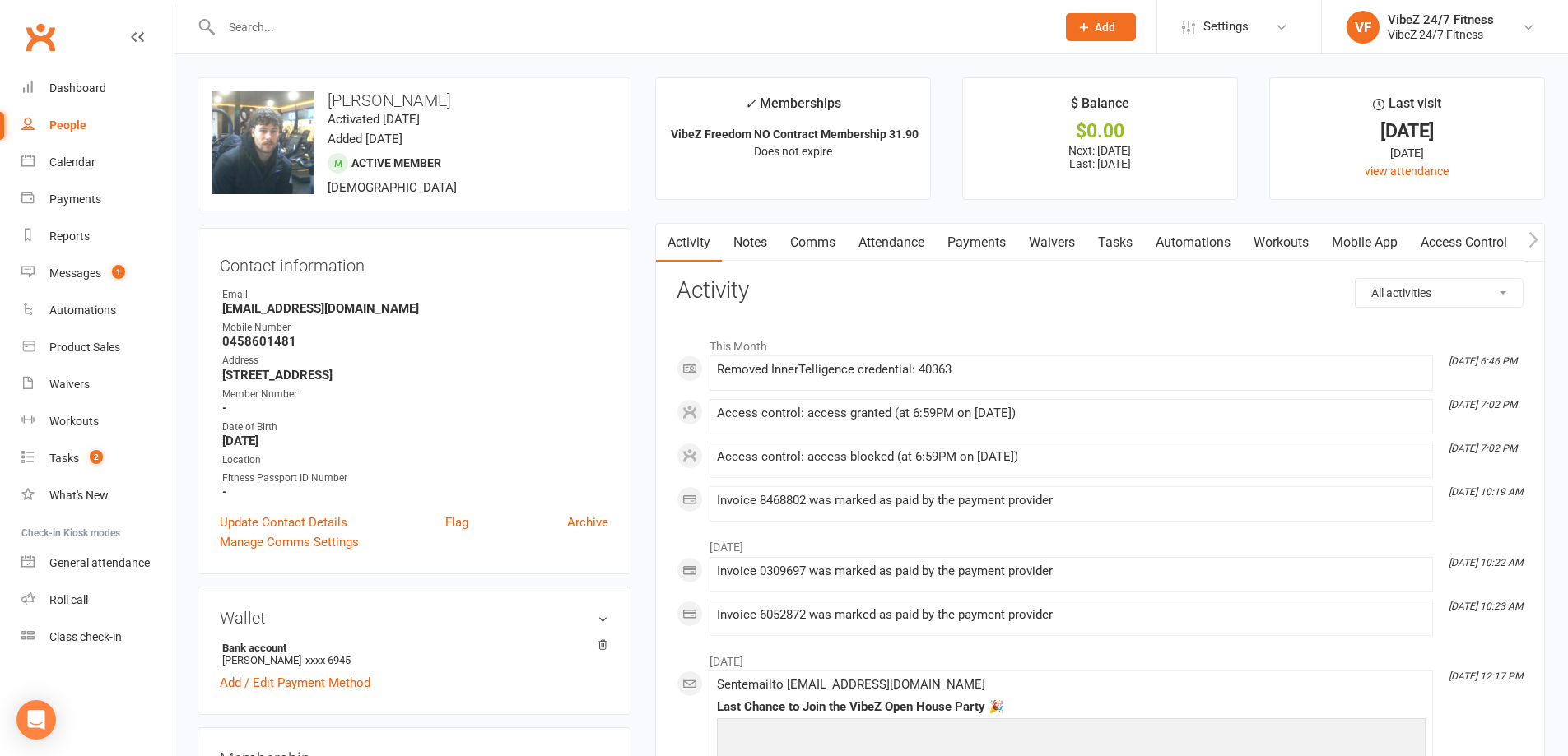
click at [1503, 238] on link "Access Control" at bounding box center [1463, 242] width 109 height 38
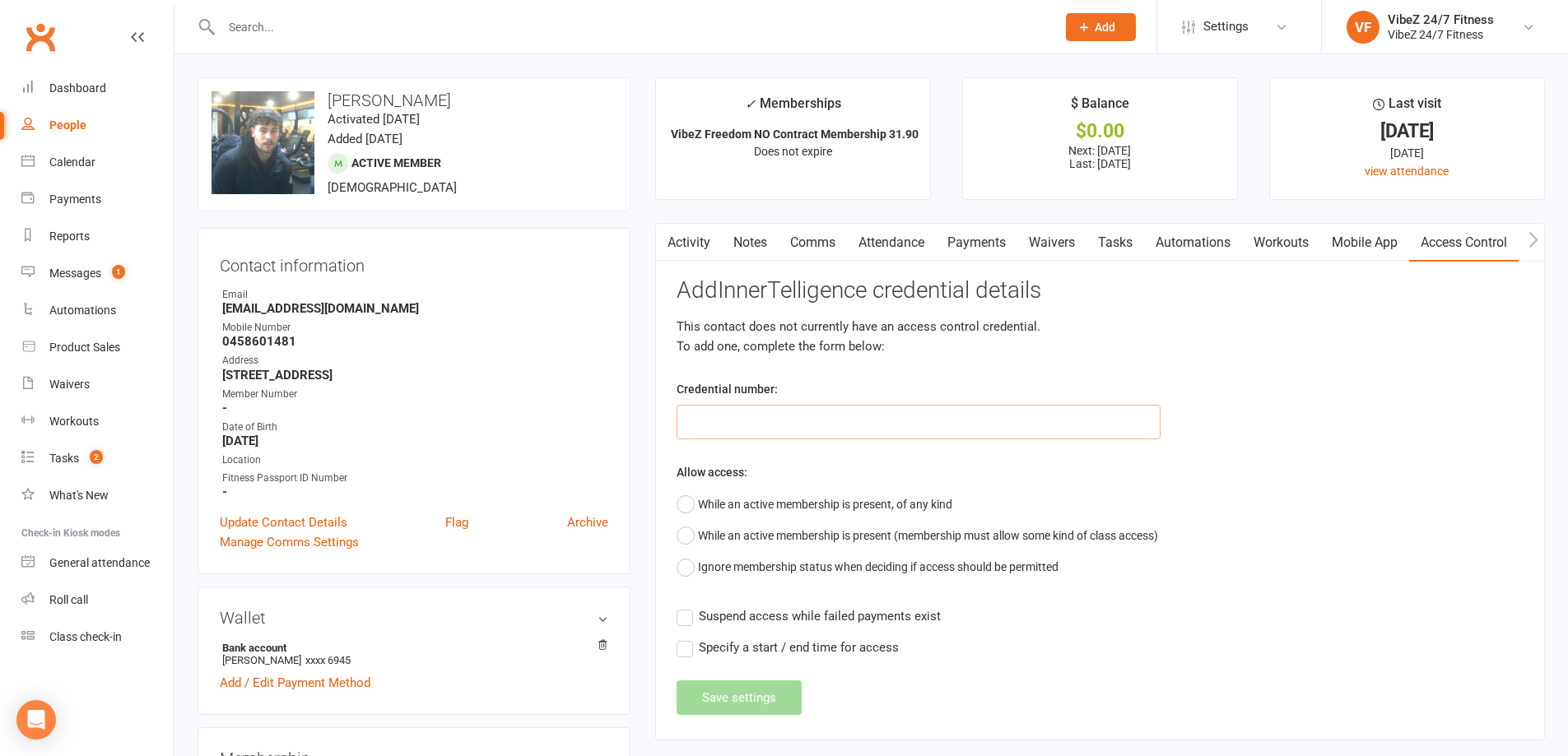
drag, startPoint x: 963, startPoint y: 430, endPoint x: 976, endPoint y: 428, distance: 13.2
click at [976, 428] on input "text" at bounding box center [918, 422] width 484 height 35
type input "40107"
click at [934, 508] on button "While an active membership is present, of any kind" at bounding box center [814, 505] width 276 height 31
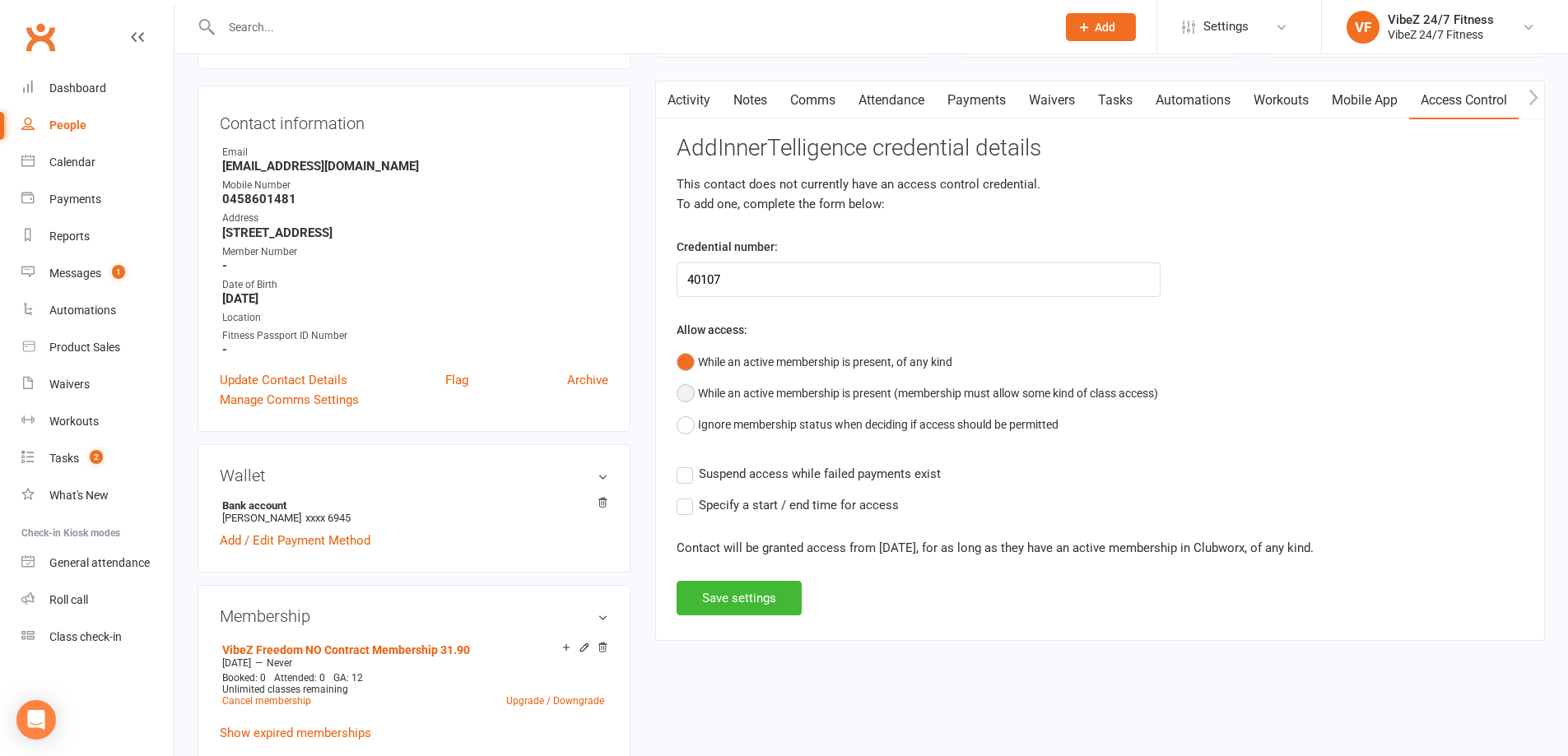
scroll to position [164, 0]
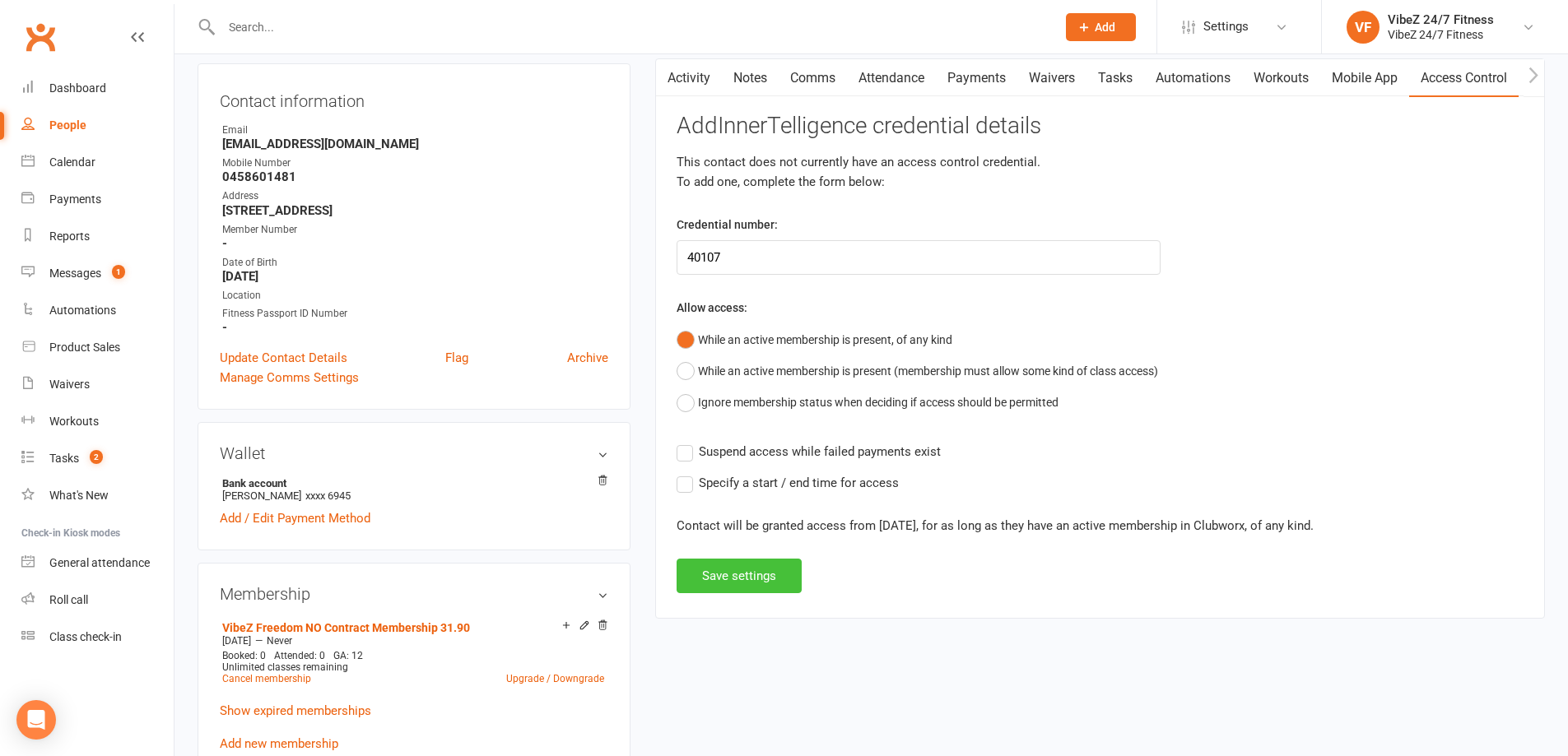
click at [756, 579] on button "Save settings" at bounding box center [739, 576] width 125 height 35
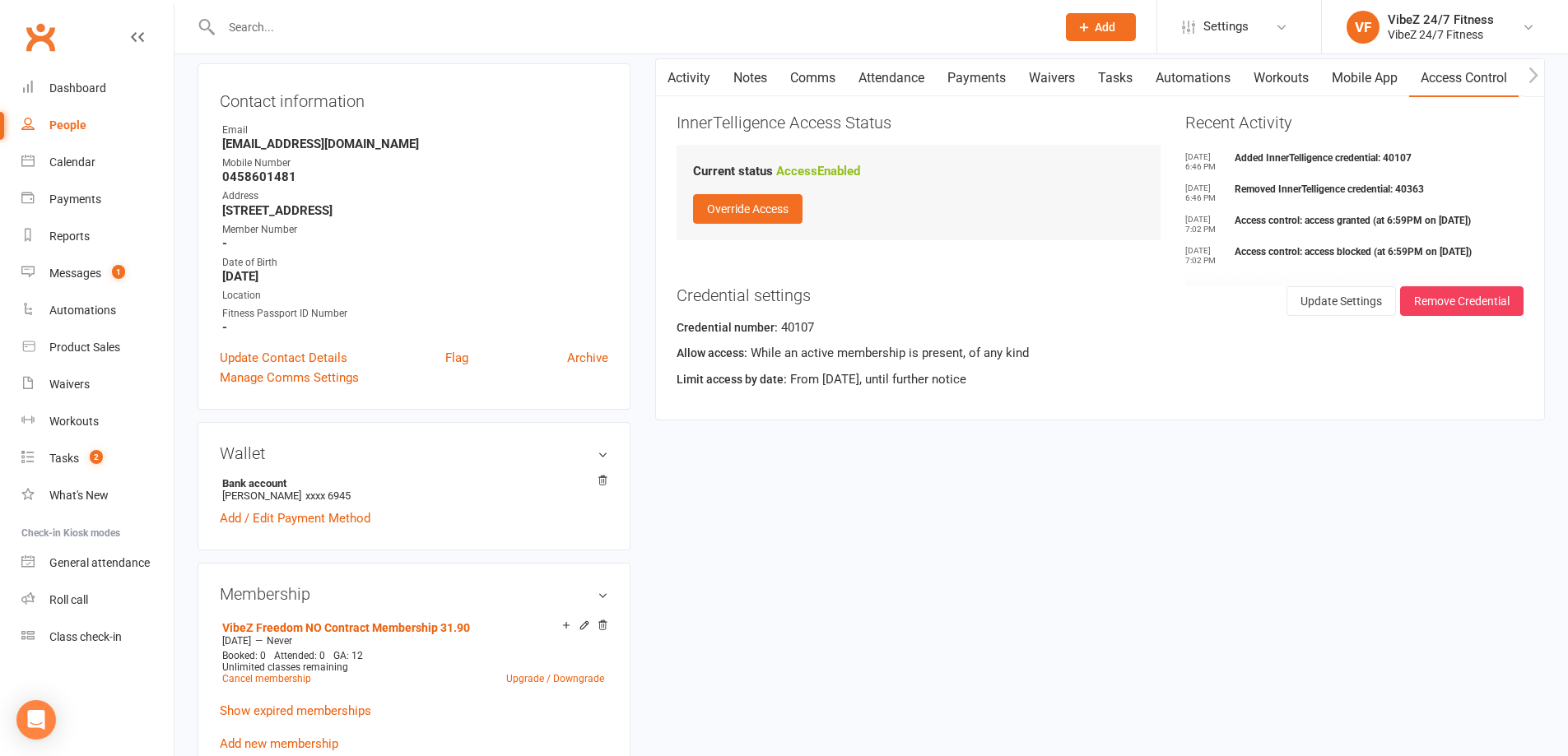
click at [83, 105] on link "Dashboard" at bounding box center [97, 88] width 152 height 37
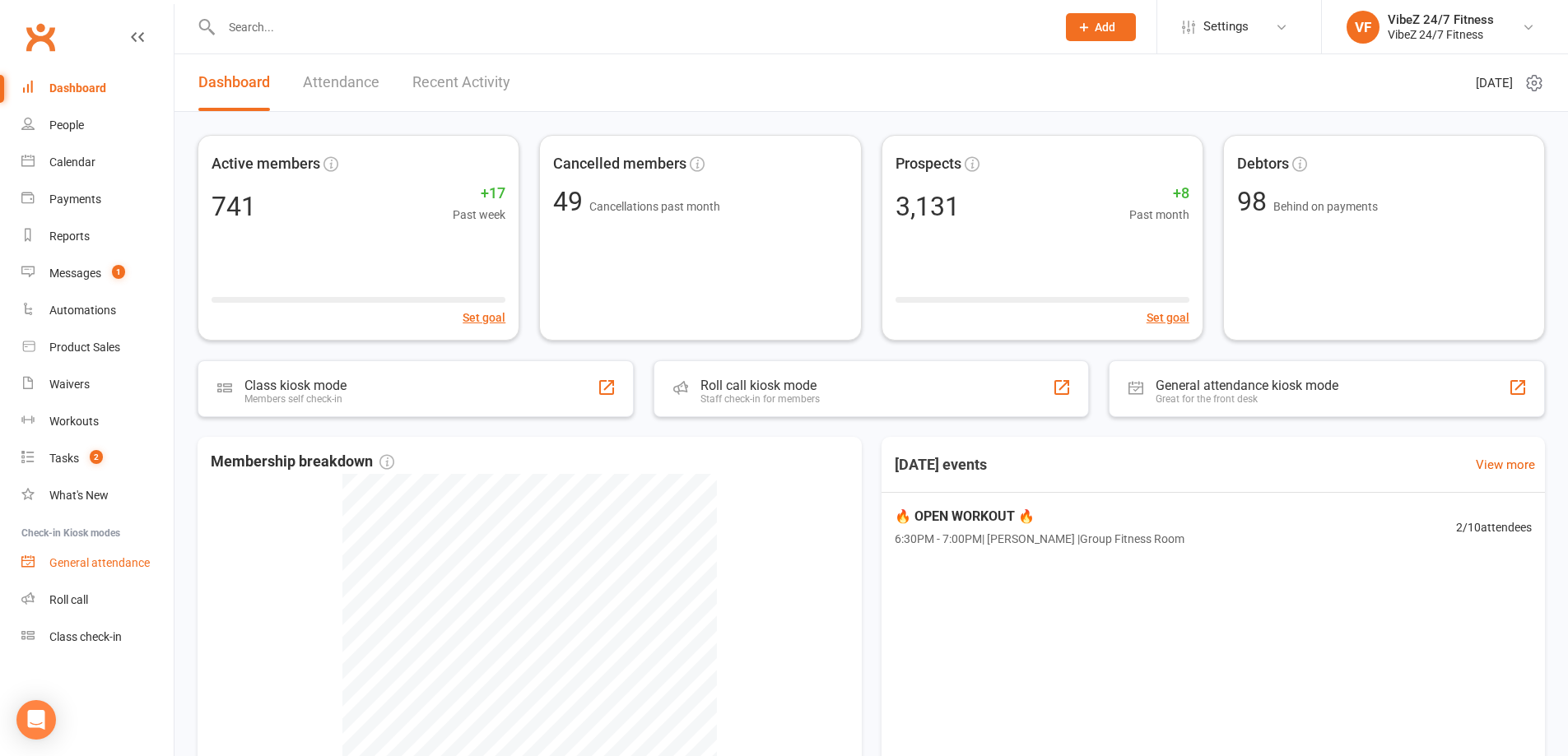
click at [140, 545] on link "General attendance" at bounding box center [97, 563] width 152 height 37
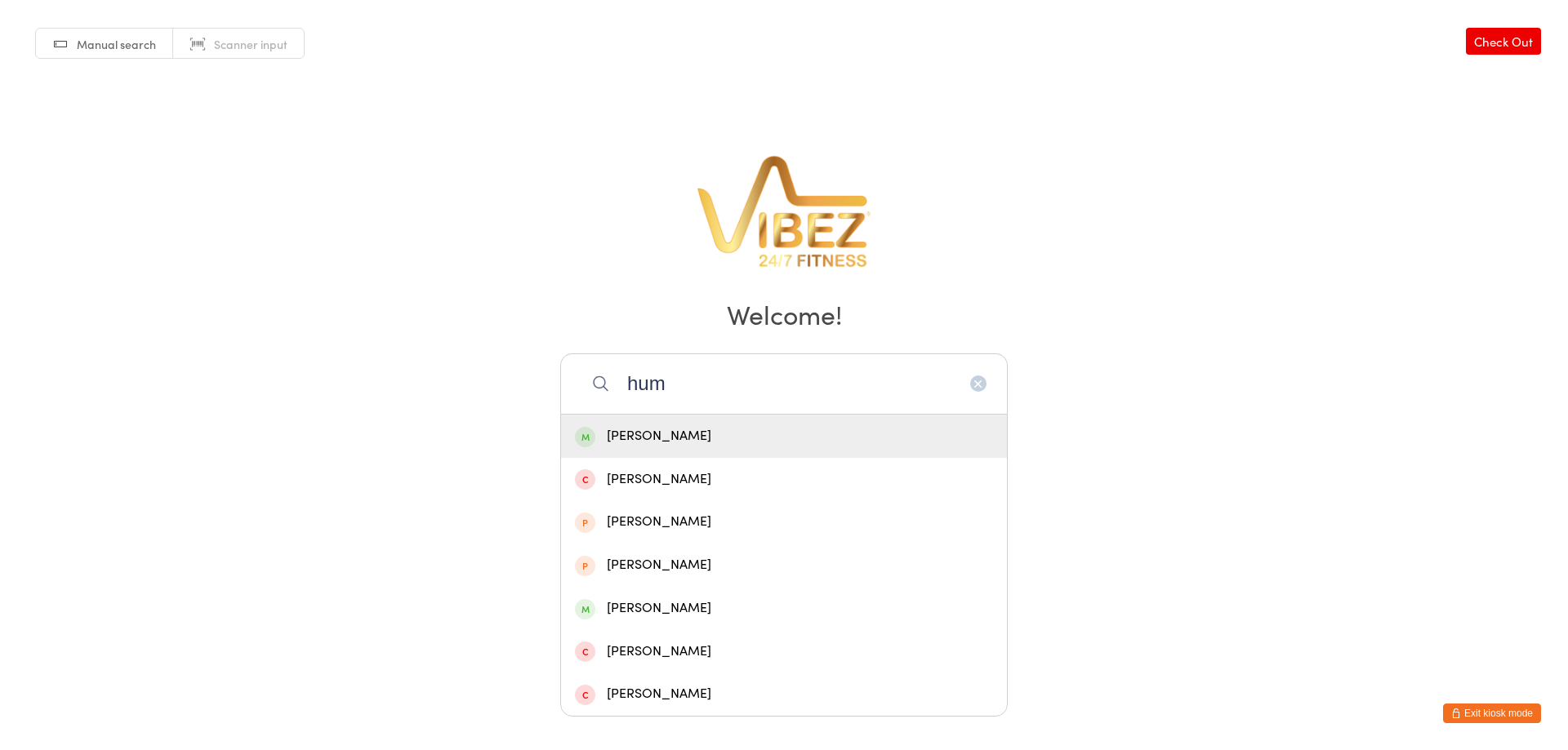
type input "hum"
click at [741, 431] on div "[PERSON_NAME]" at bounding box center [784, 436] width 418 height 22
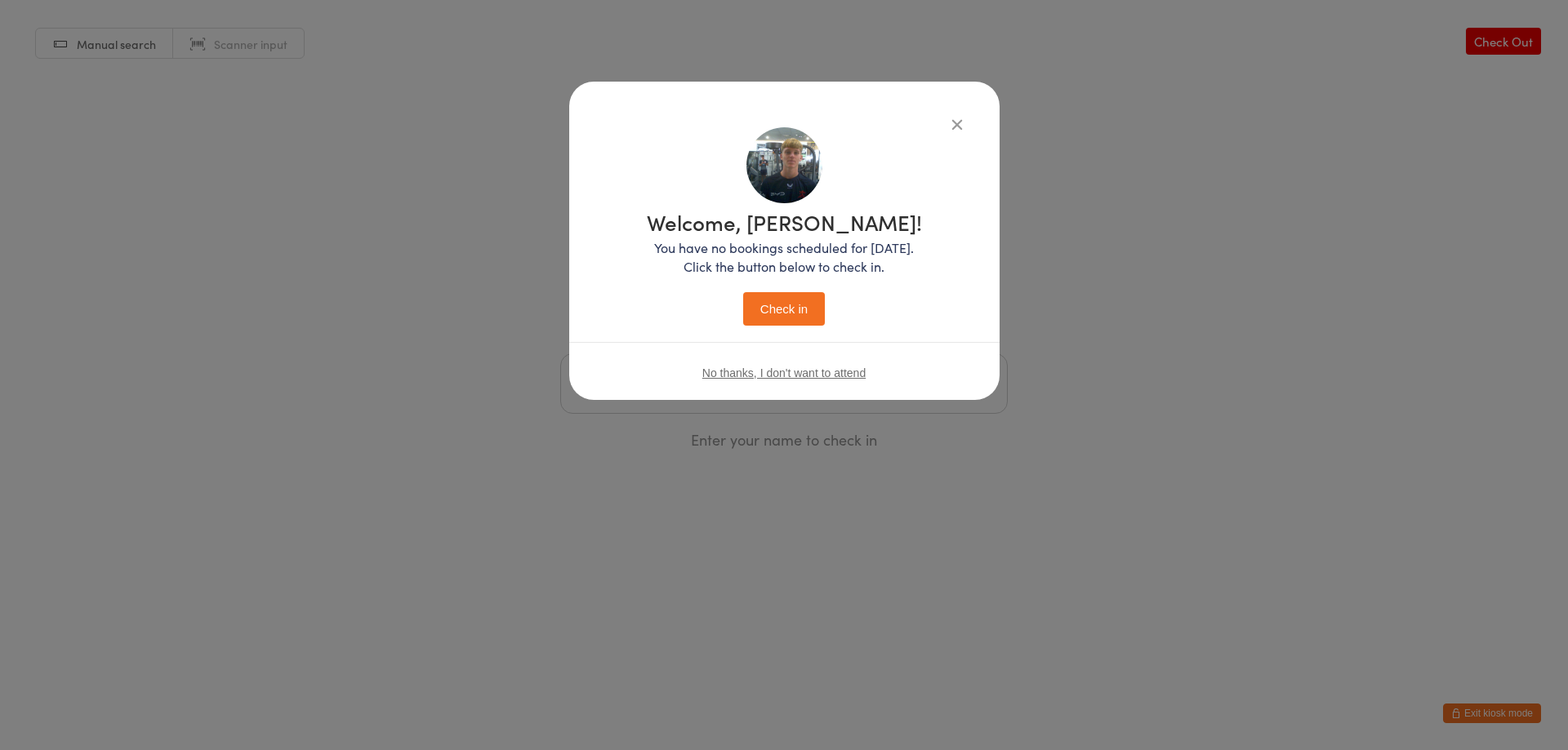
click at [790, 301] on button "Check in" at bounding box center [784, 309] width 82 height 34
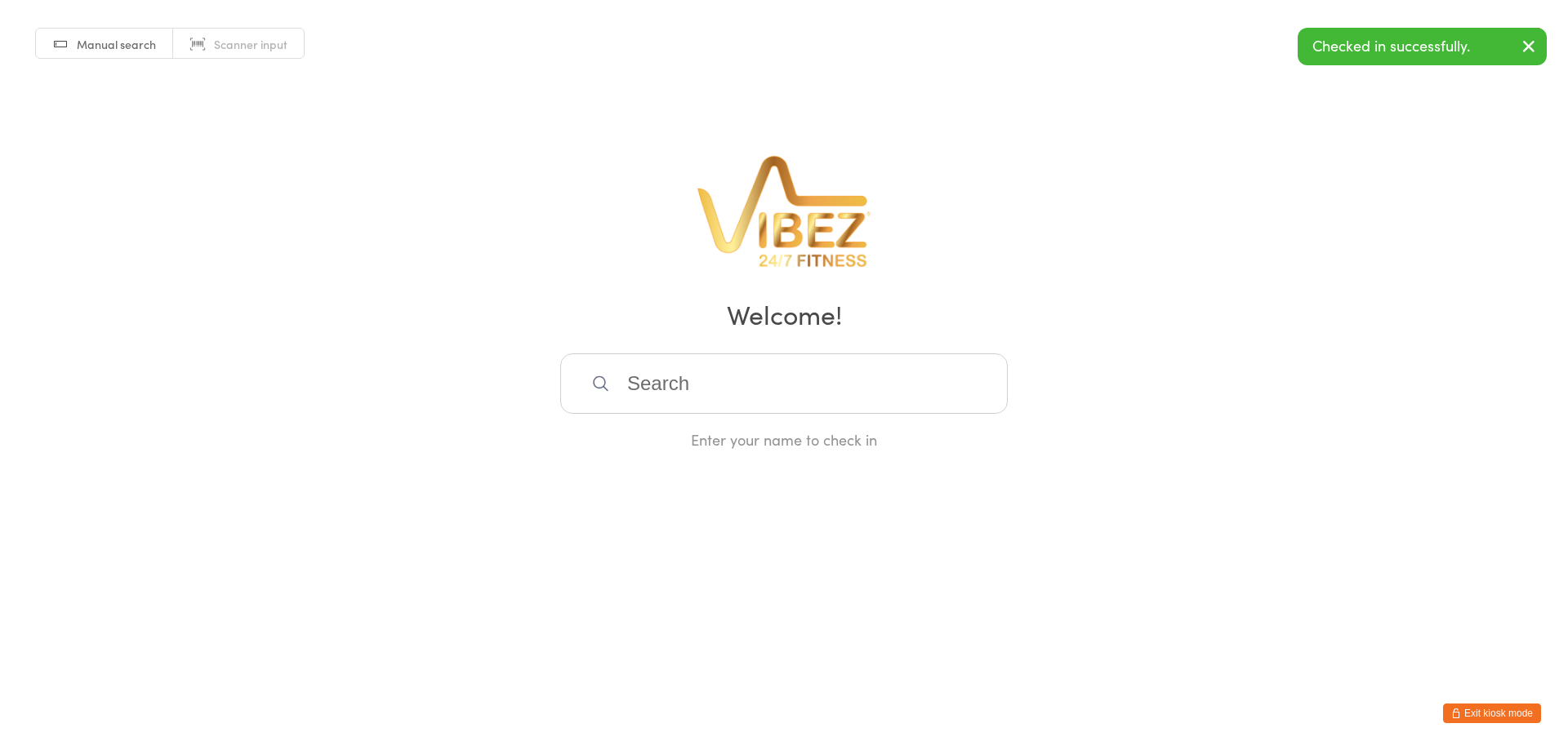
click at [880, 390] on input "search" at bounding box center [784, 383] width 448 height 60
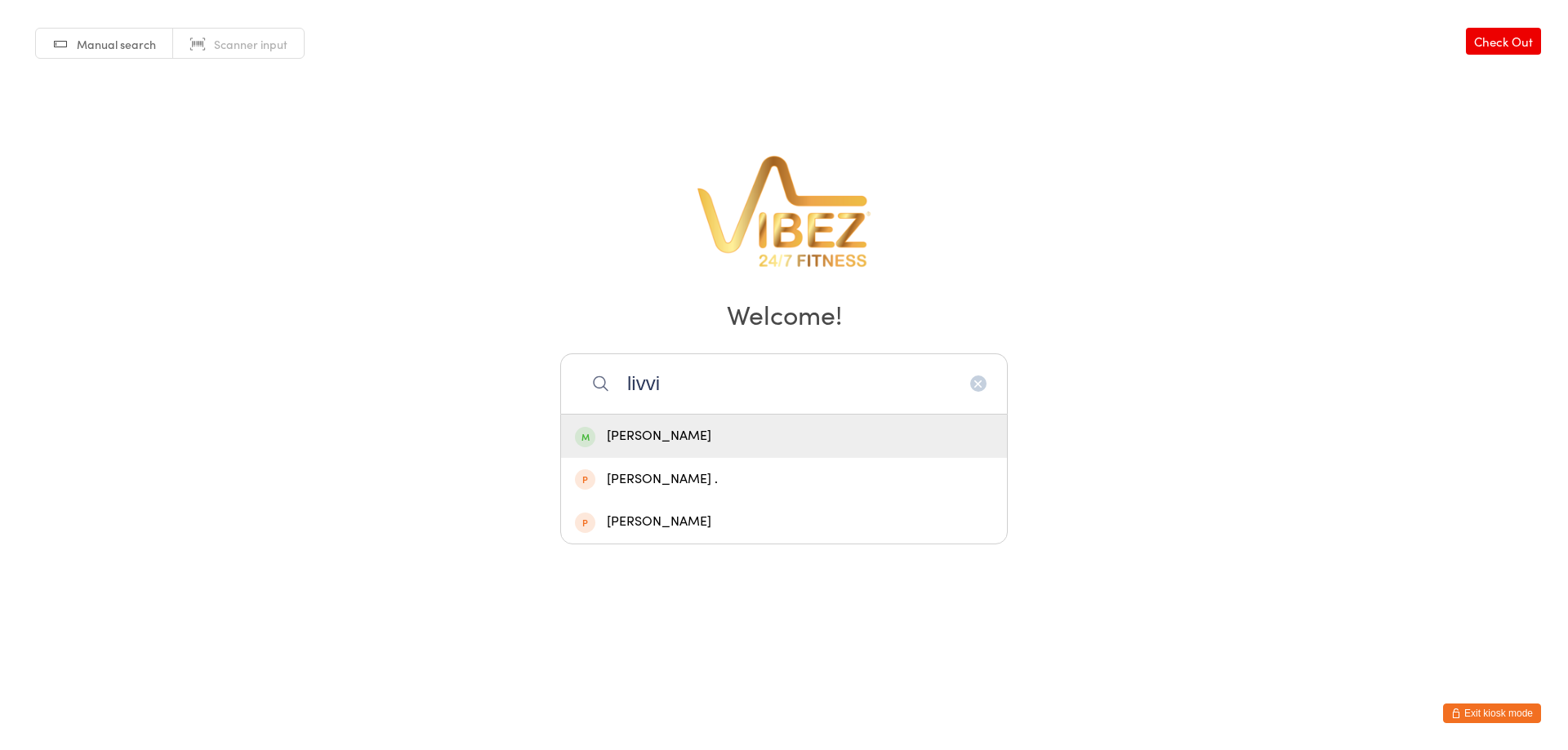
type input "livvi"
click at [806, 420] on div "[PERSON_NAME]" at bounding box center [784, 437] width 446 height 44
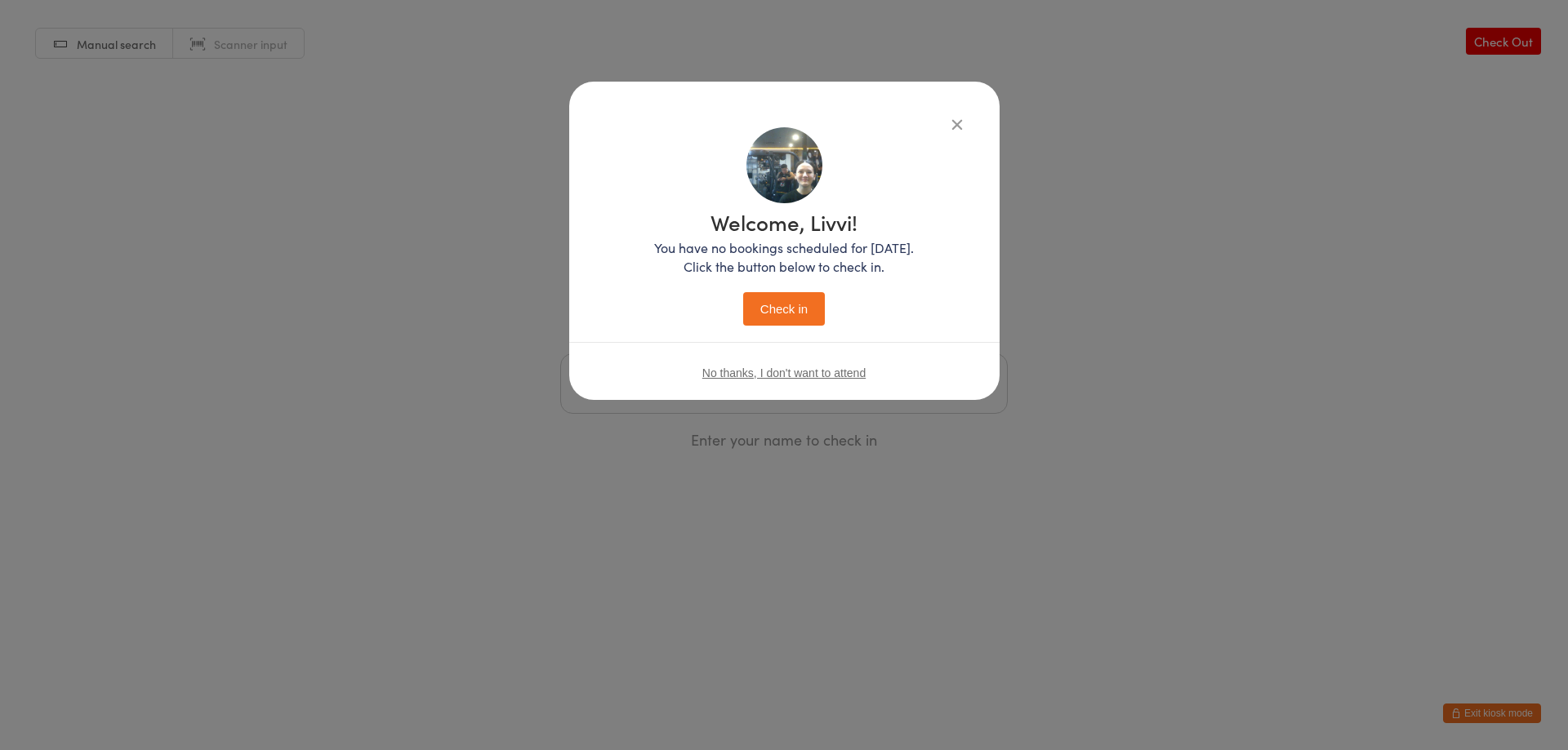
click at [805, 314] on button "Check in" at bounding box center [784, 309] width 82 height 34
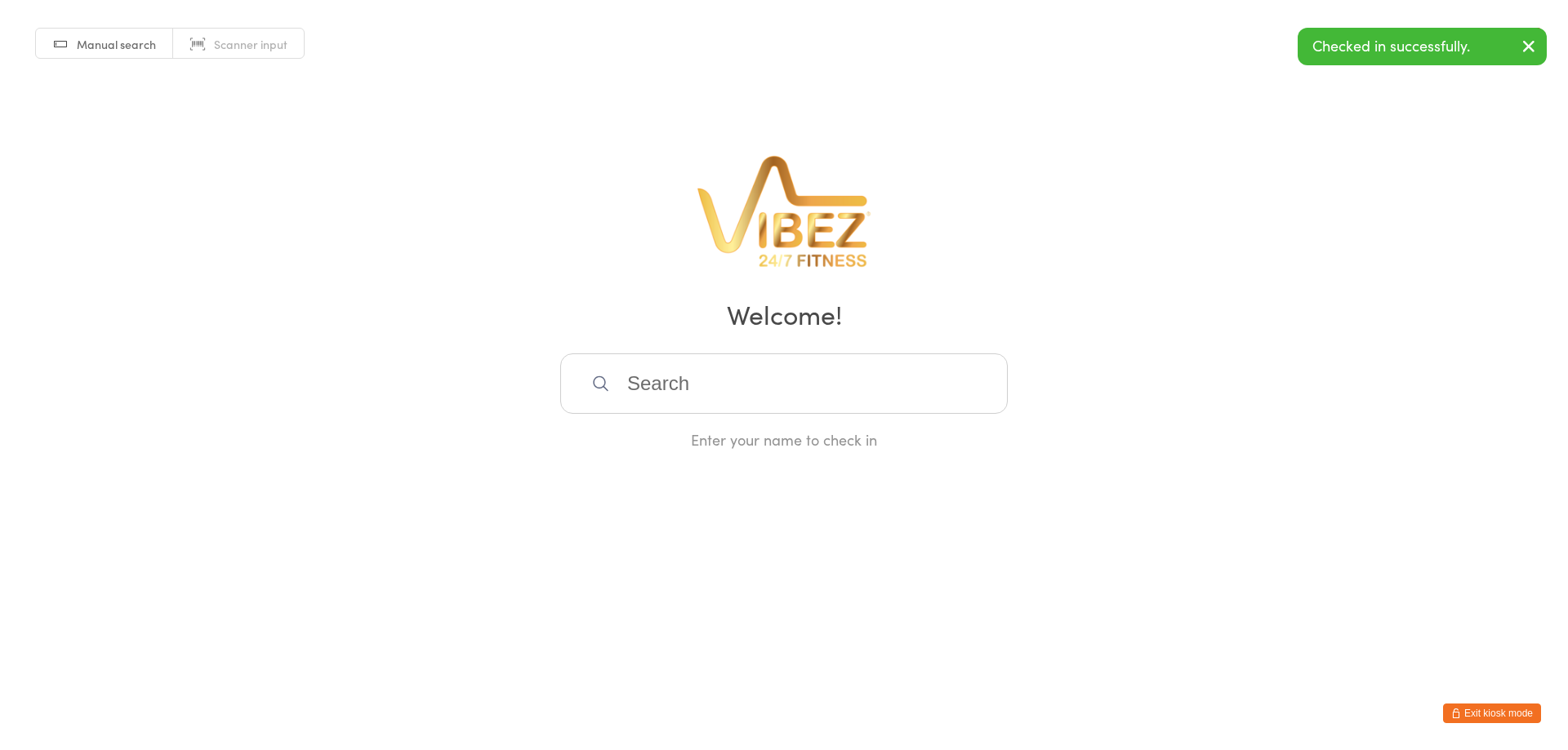
click at [789, 384] on input "search" at bounding box center [784, 383] width 448 height 60
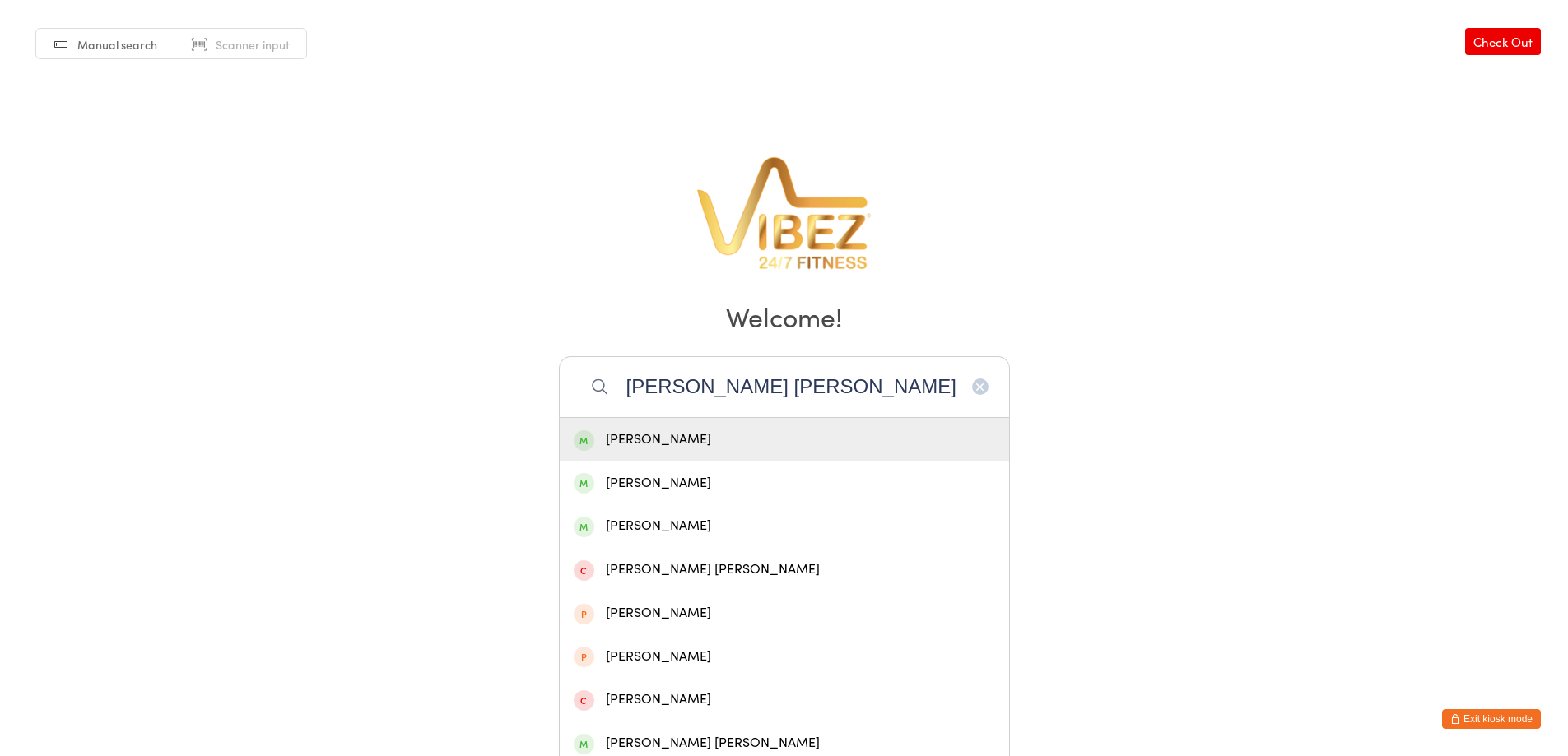
type input "jackson difranco"
click at [845, 429] on div "Jakson Difranco" at bounding box center [784, 439] width 421 height 22
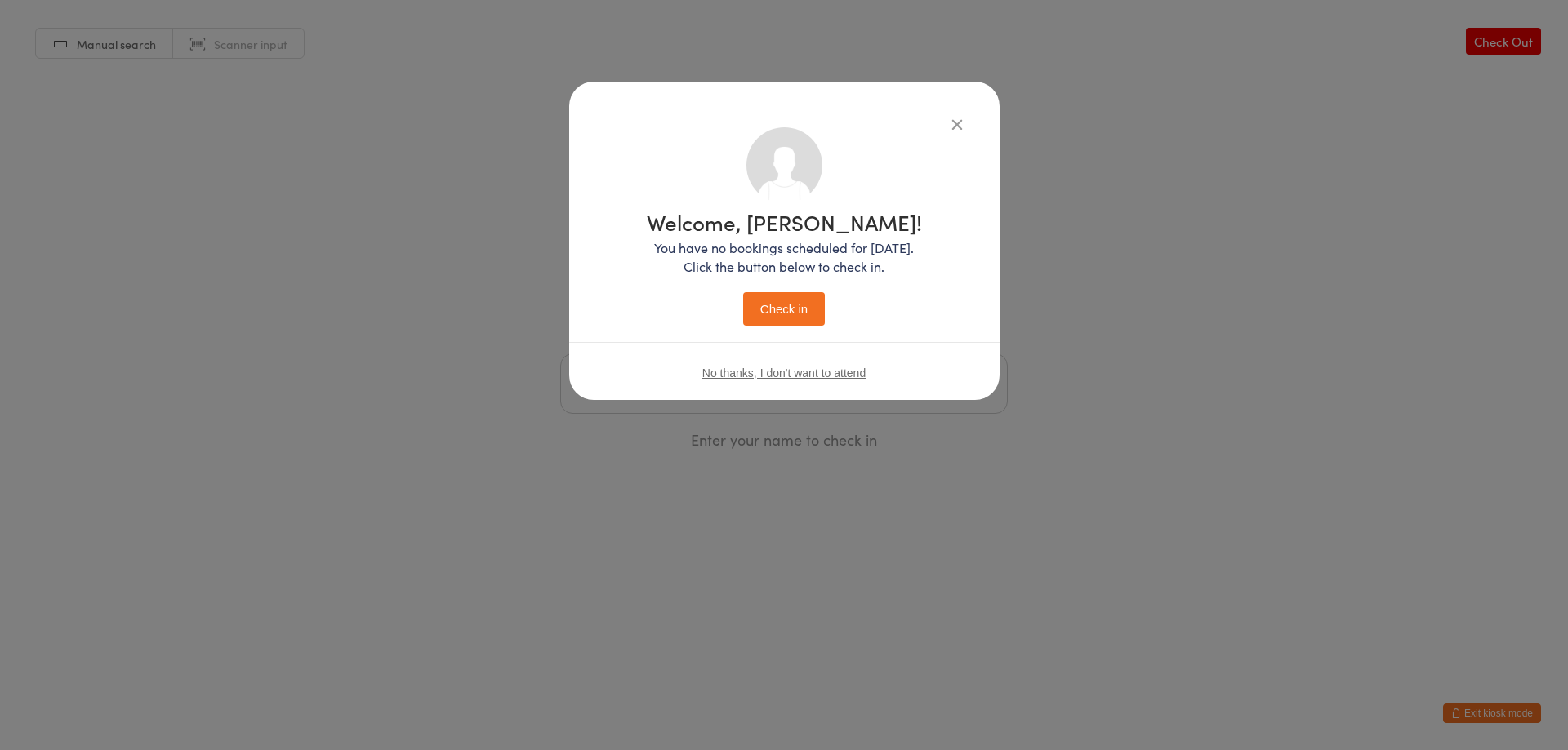
click at [814, 315] on button "Check in" at bounding box center [784, 309] width 82 height 34
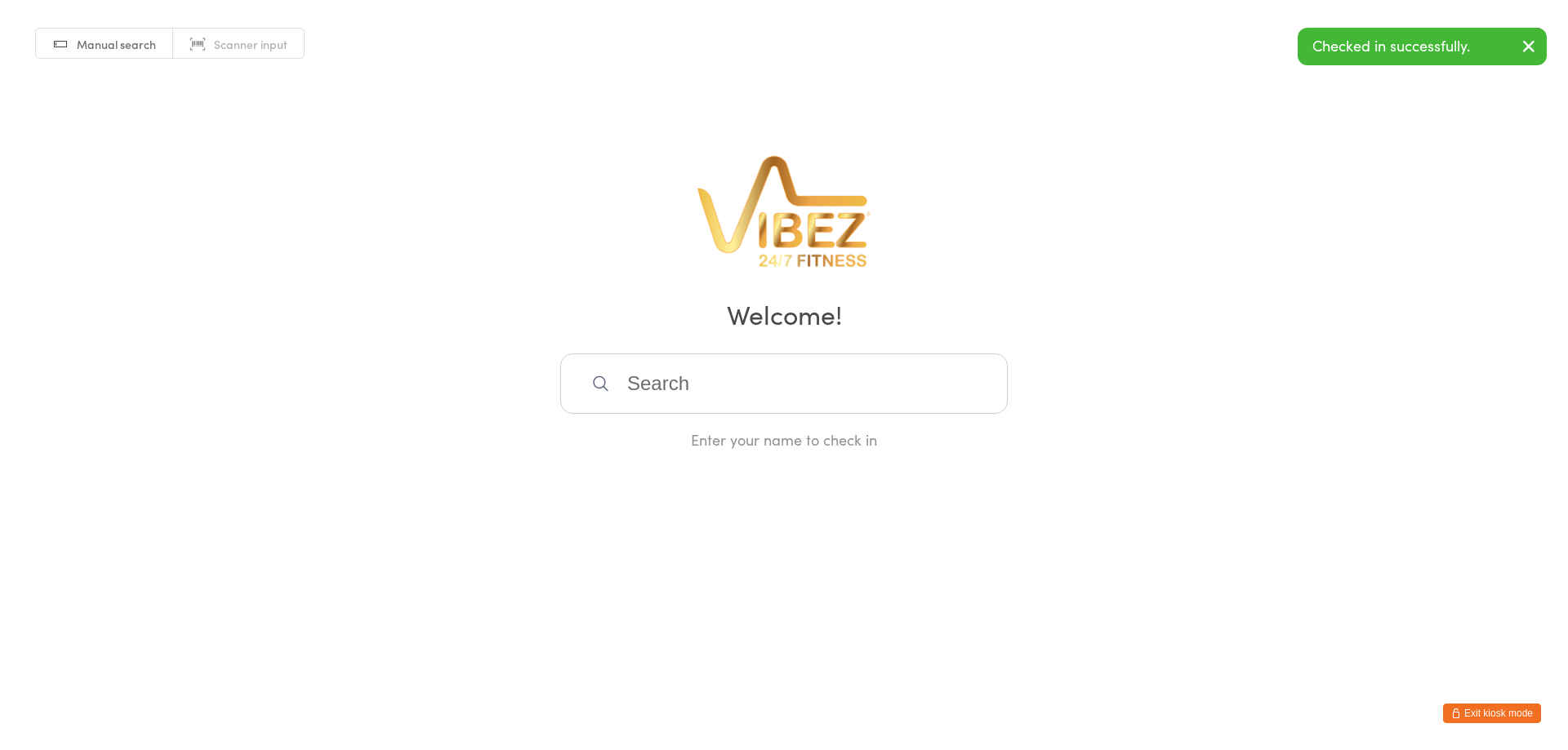
click at [843, 394] on input "search" at bounding box center [784, 383] width 448 height 60
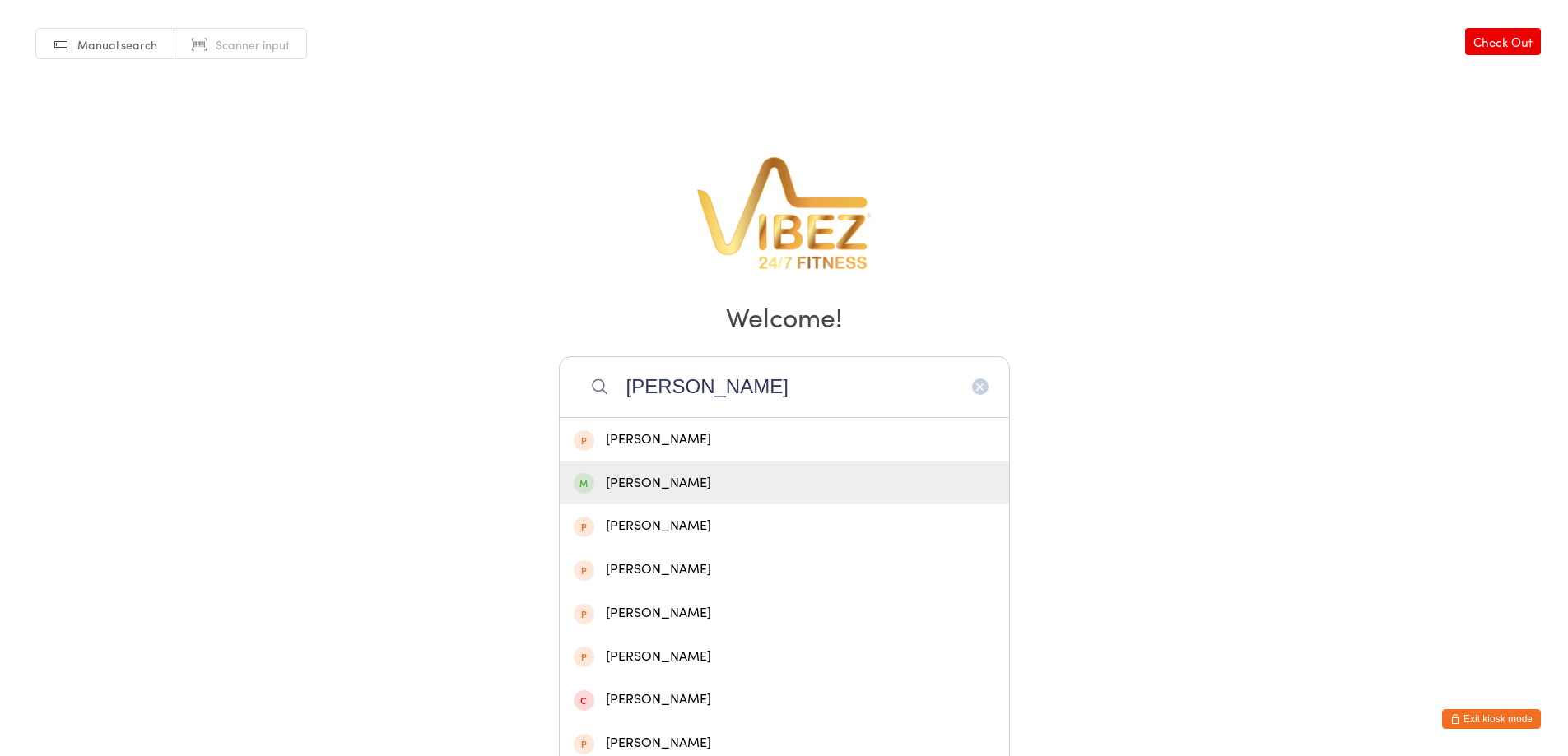
type input "alex h"
click at [827, 501] on div "Alex Hammett" at bounding box center [784, 484] width 450 height 44
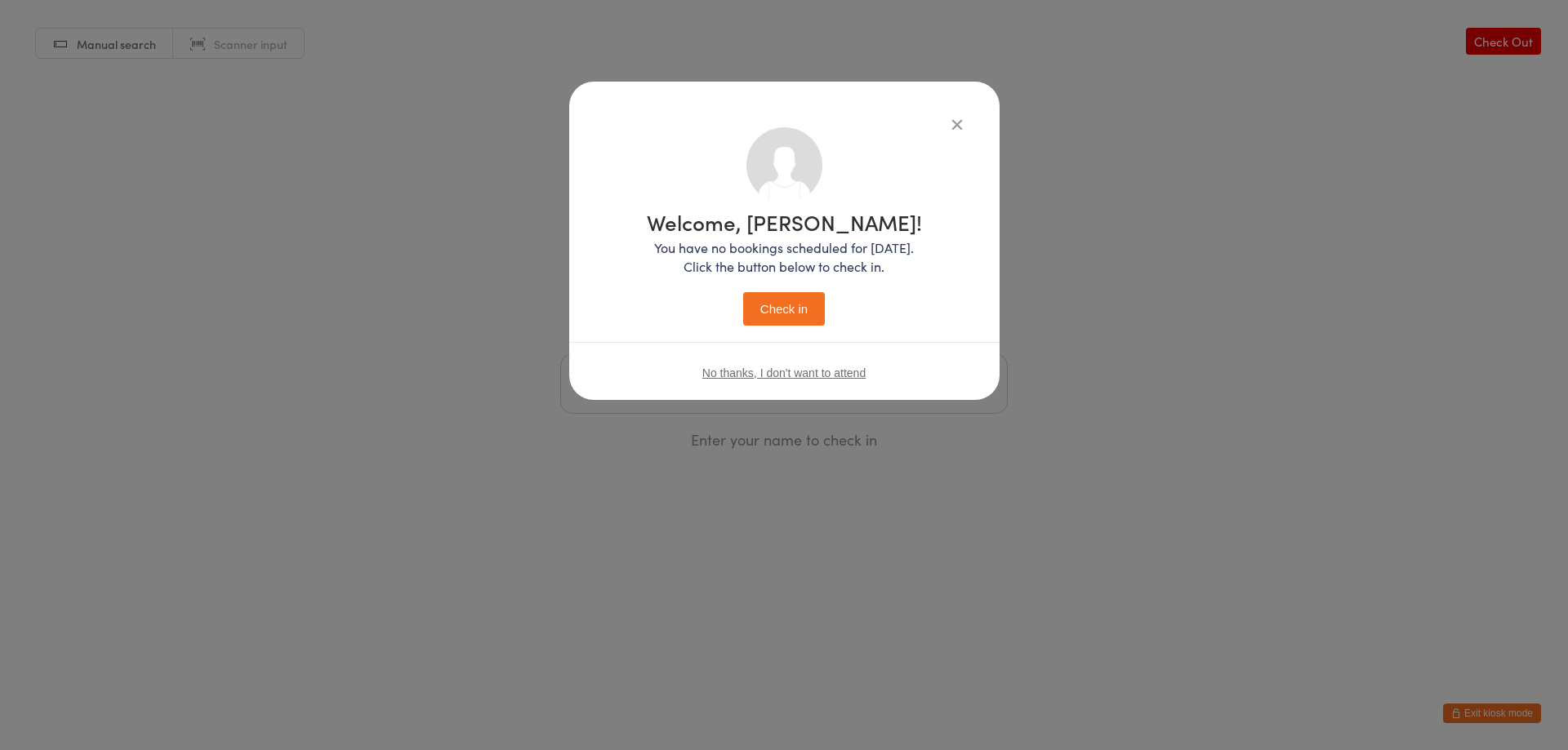
click at [783, 295] on button "Check in" at bounding box center [784, 309] width 82 height 34
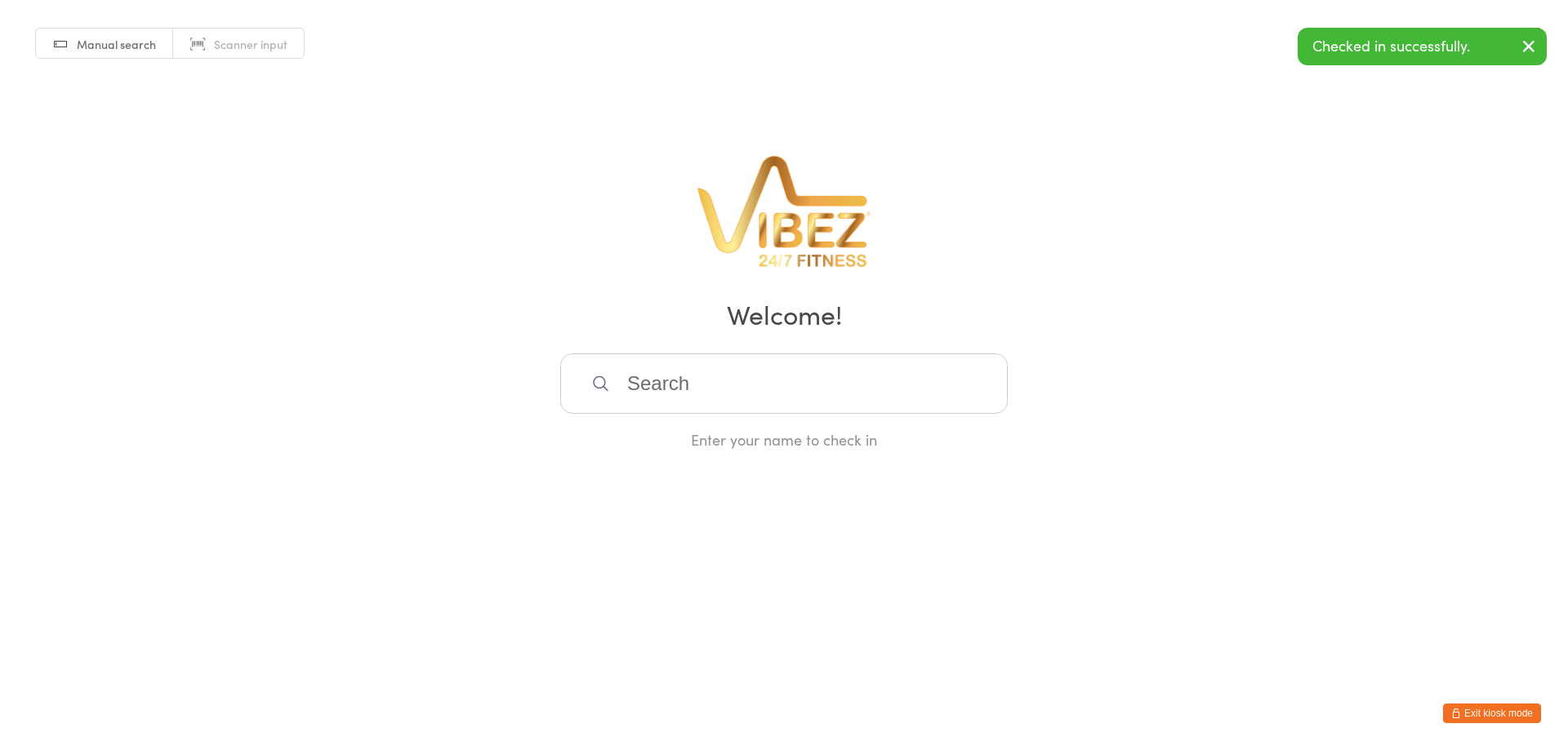
click at [834, 375] on input "search" at bounding box center [784, 383] width 448 height 60
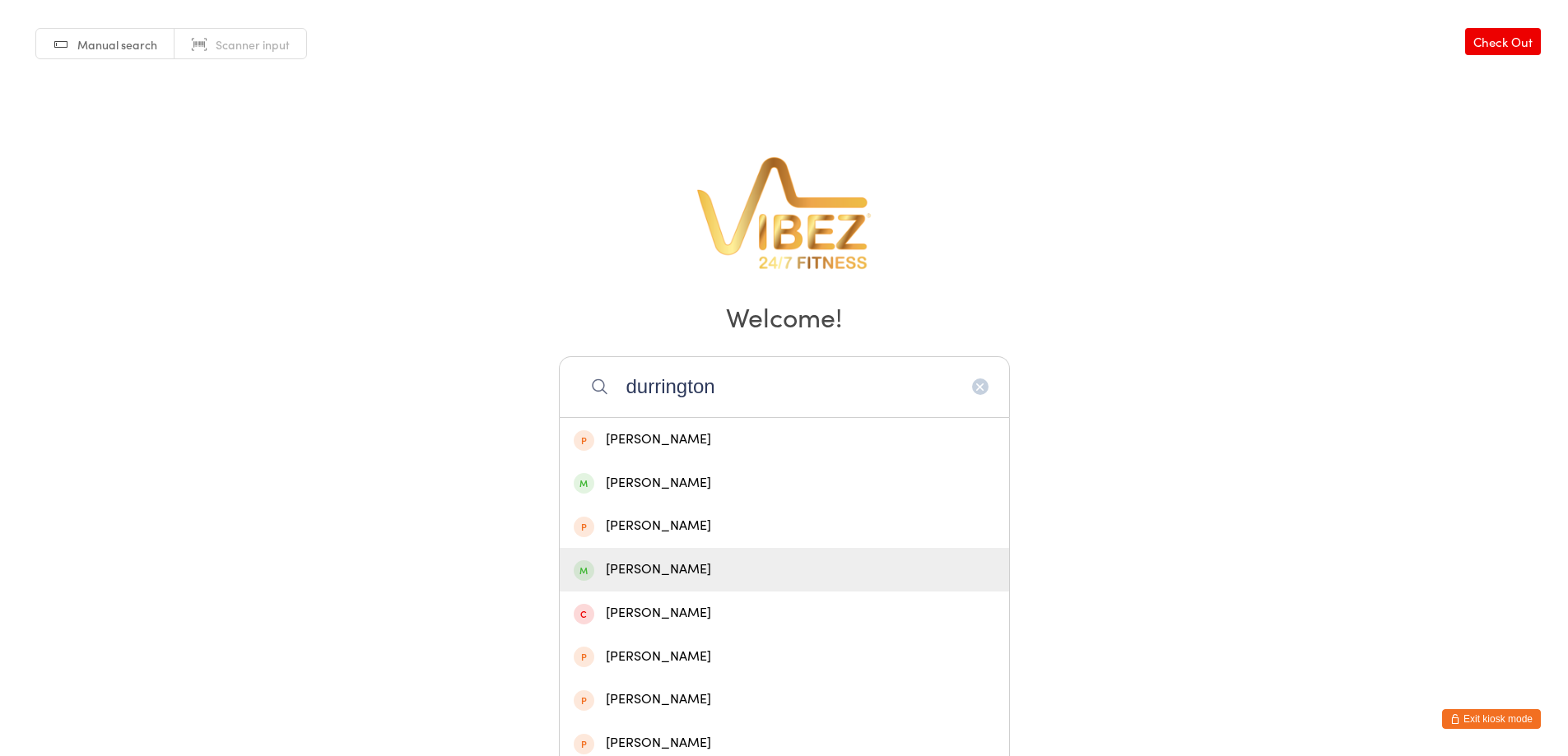
type input "durrington"
click at [816, 567] on div "Joel Durrington" at bounding box center [784, 570] width 421 height 22
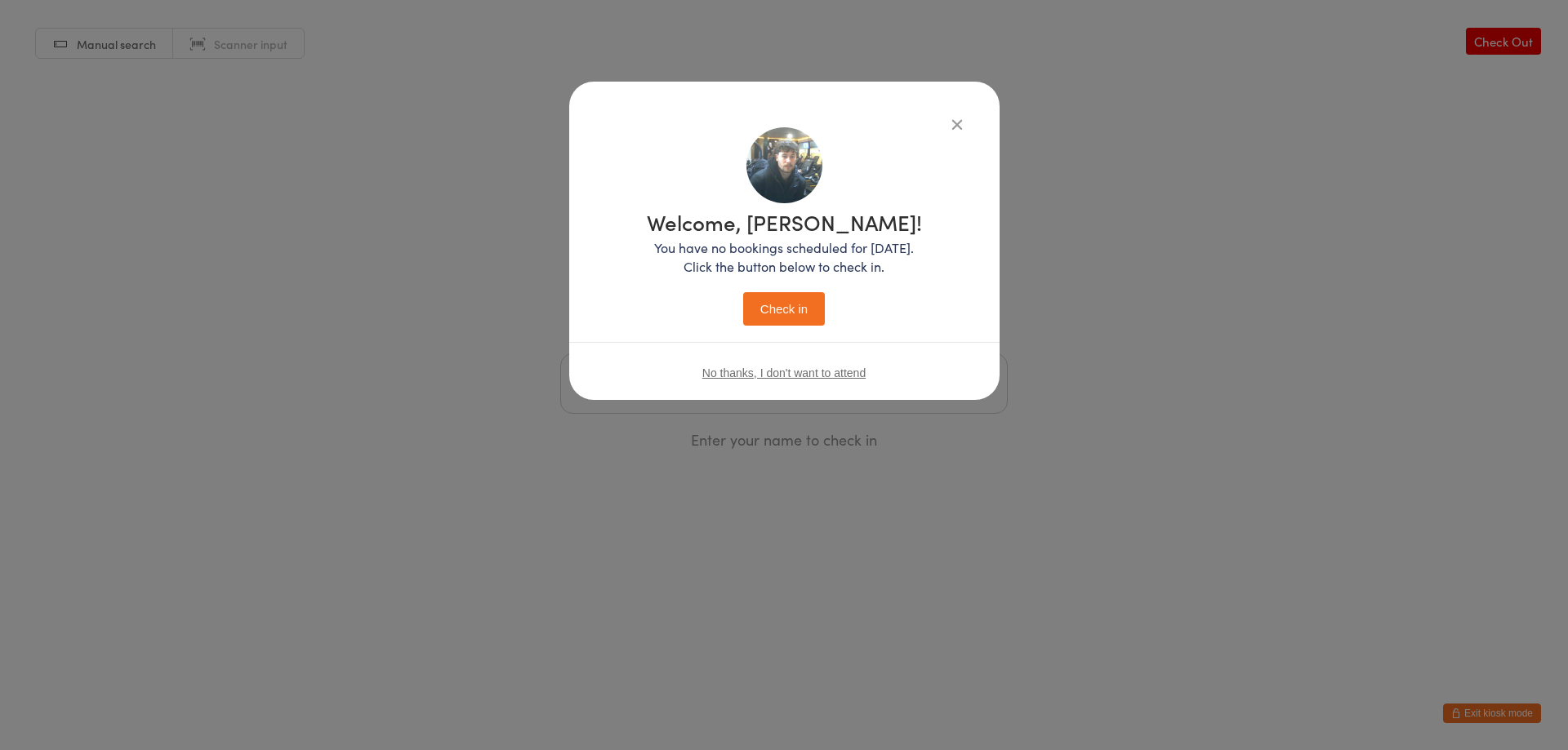
click at [800, 299] on button "Check in" at bounding box center [784, 309] width 82 height 34
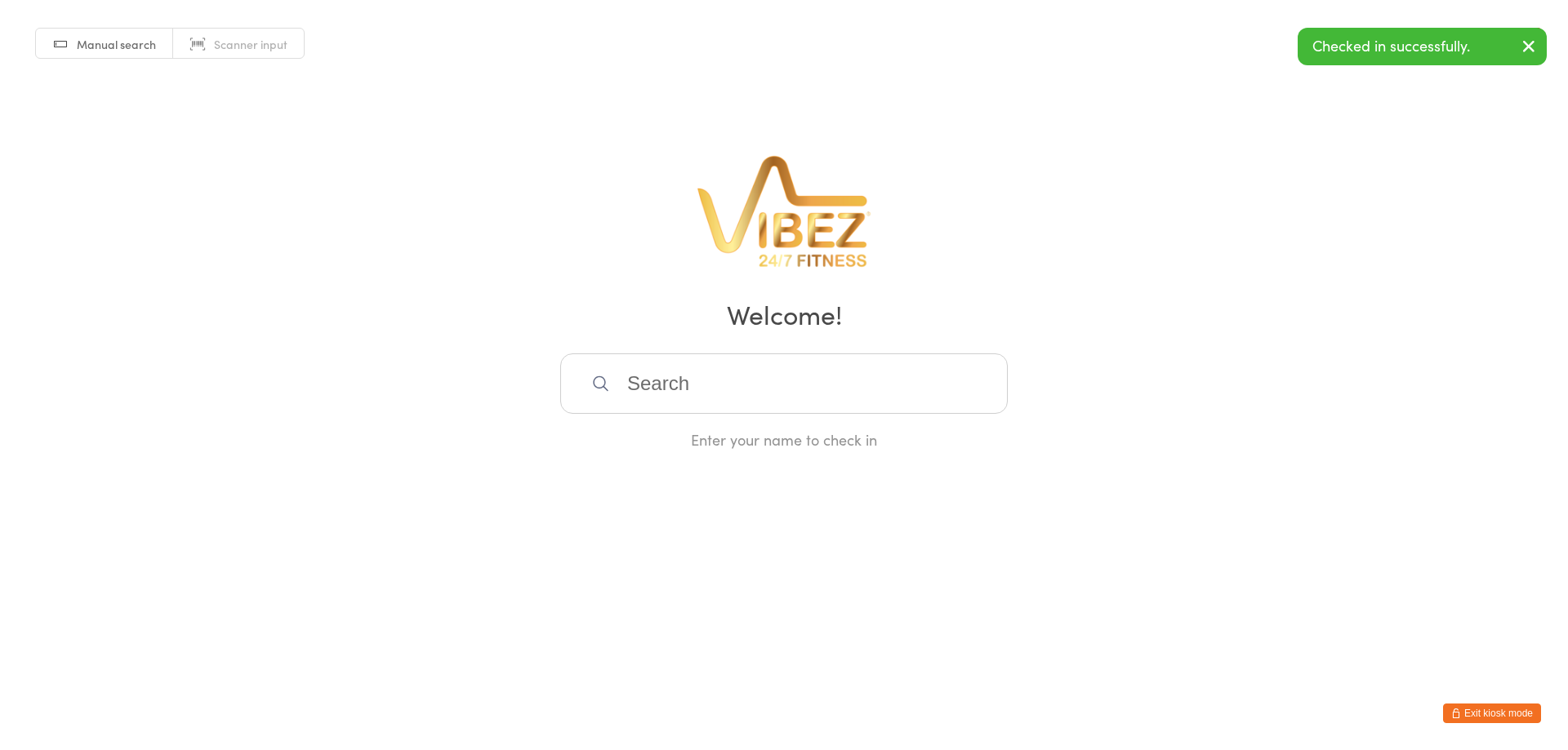
click at [1501, 717] on button "Exit kiosk mode" at bounding box center [1492, 714] width 98 height 20
